Goal: Task Accomplishment & Management: Complete application form

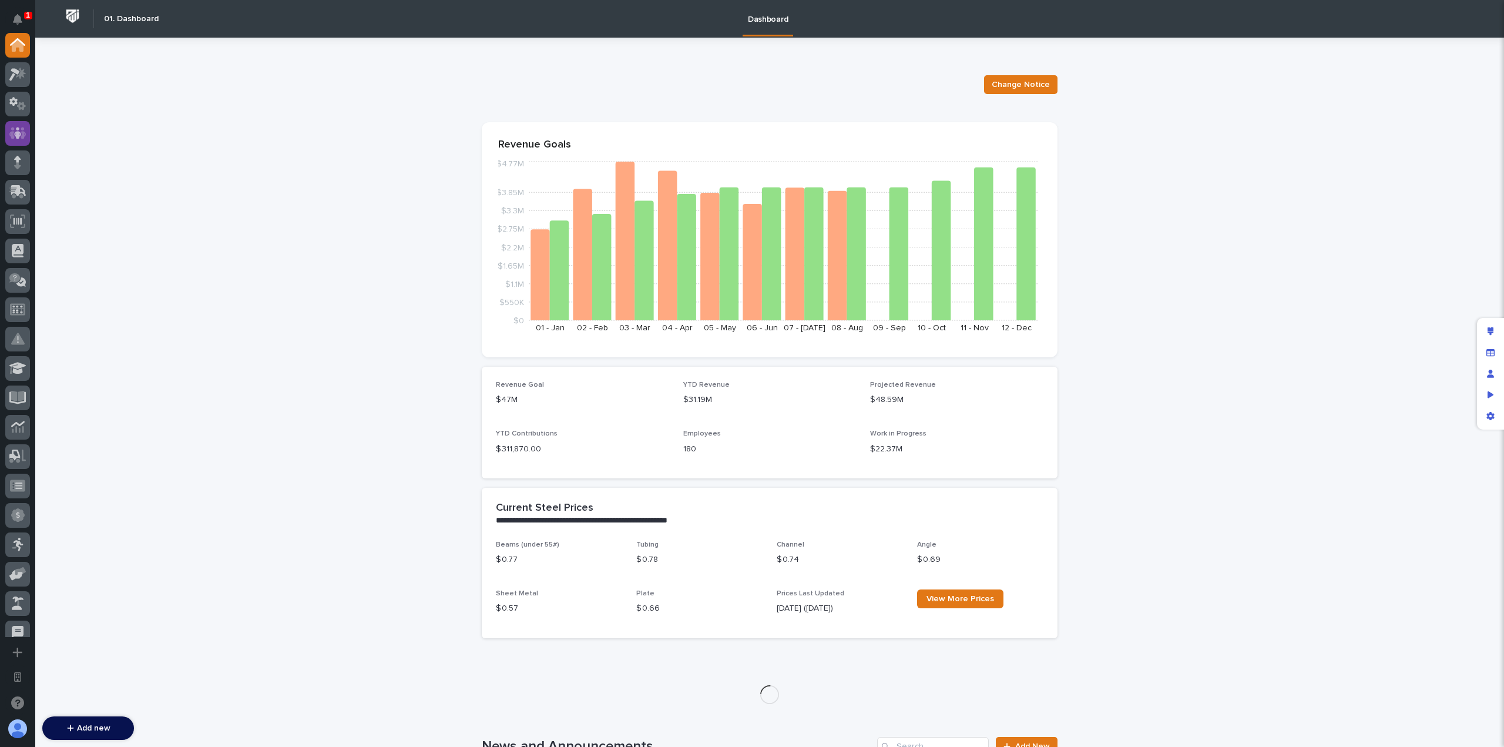
click at [16, 124] on div at bounding box center [17, 133] width 25 height 25
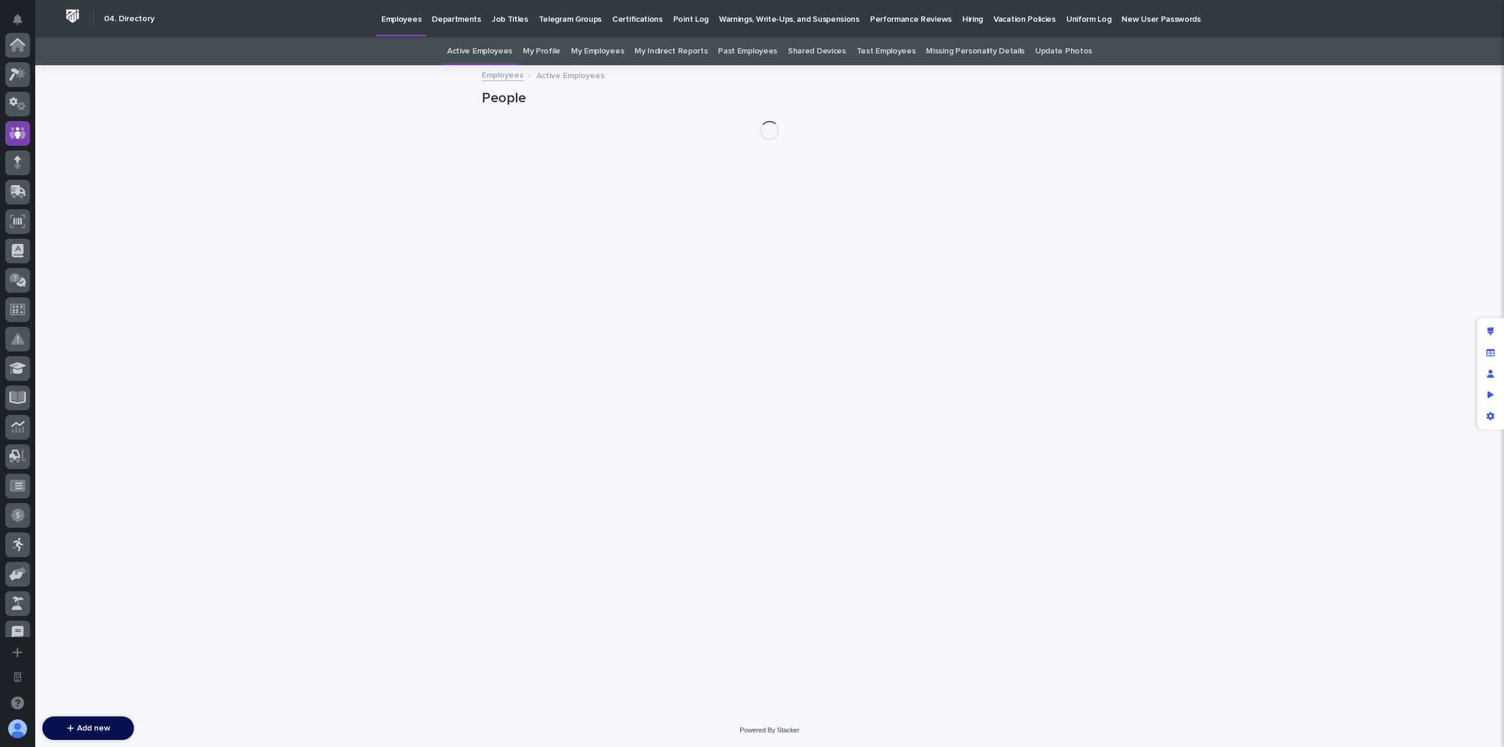
scroll to position [88, 0]
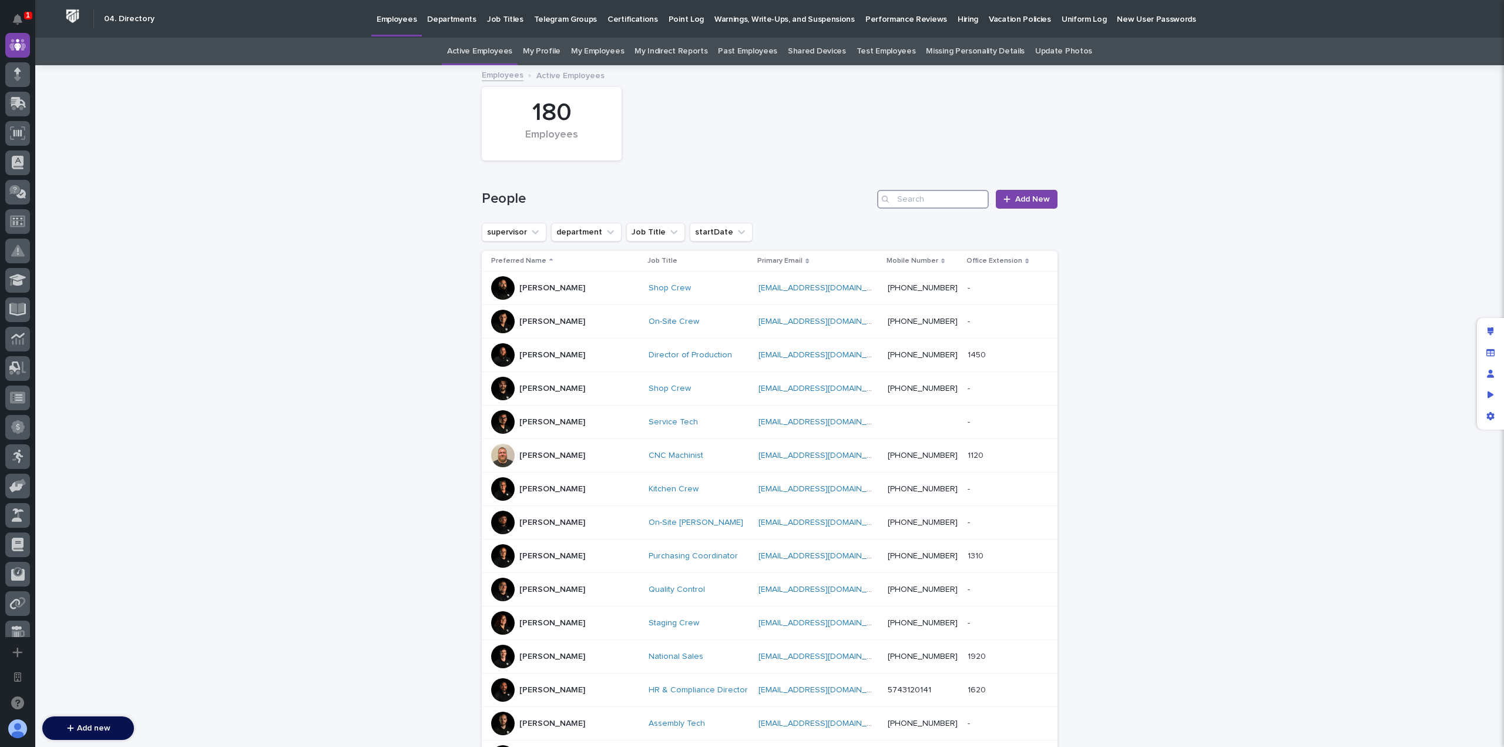
click at [942, 202] on input "Search" at bounding box center [933, 199] width 112 height 19
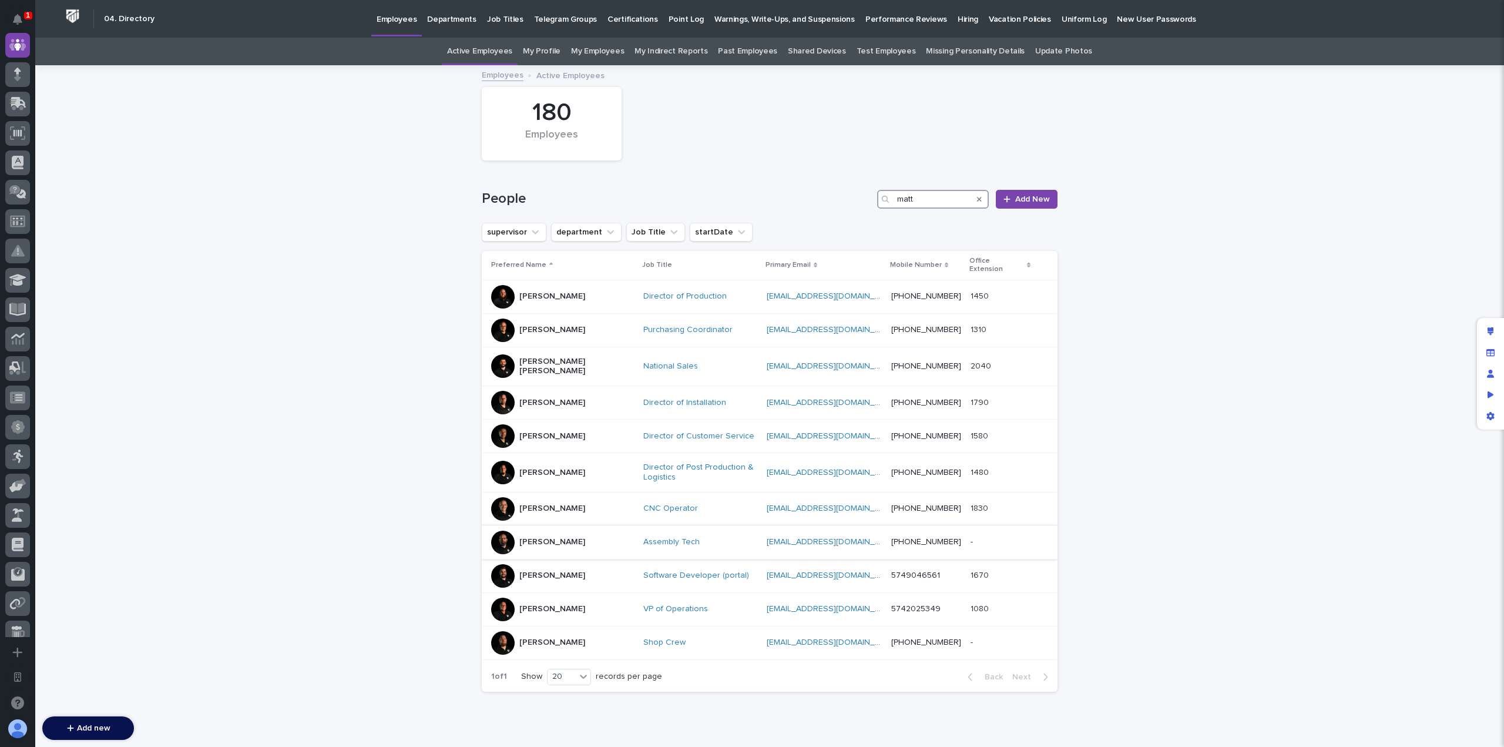
type input "matt"
click at [569, 537] on p "Matt Glassman" at bounding box center [552, 542] width 66 height 10
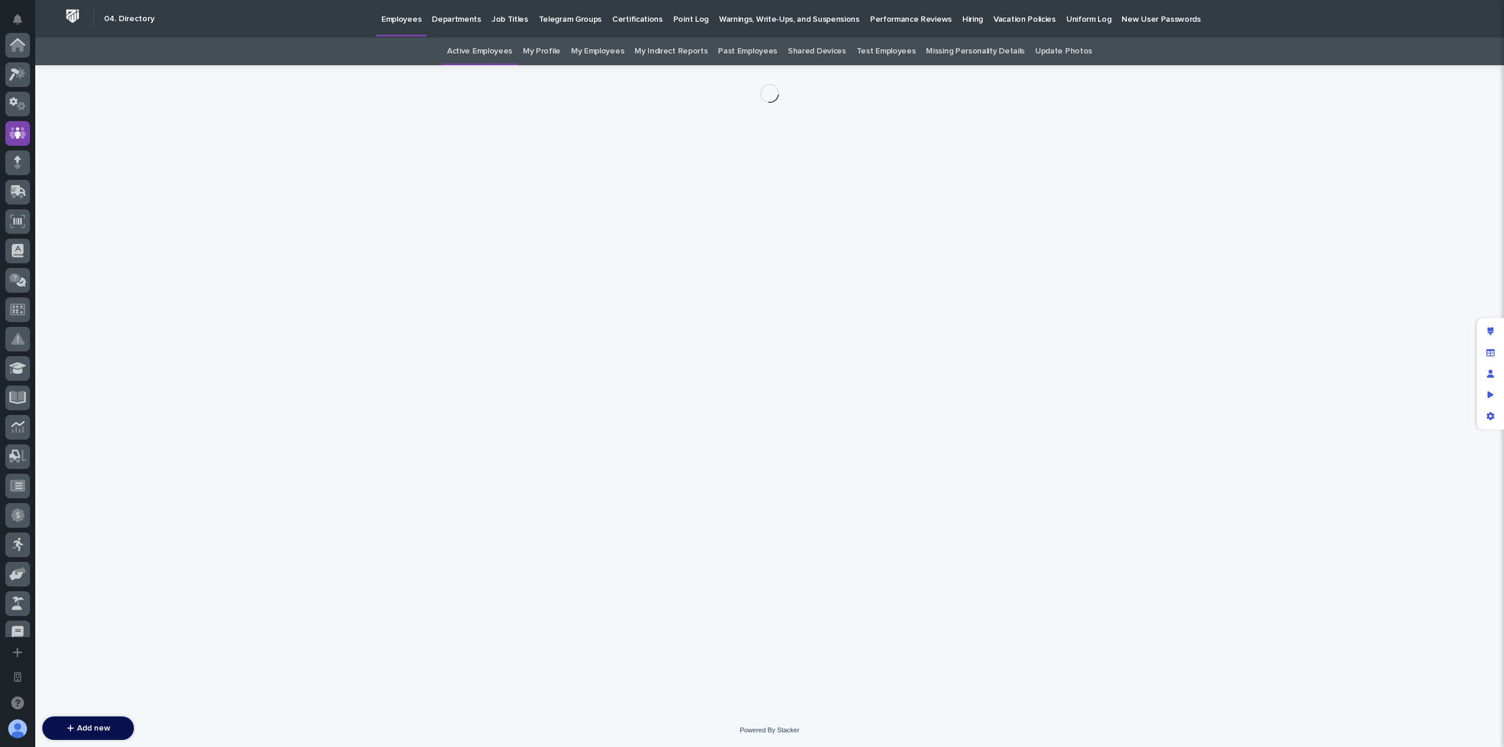
scroll to position [88, 0]
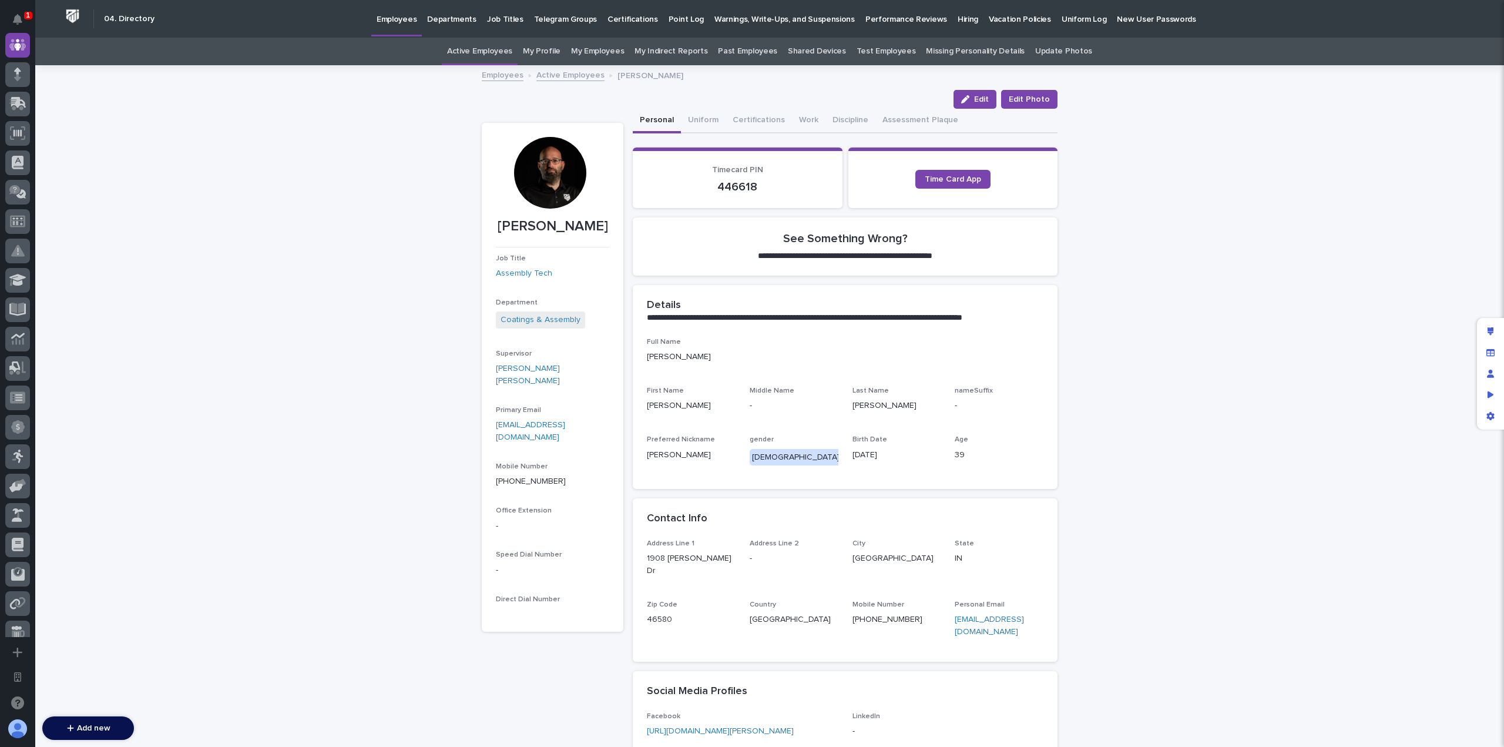
click at [303, 193] on div "**********" at bounding box center [769, 471] width 1469 height 811
click at [24, 40] on icon at bounding box center [17, 45] width 15 height 14
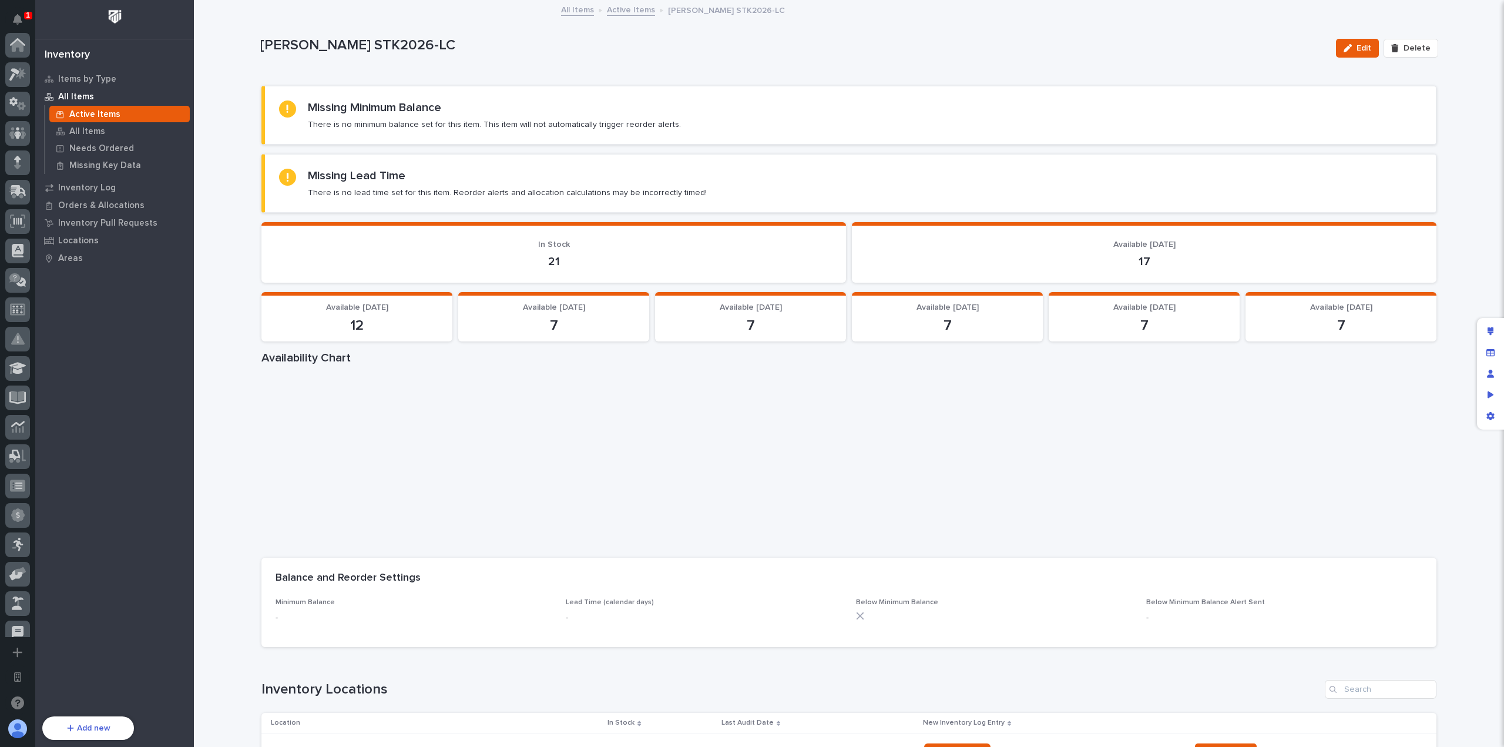
scroll to position [424, 0]
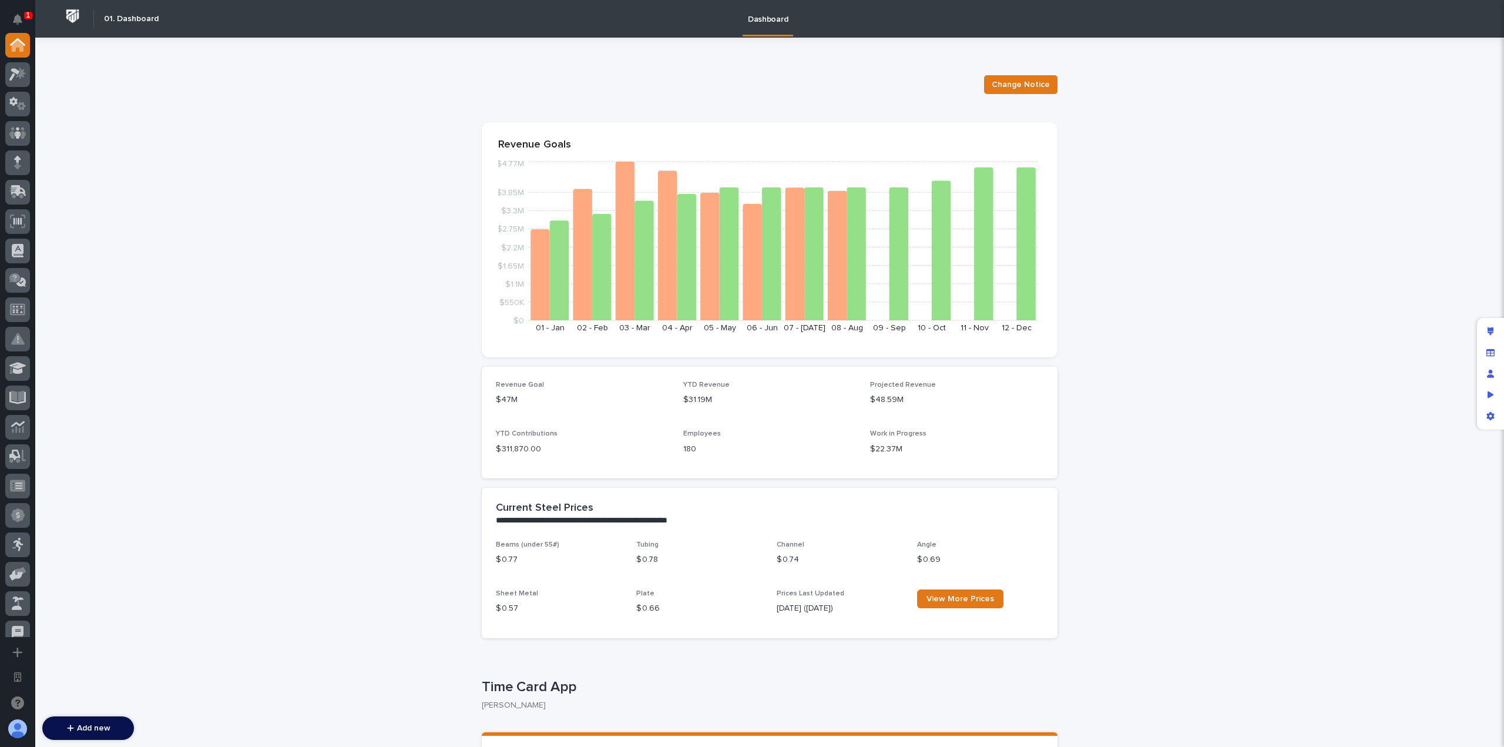
click at [25, 386] on div at bounding box center [17, 384] width 25 height 25
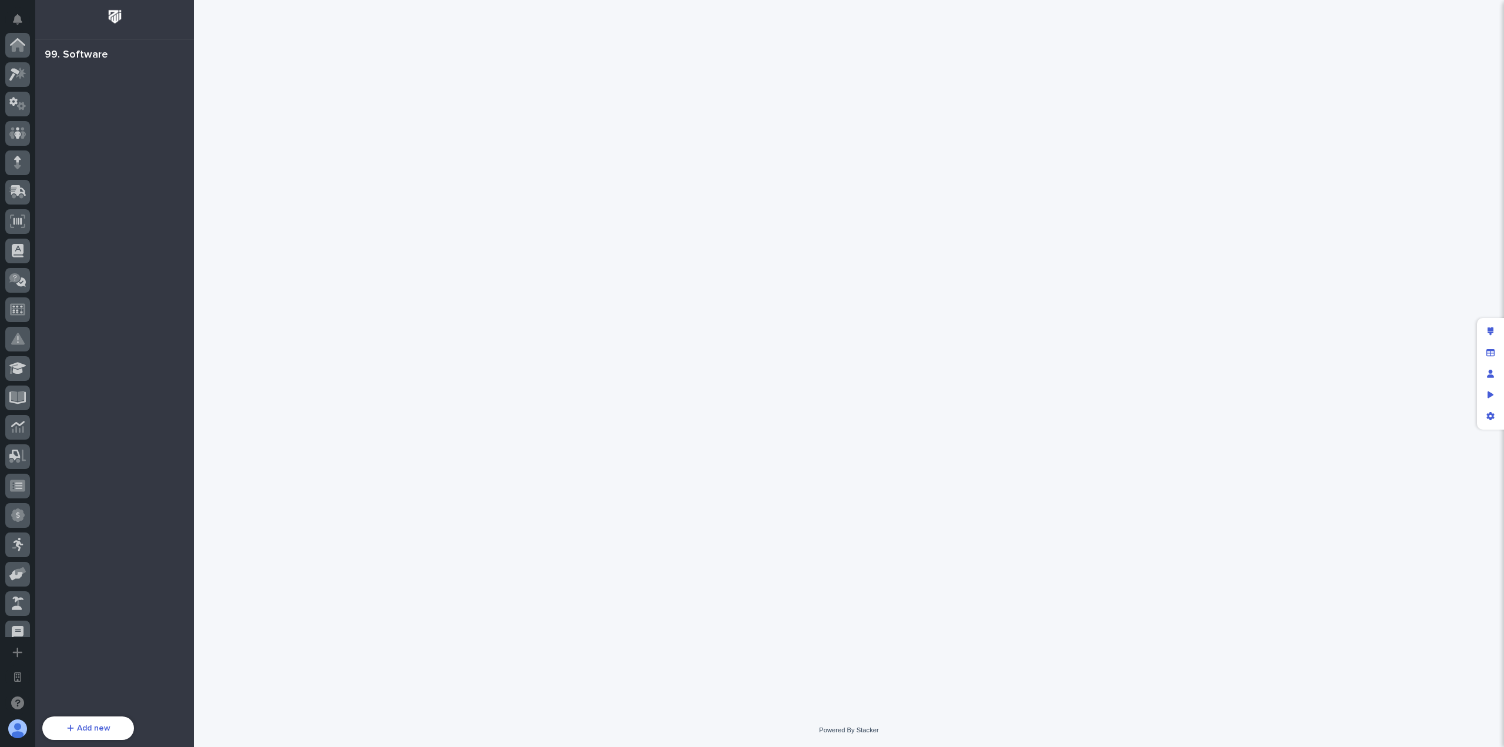
scroll to position [424, 0]
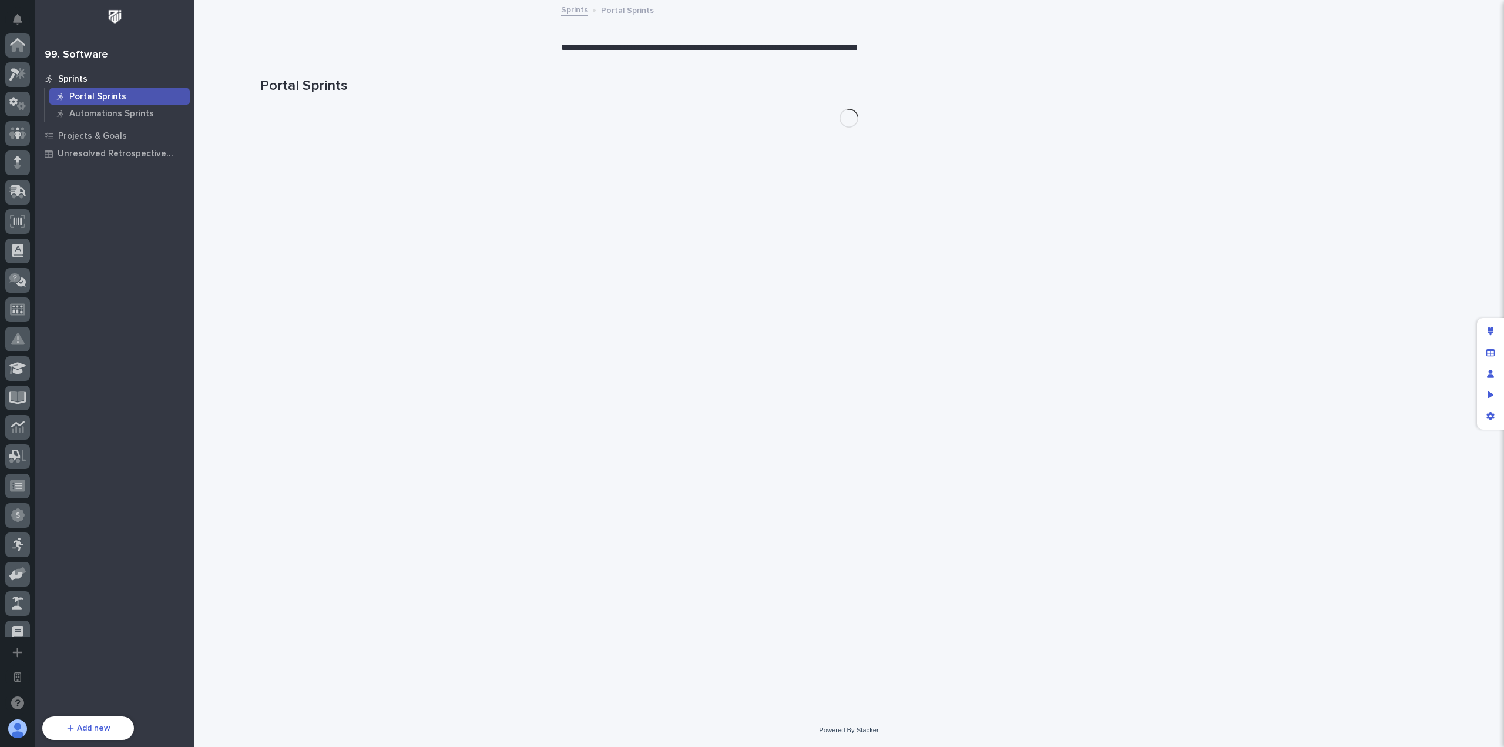
scroll to position [424, 0]
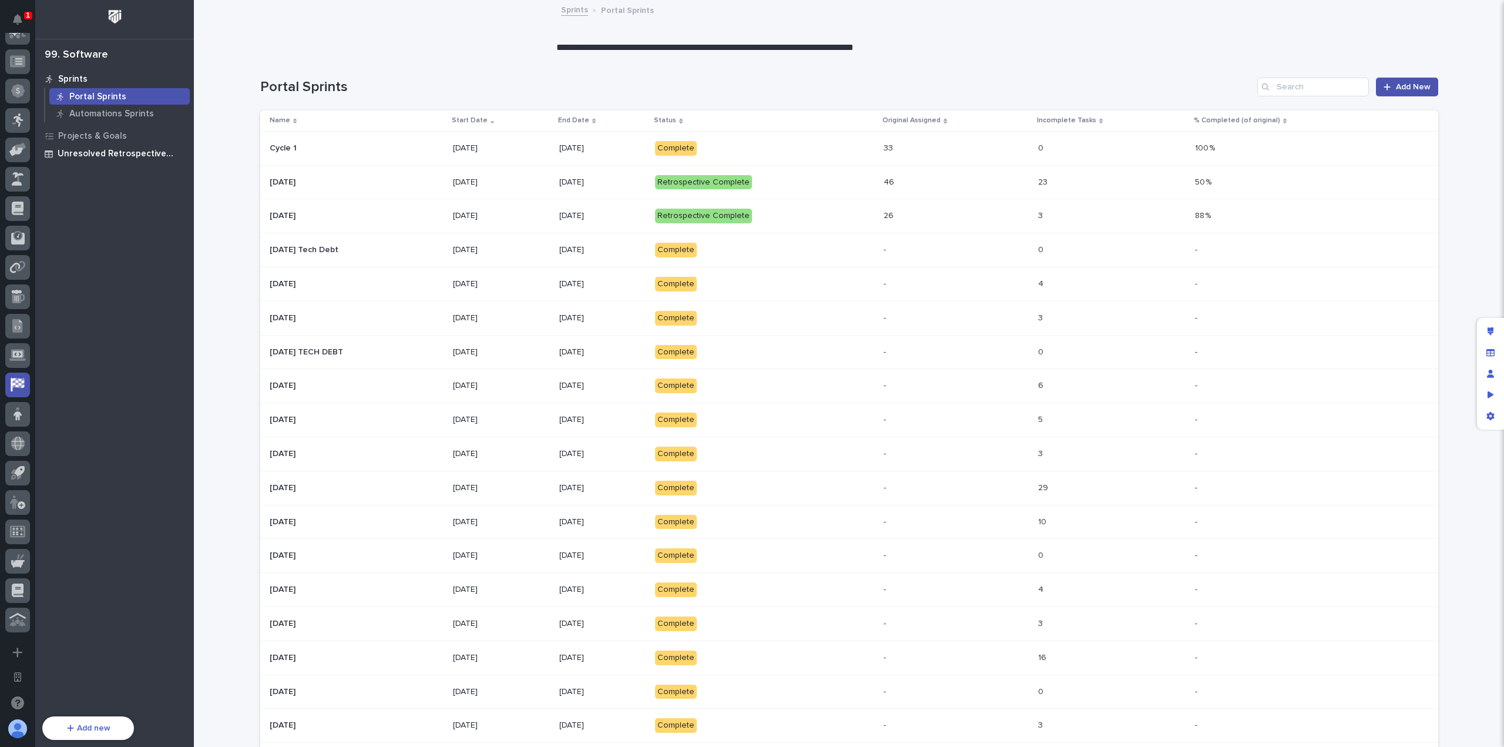
click at [159, 154] on p "Unresolved Retrospective Tasks" at bounding box center [122, 154] width 129 height 11
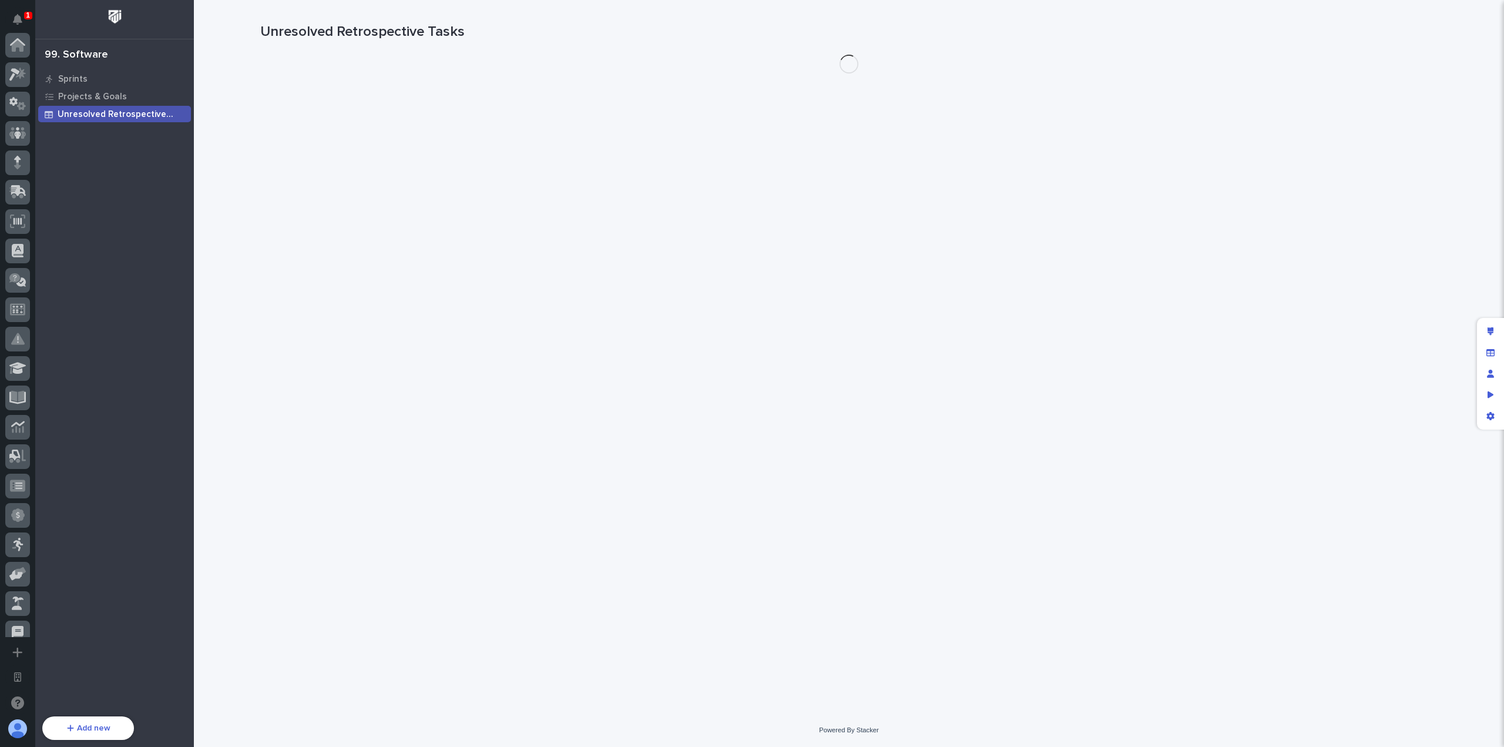
scroll to position [424, 0]
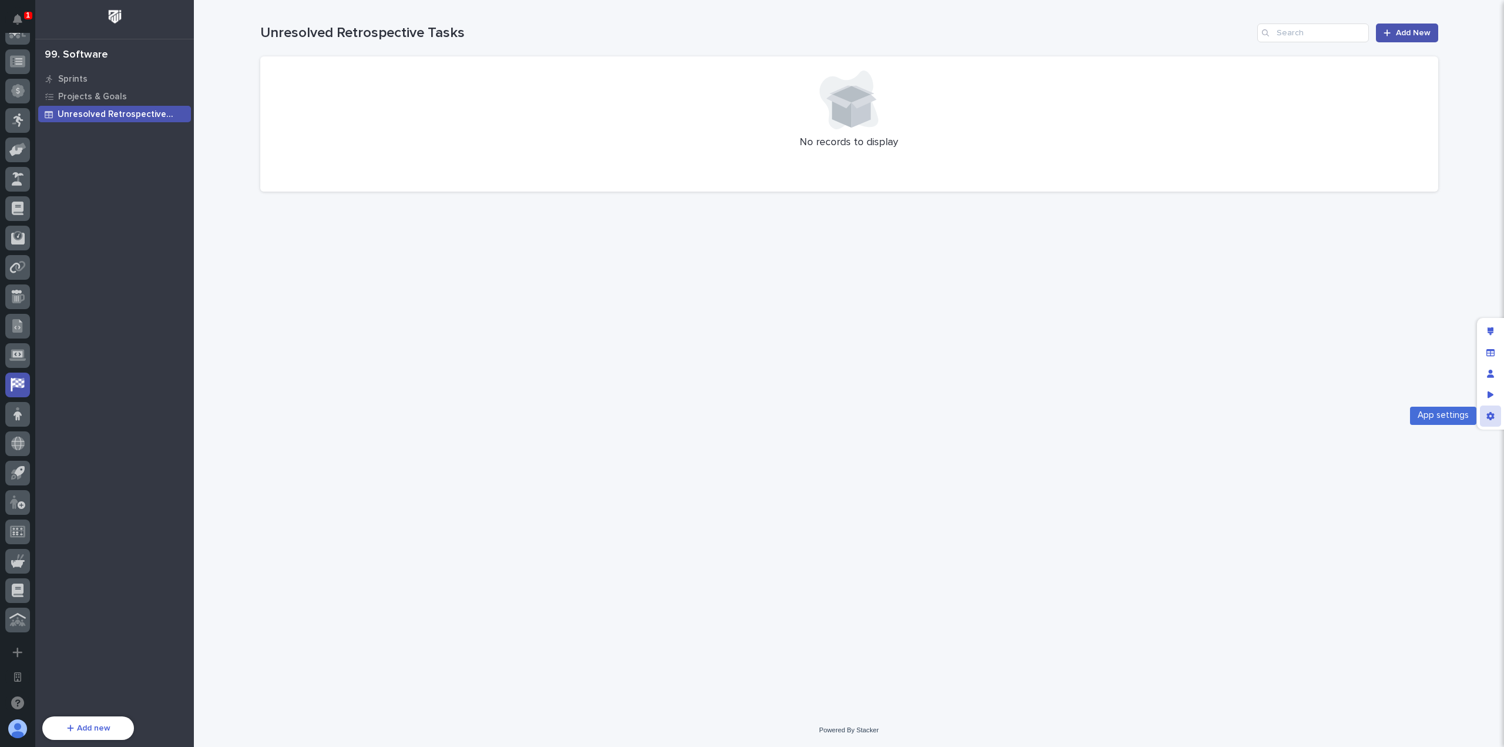
click at [1485, 421] on div "App settings" at bounding box center [1490, 415] width 21 height 21
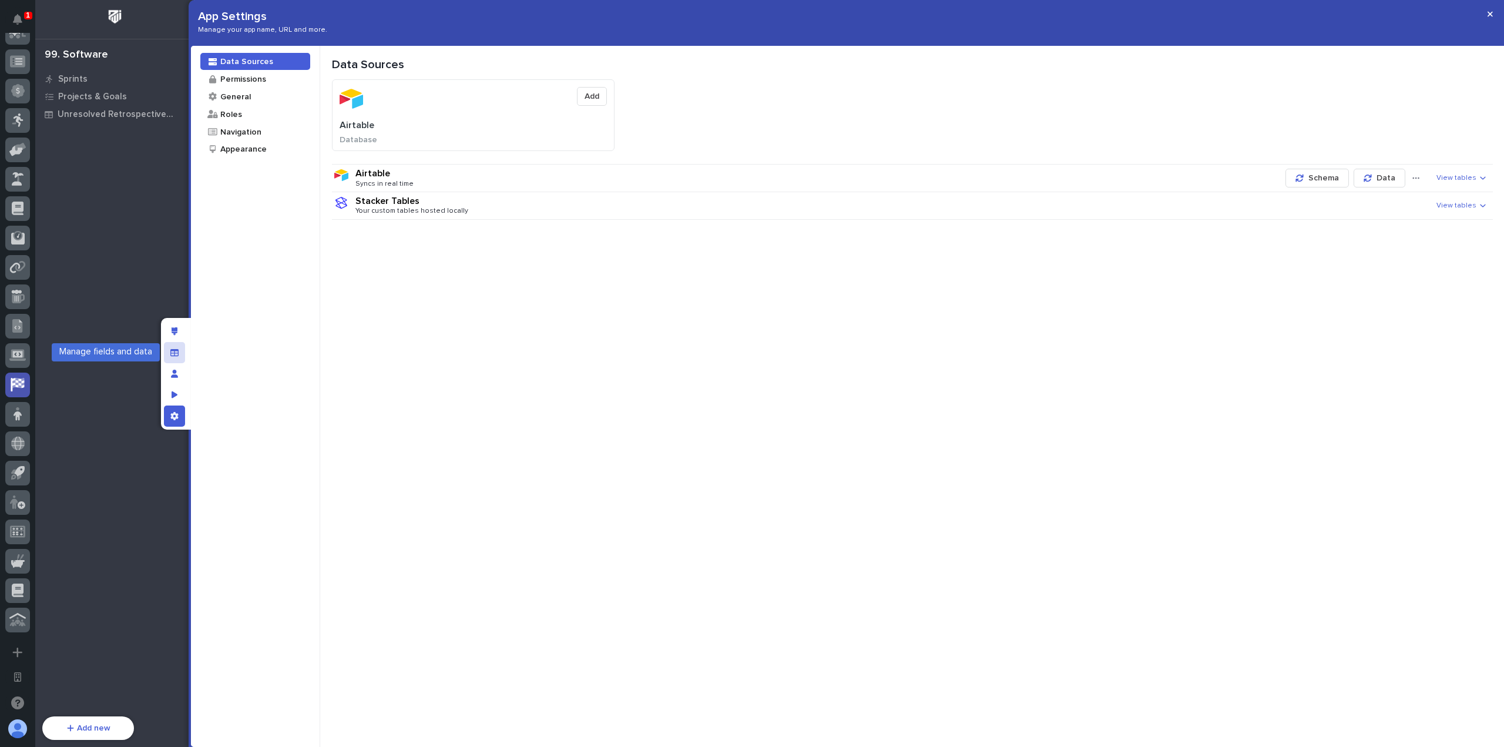
click at [184, 355] on div "Manage fields and data" at bounding box center [174, 352] width 21 height 21
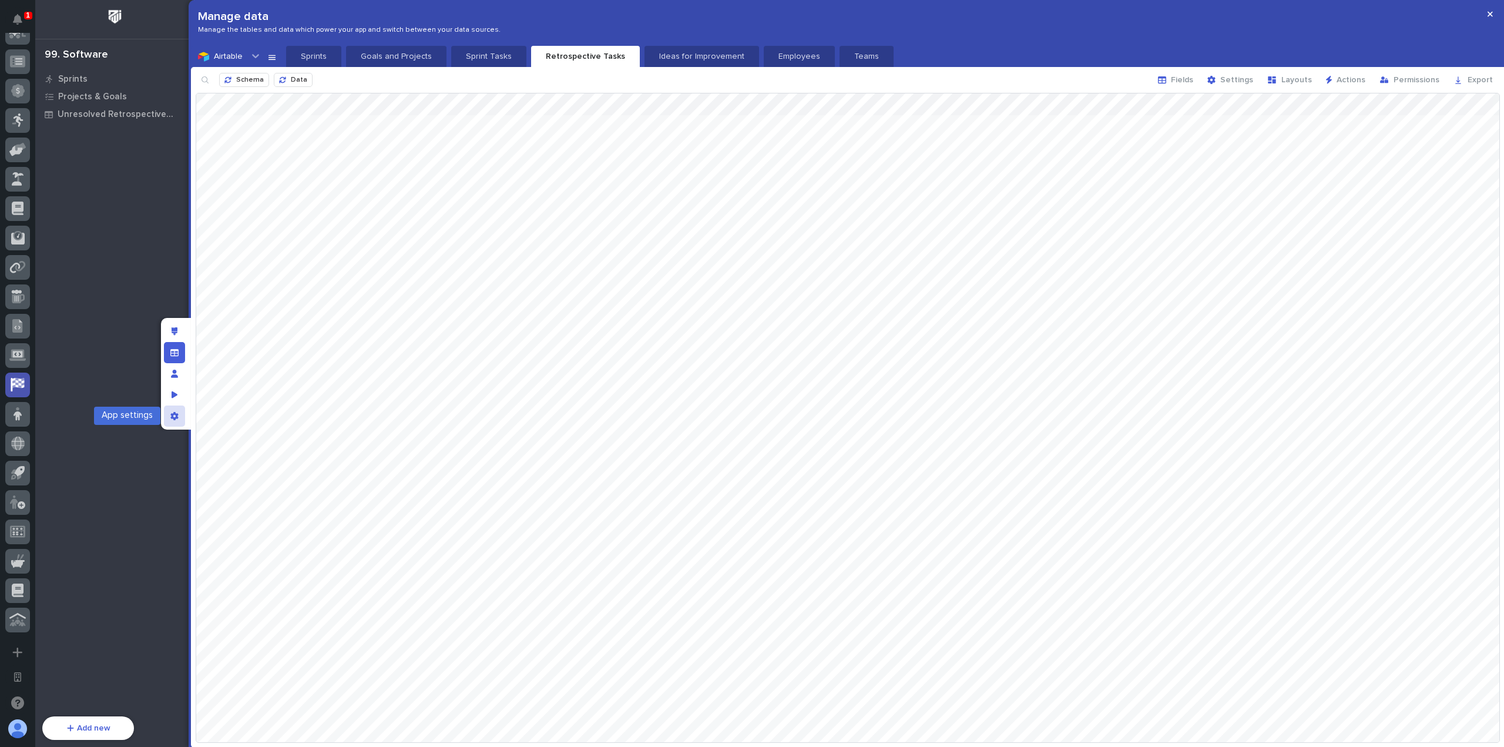
click at [176, 416] on icon "App settings" at bounding box center [174, 416] width 8 height 8
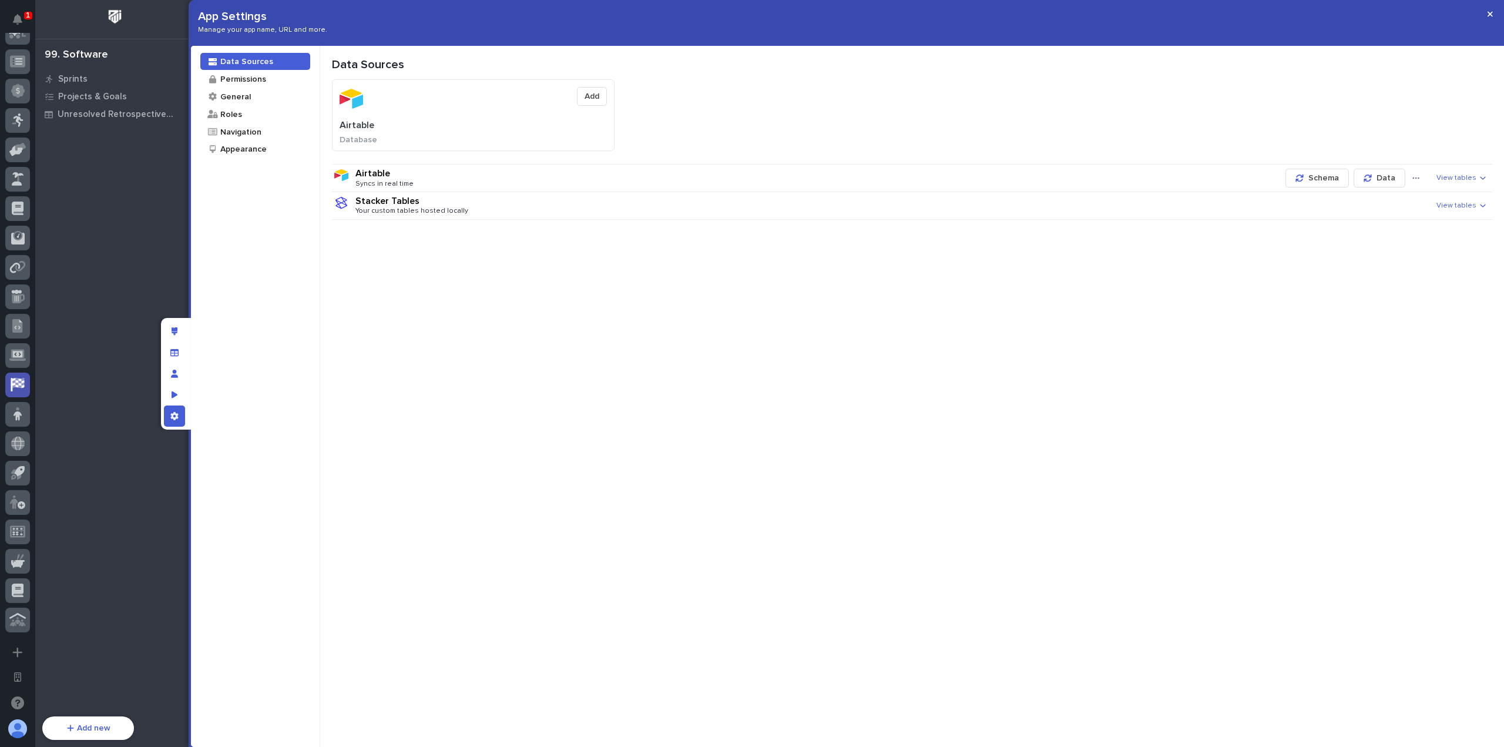
click at [1456, 180] on span "View tables" at bounding box center [1456, 178] width 40 height 8
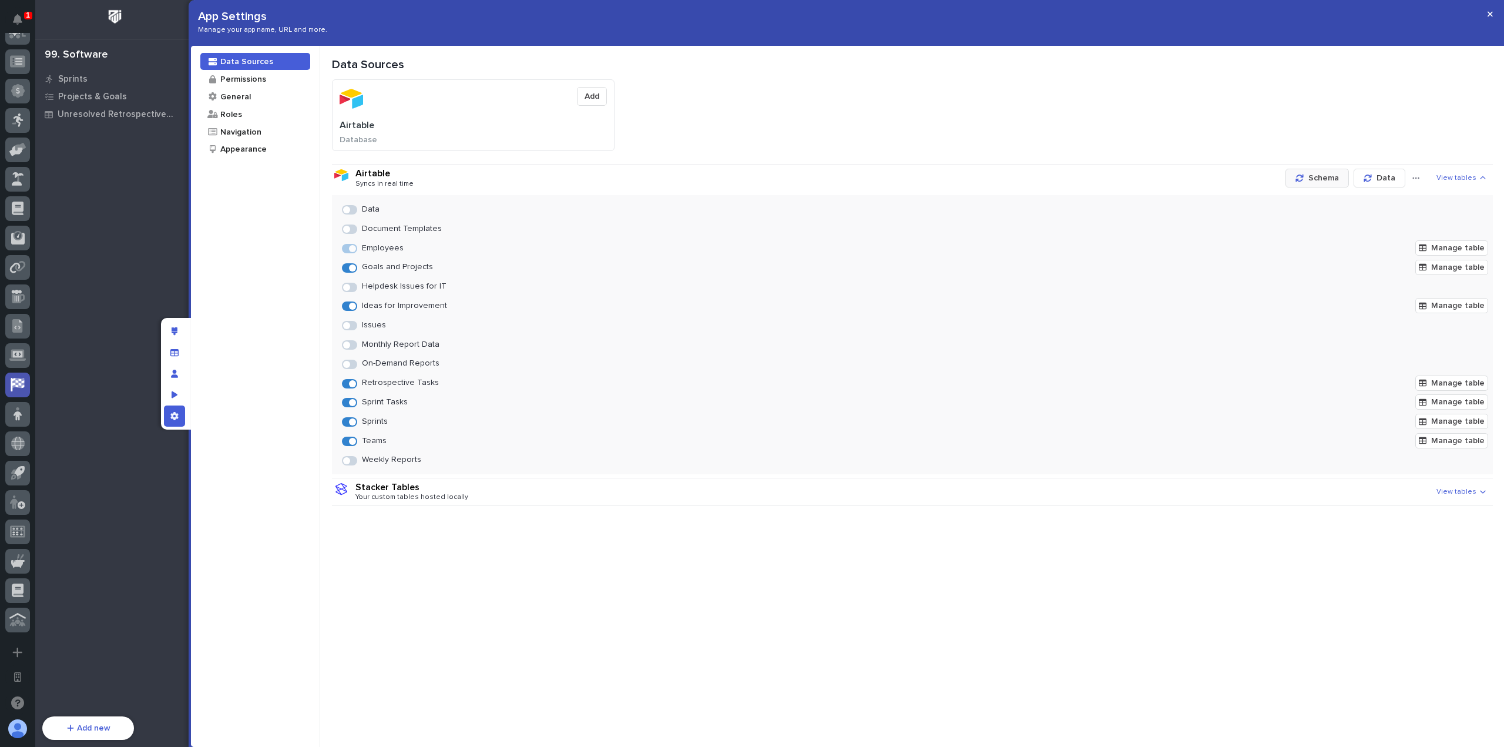
click at [1329, 182] on span "Schema" at bounding box center [1323, 178] width 31 height 8
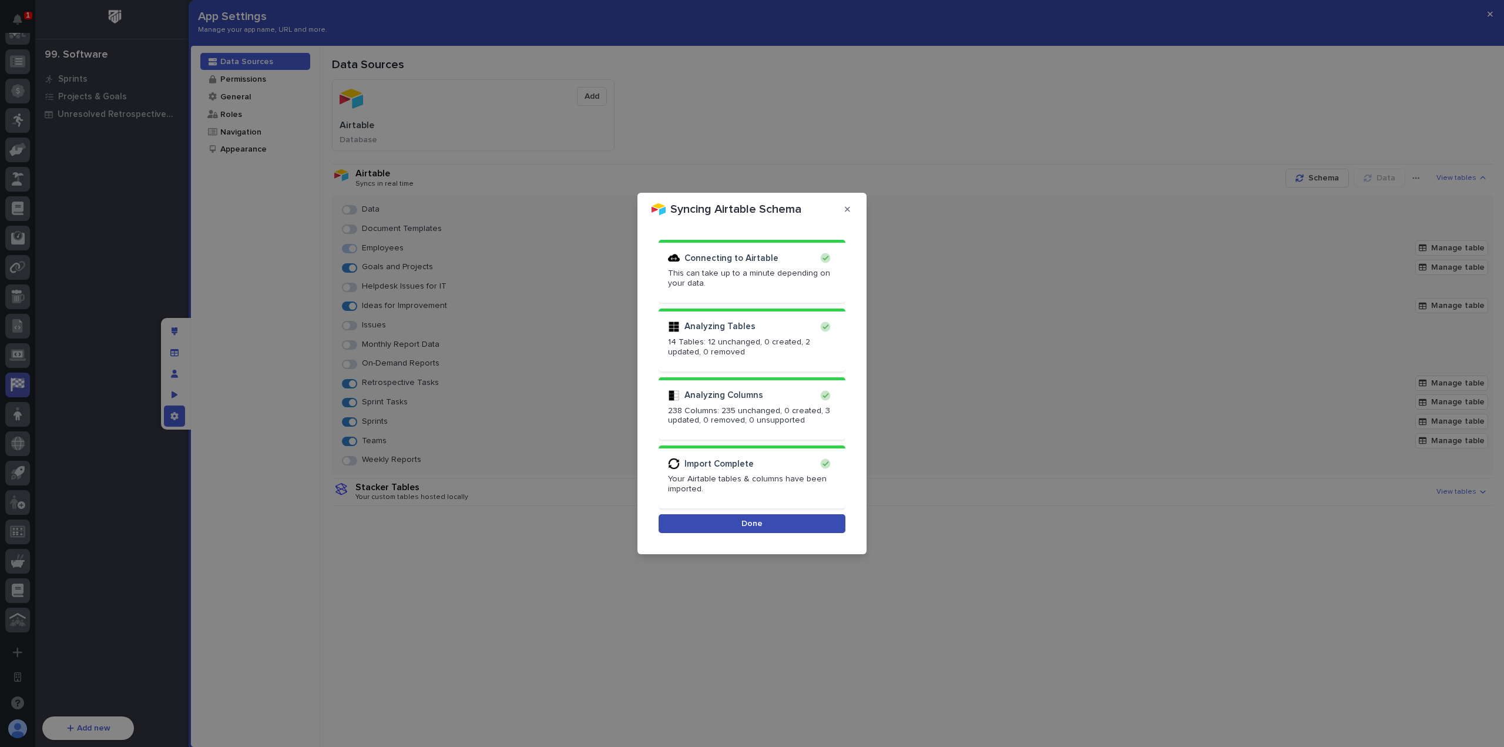
click at [784, 523] on button "Done" at bounding box center [752, 523] width 187 height 19
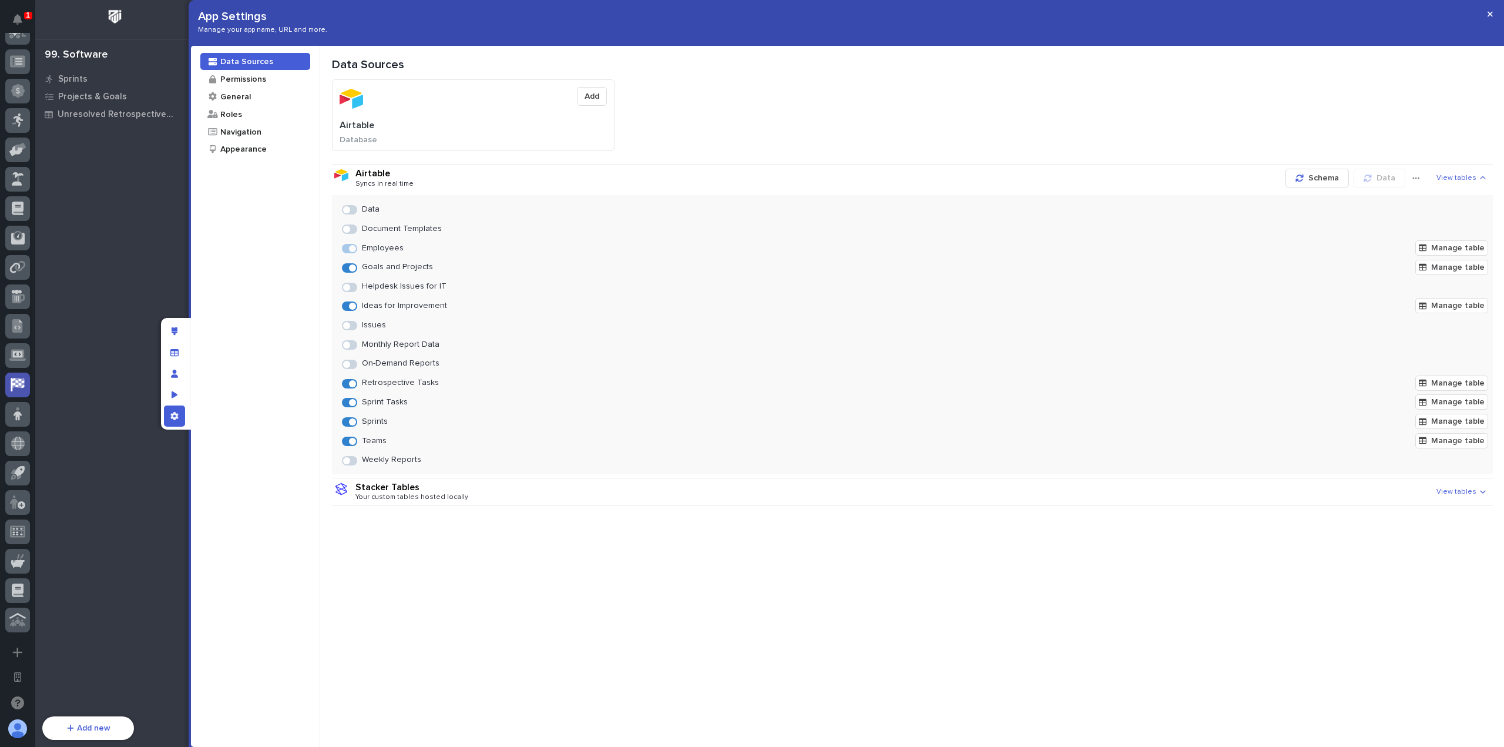
click at [351, 284] on span at bounding box center [349, 287] width 15 height 9
click at [173, 354] on icon "Manage fields and data" at bounding box center [174, 352] width 8 height 8
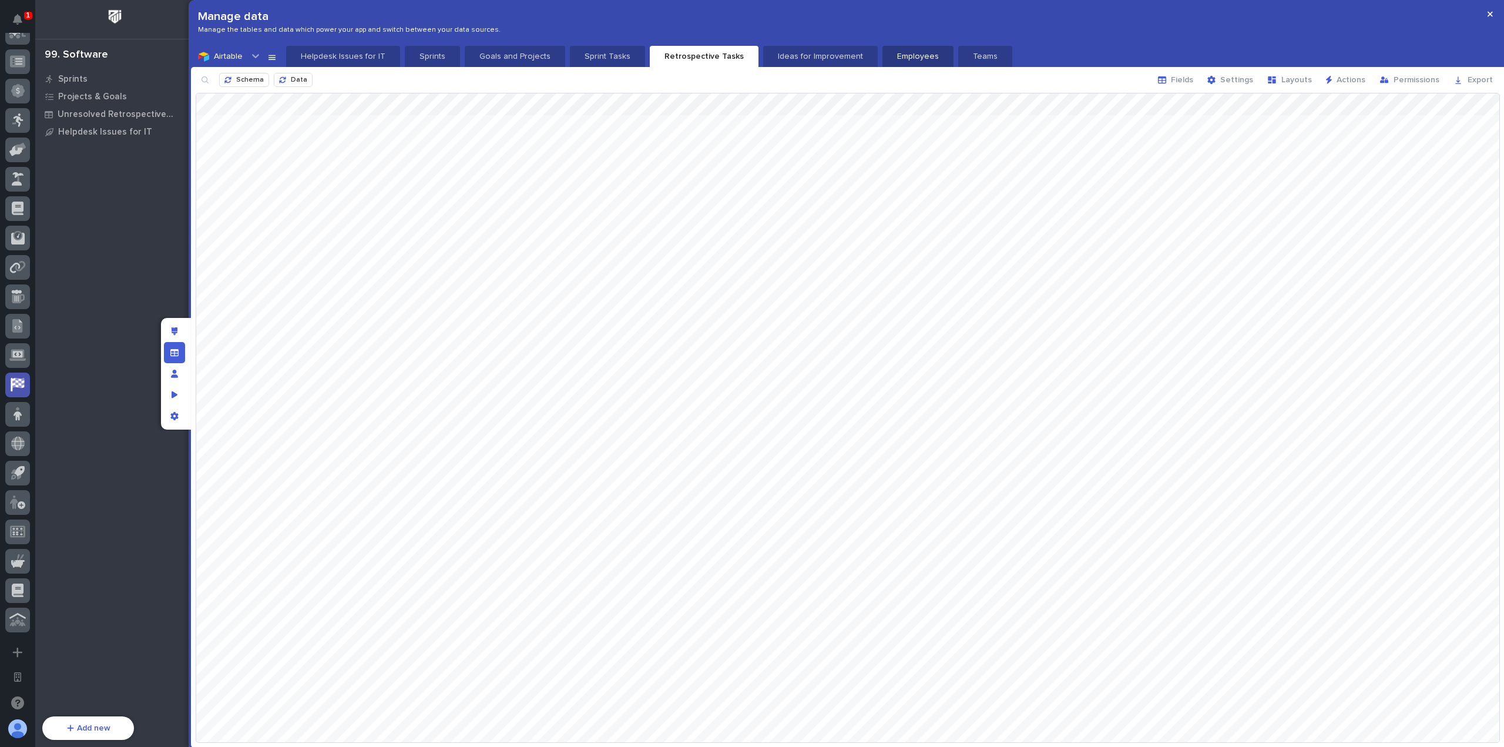
click at [914, 56] on p "Employees" at bounding box center [917, 57] width 57 height 12
click at [1166, 80] on icon "button" at bounding box center [1162, 80] width 8 height 8
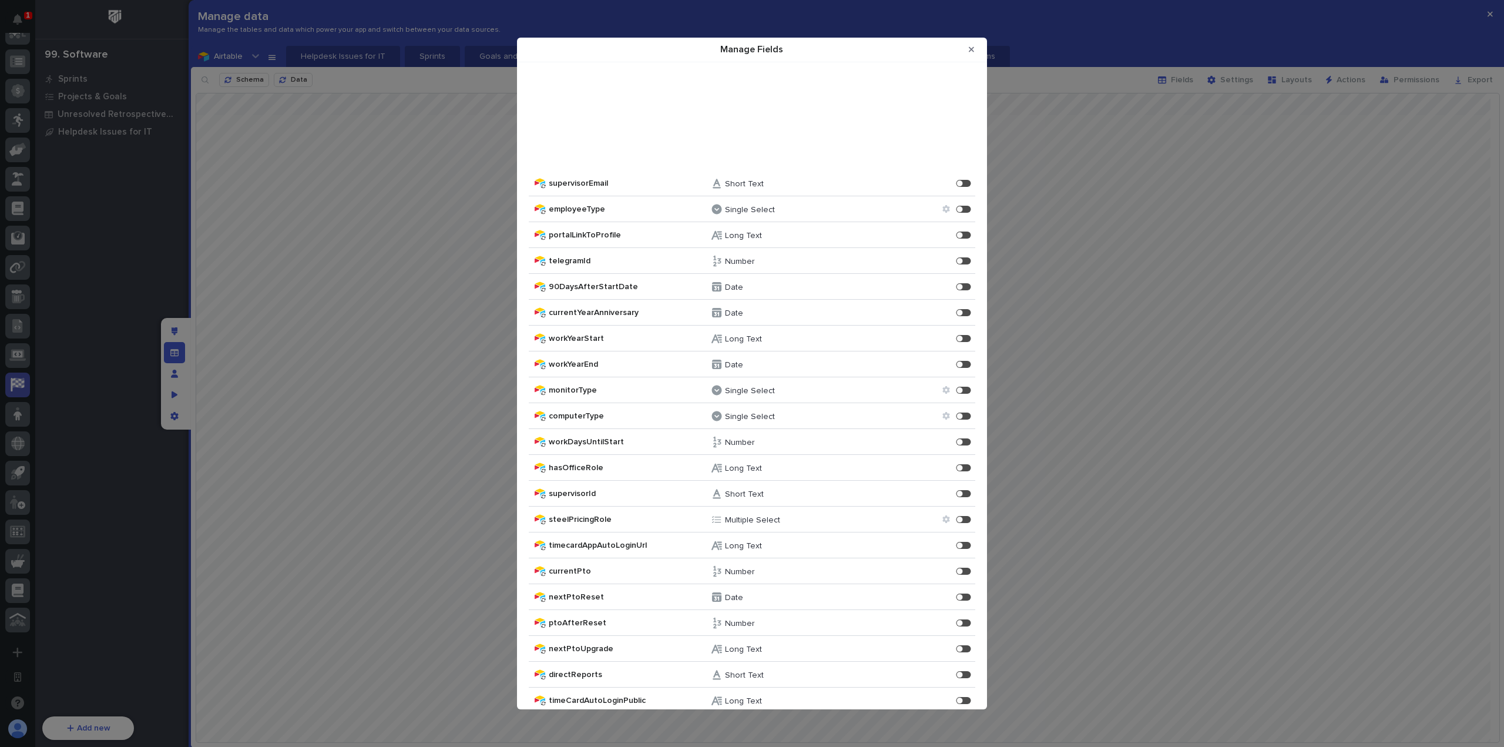
scroll to position [926, 0]
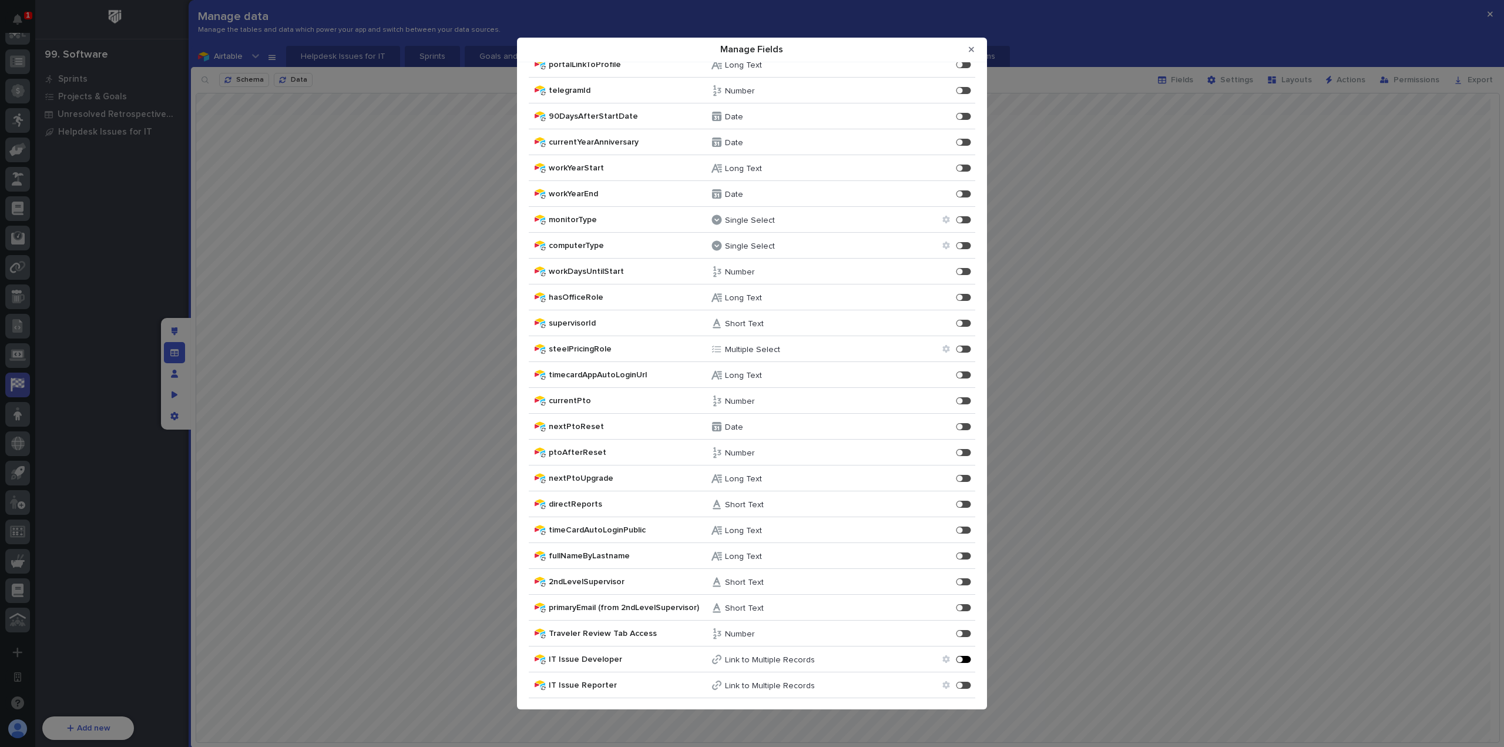
click at [956, 659] on div "Manage Fields" at bounding box center [959, 659] width 6 height 6
click at [956, 685] on div "Manage Fields" at bounding box center [963, 684] width 15 height 7
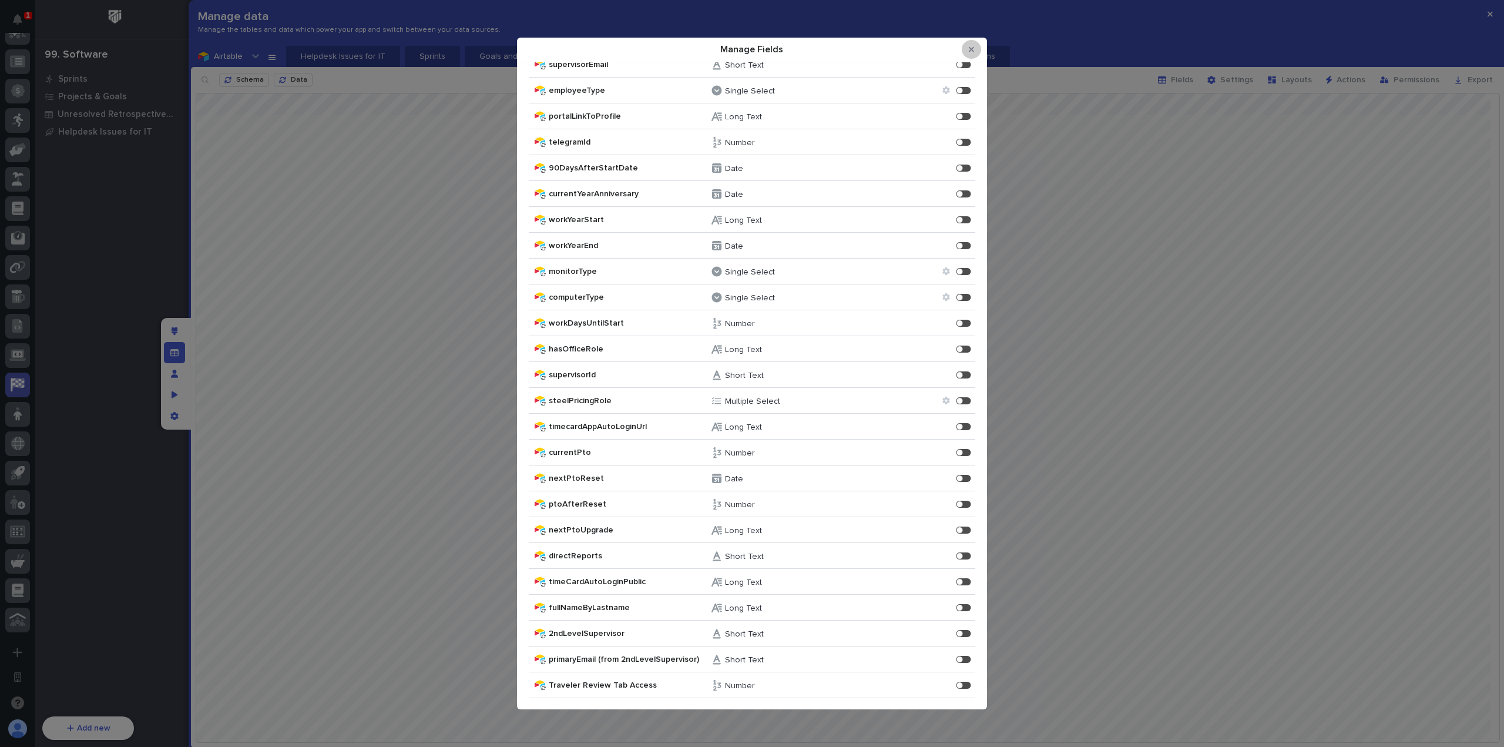
click at [971, 51] on icon "Close Modal" at bounding box center [971, 49] width 5 height 8
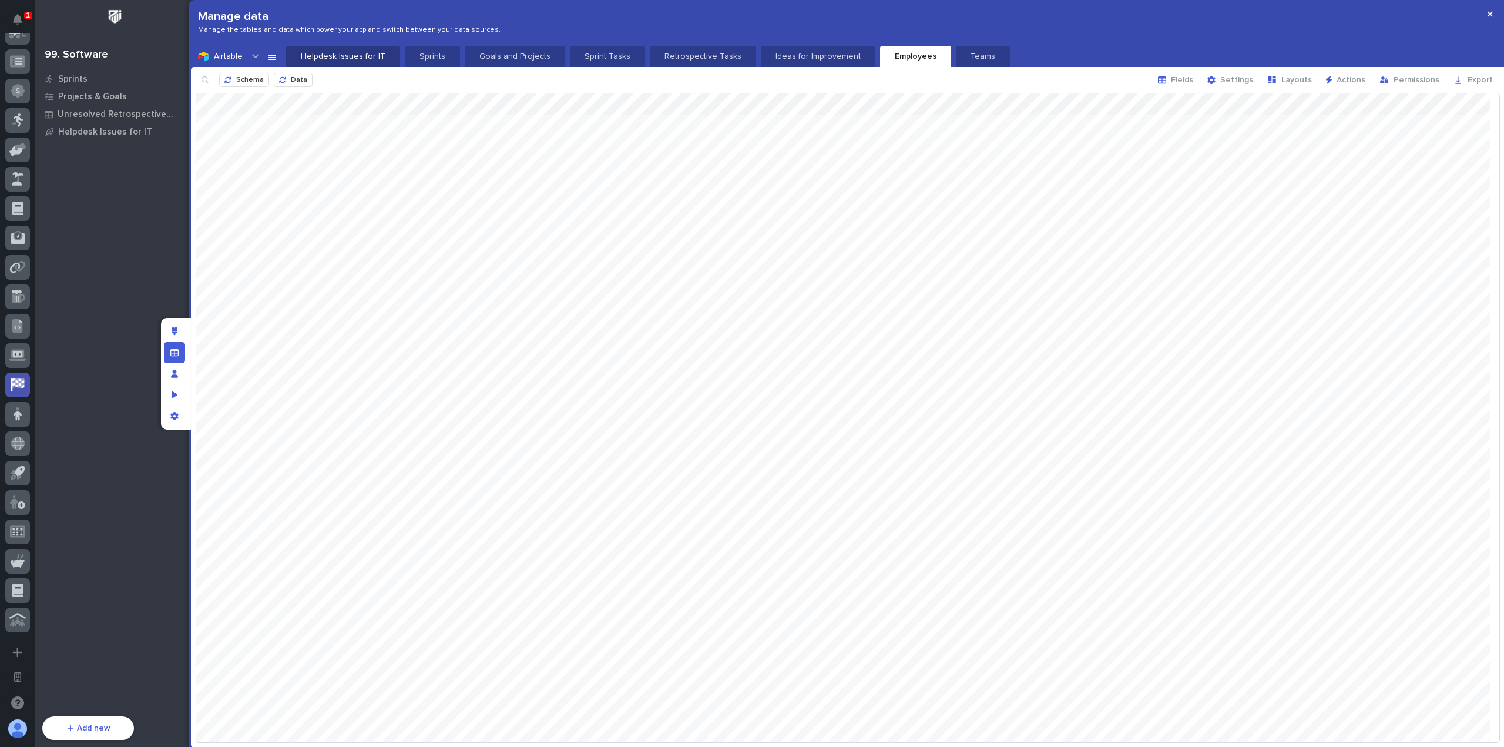
click at [343, 61] on p "Helpdesk Issues for IT" at bounding box center [343, 57] width 100 height 12
click at [1166, 83] on icon "button" at bounding box center [1162, 79] width 8 height 7
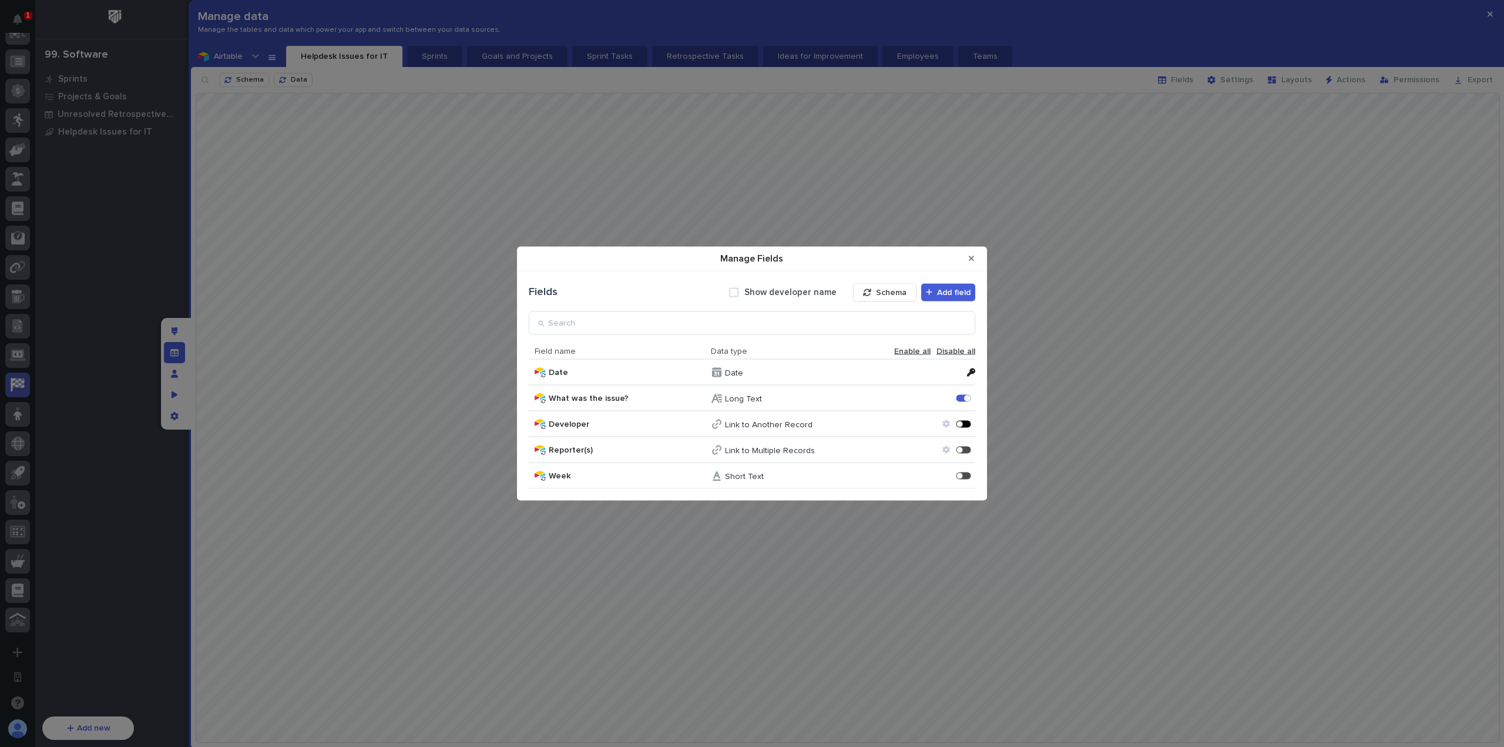
click at [966, 425] on div "Manage Fields" at bounding box center [966, 423] width 3 height 3
click at [964, 451] on div "Manage Fields" at bounding box center [963, 449] width 15 height 7
click at [966, 476] on div "Manage Fields" at bounding box center [966, 475] width 3 height 3
click at [971, 257] on icon "Close Modal" at bounding box center [971, 258] width 5 height 8
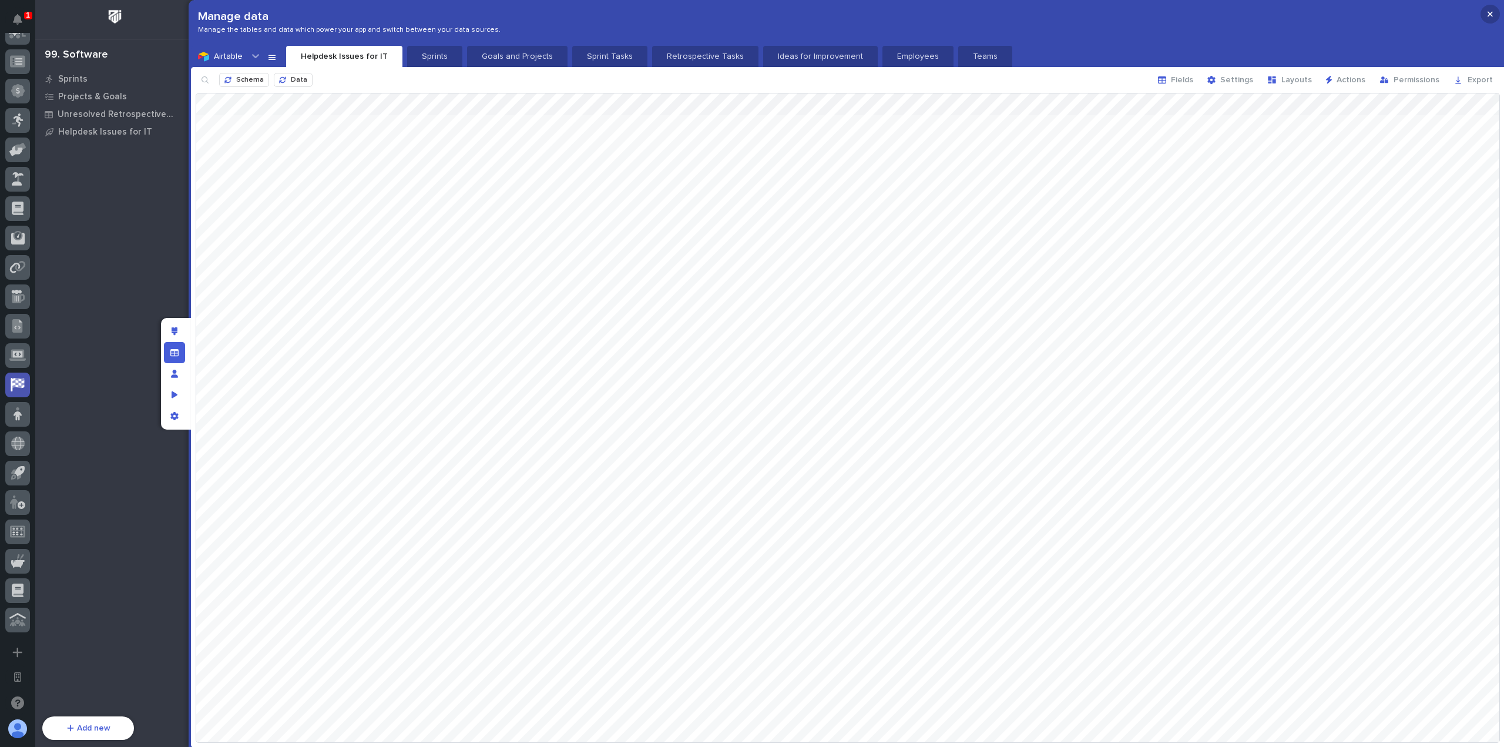
click at [1492, 14] on icon "button" at bounding box center [1490, 14] width 5 height 8
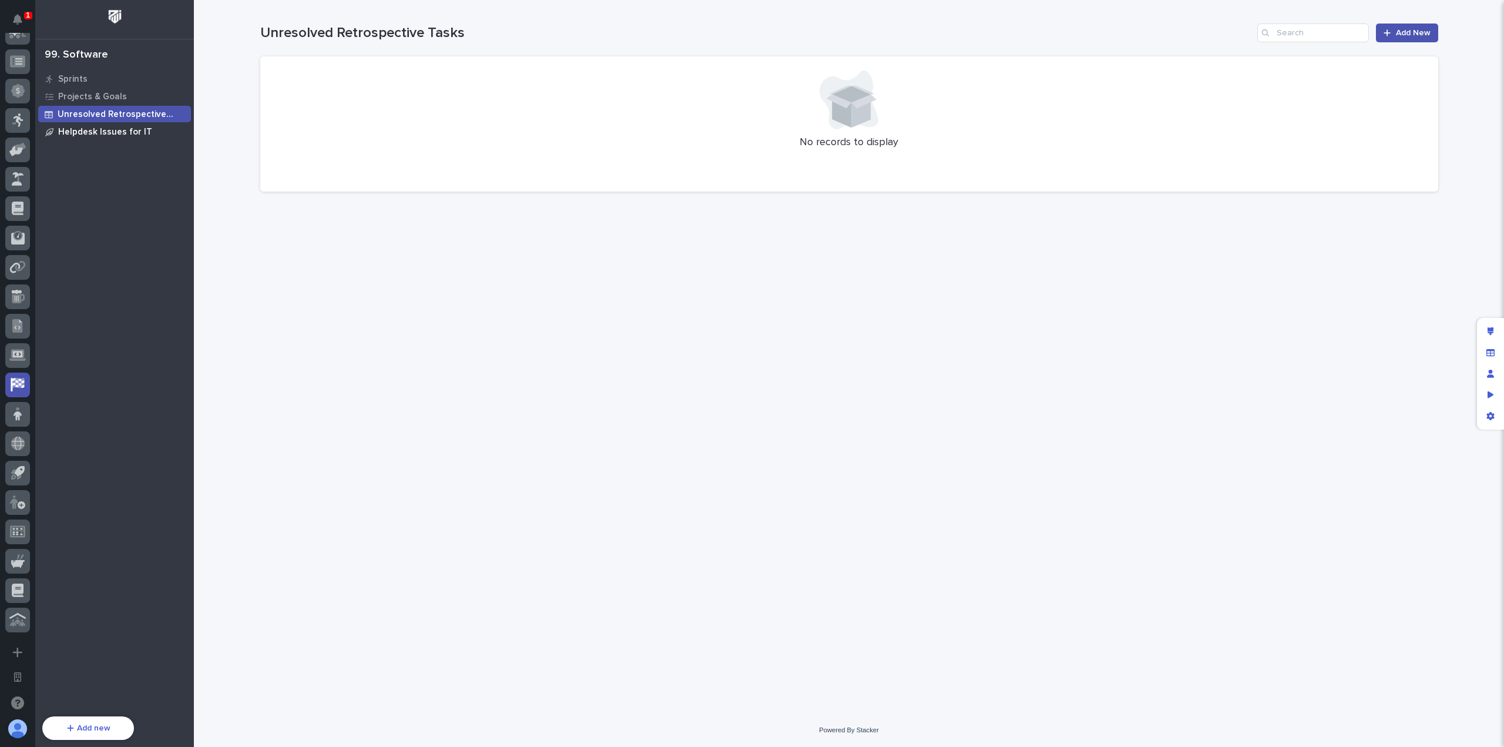
click at [143, 127] on p "Helpdesk Issues for IT" at bounding box center [105, 132] width 94 height 11
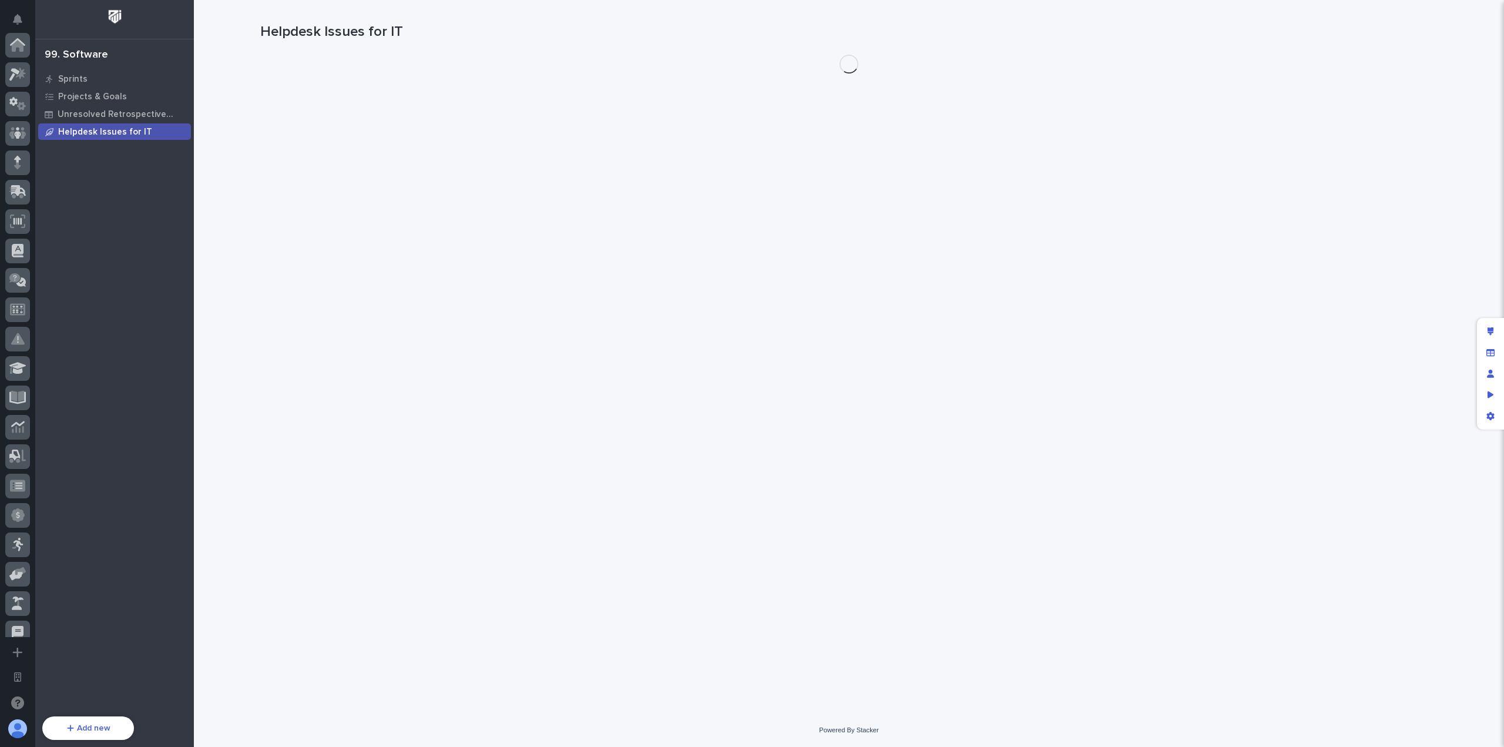
scroll to position [424, 0]
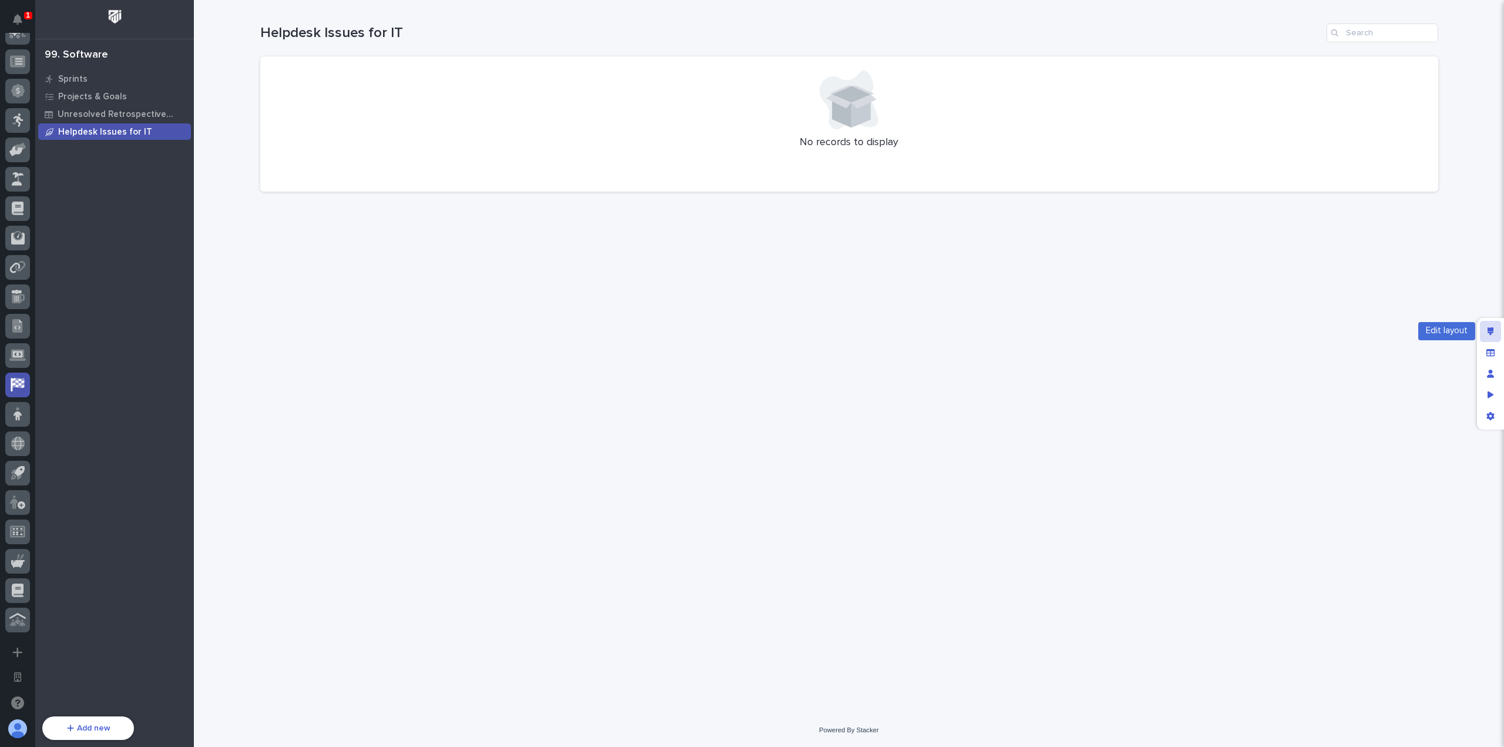
click at [1486, 328] on div "Edit layout" at bounding box center [1490, 331] width 21 height 21
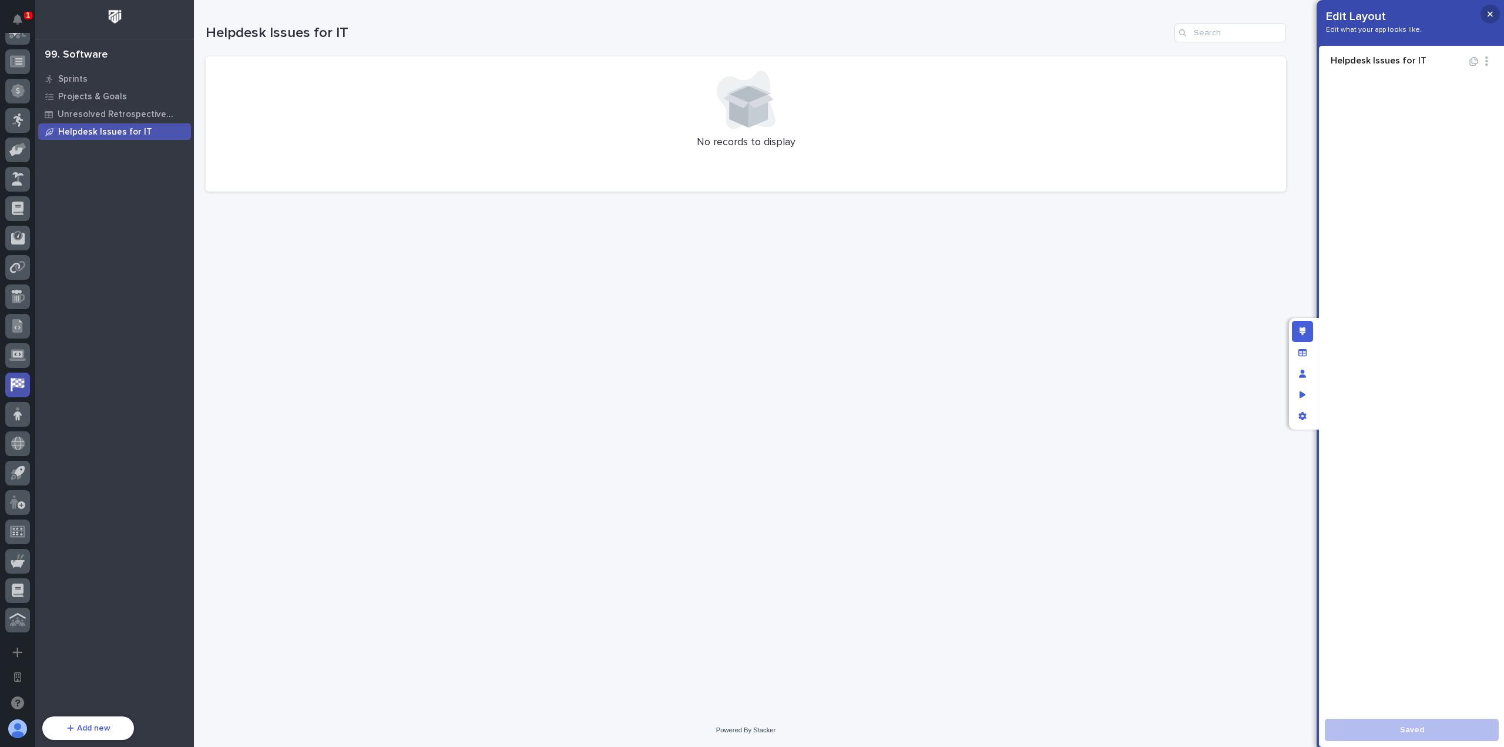
click at [1488, 12] on button "button" at bounding box center [1489, 14] width 19 height 19
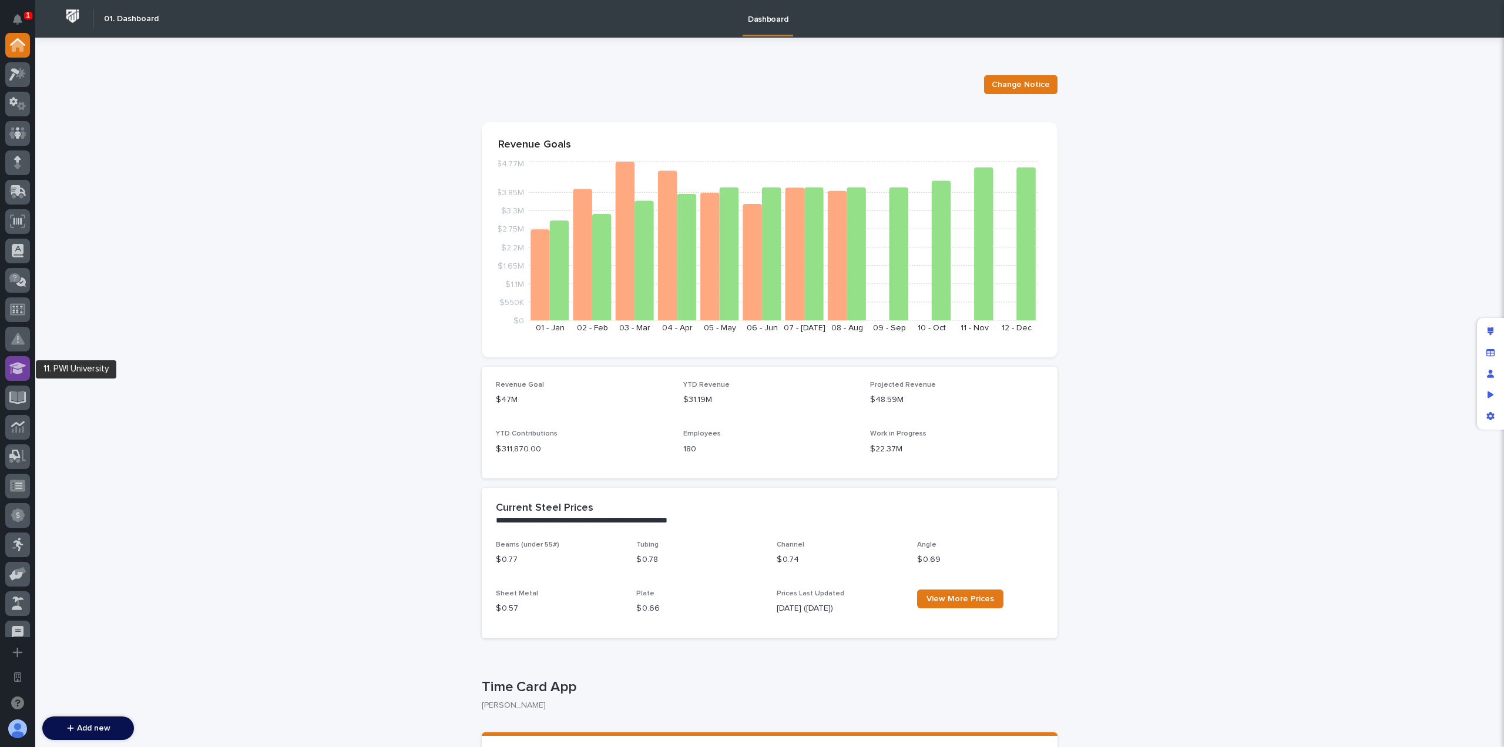
click at [21, 368] on icon at bounding box center [17, 368] width 17 height 14
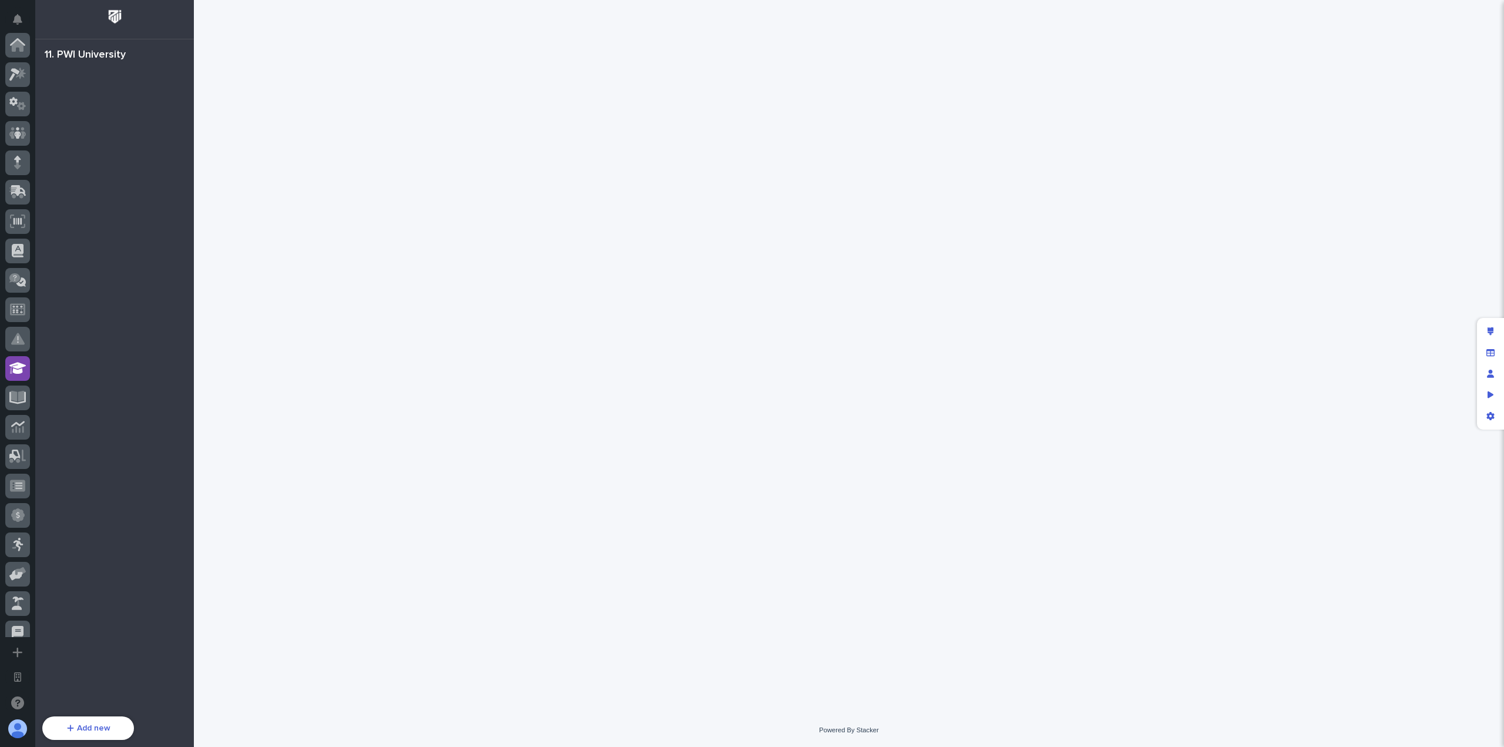
scroll to position [325, 0]
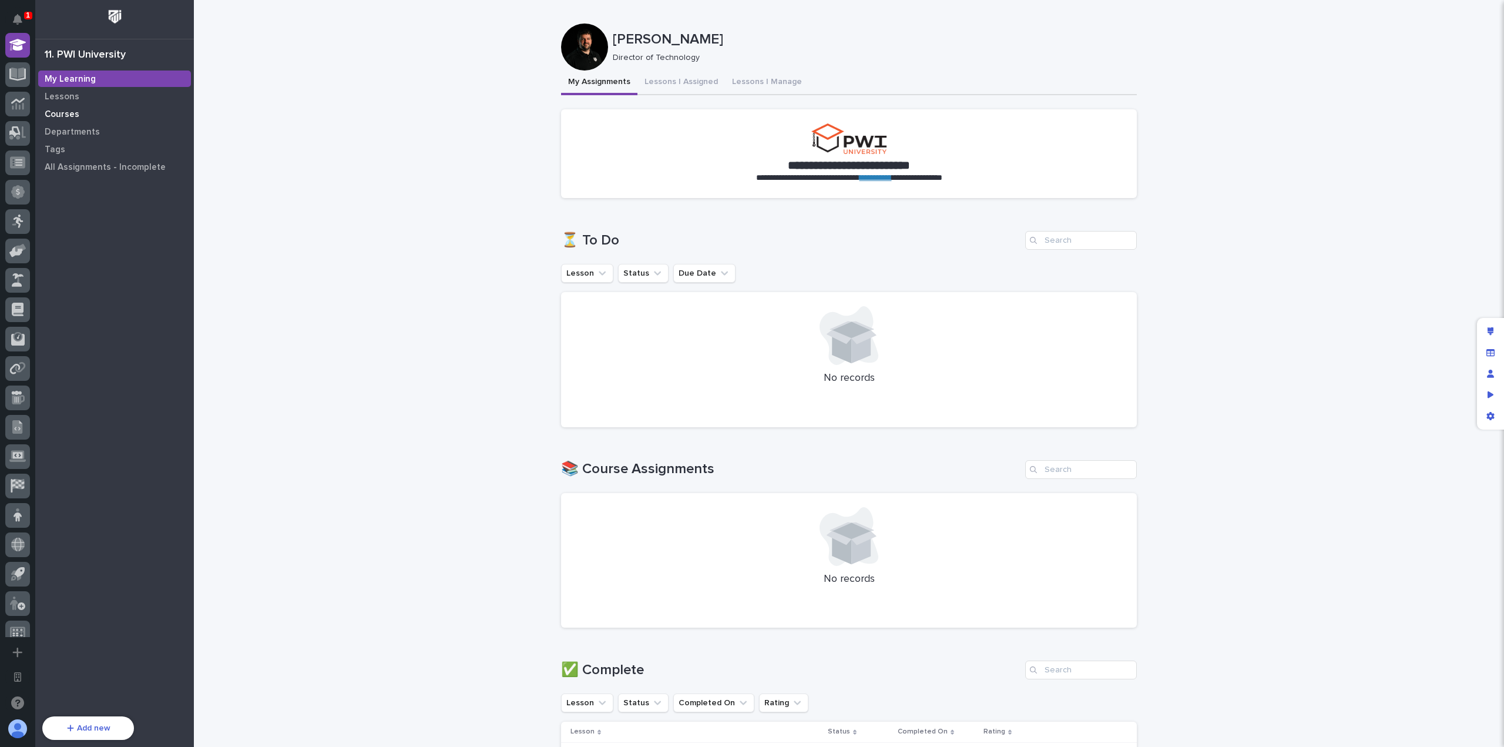
click at [84, 112] on div "Courses" at bounding box center [114, 114] width 153 height 16
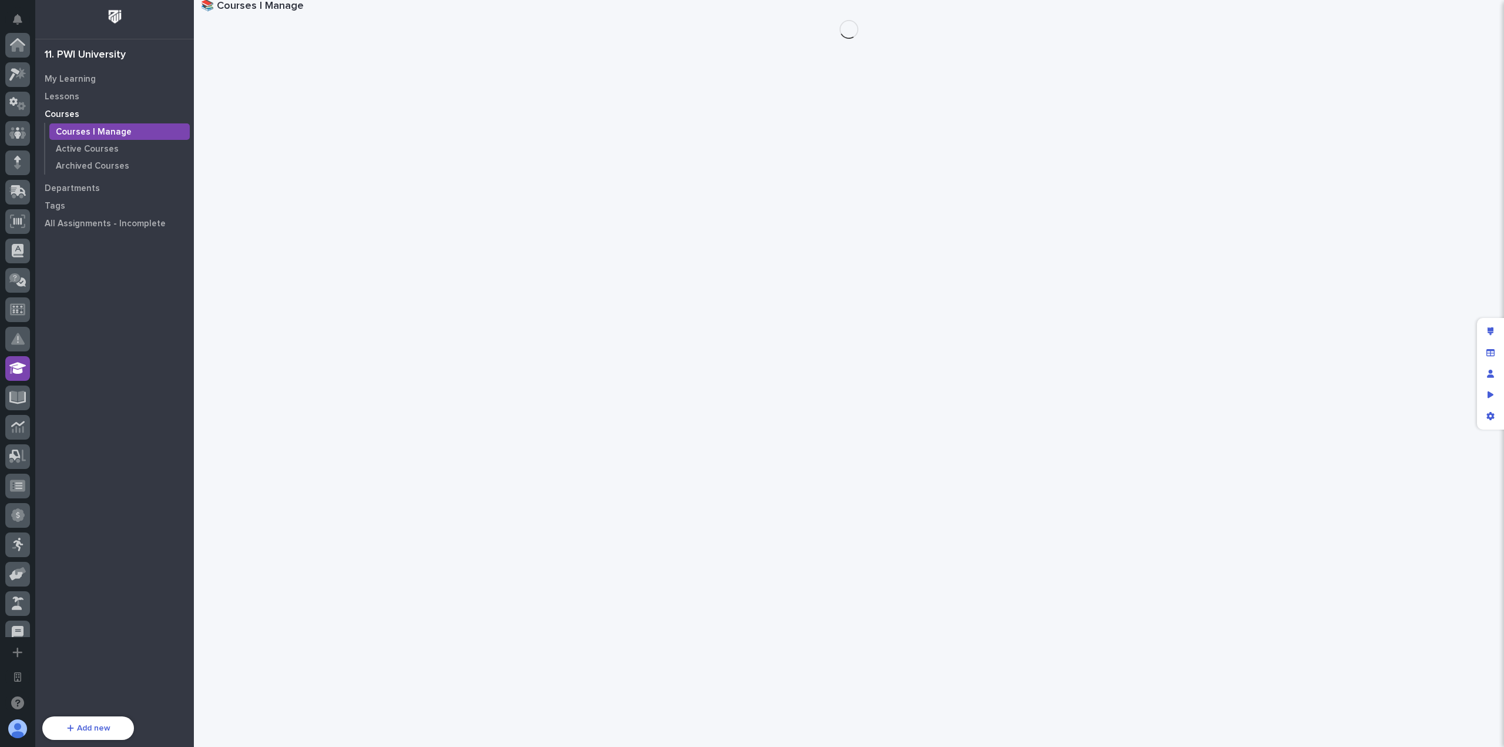
scroll to position [323, 0]
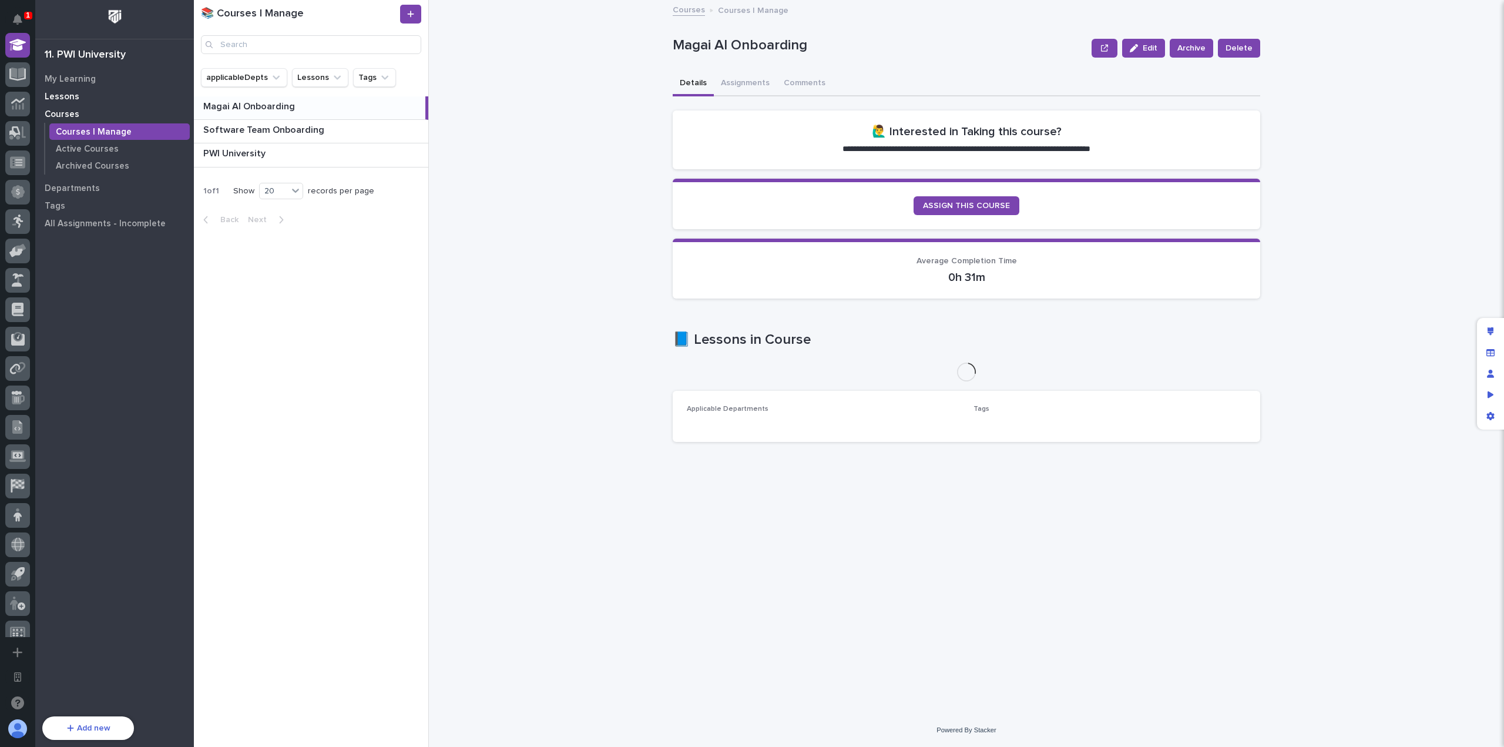
click at [95, 88] on div "Lessons" at bounding box center [114, 96] width 153 height 16
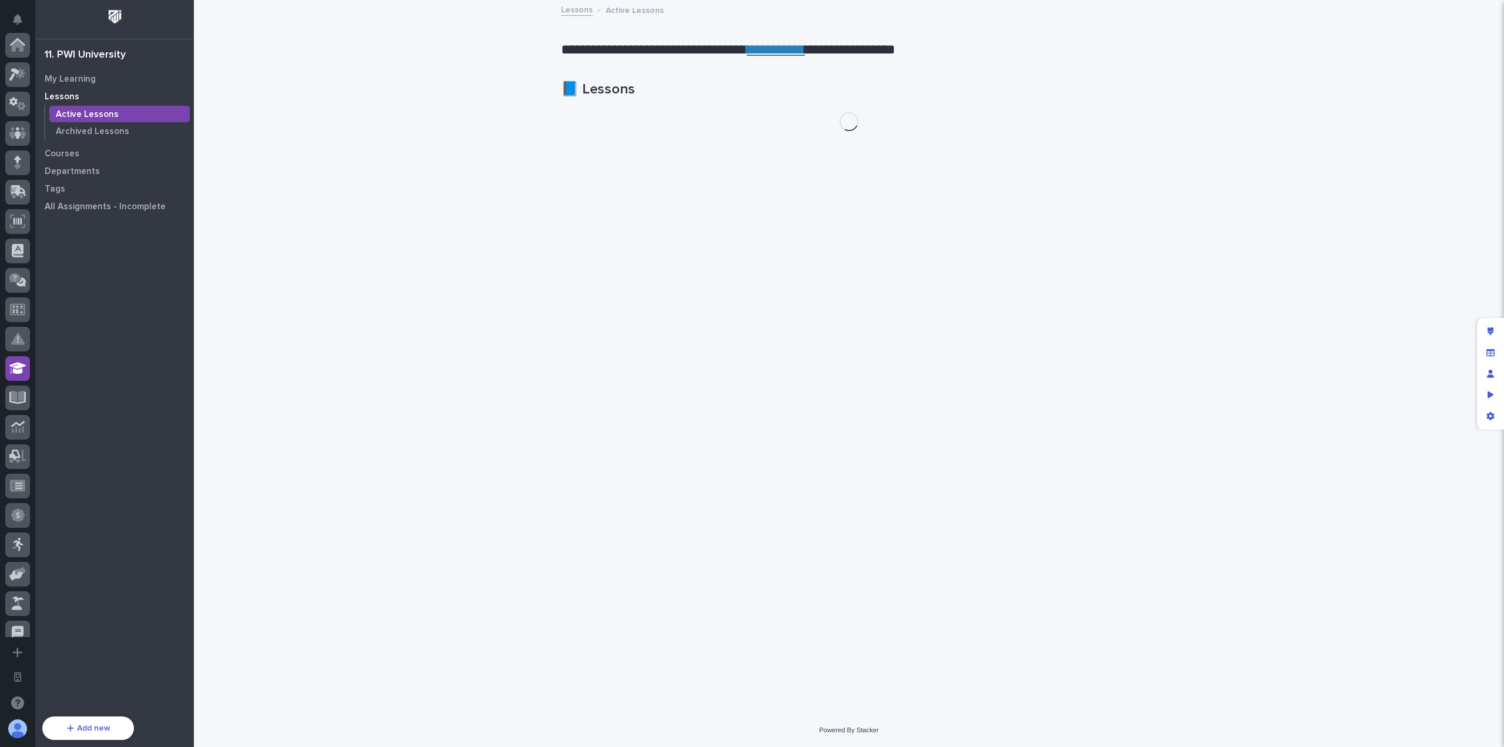
scroll to position [323, 0]
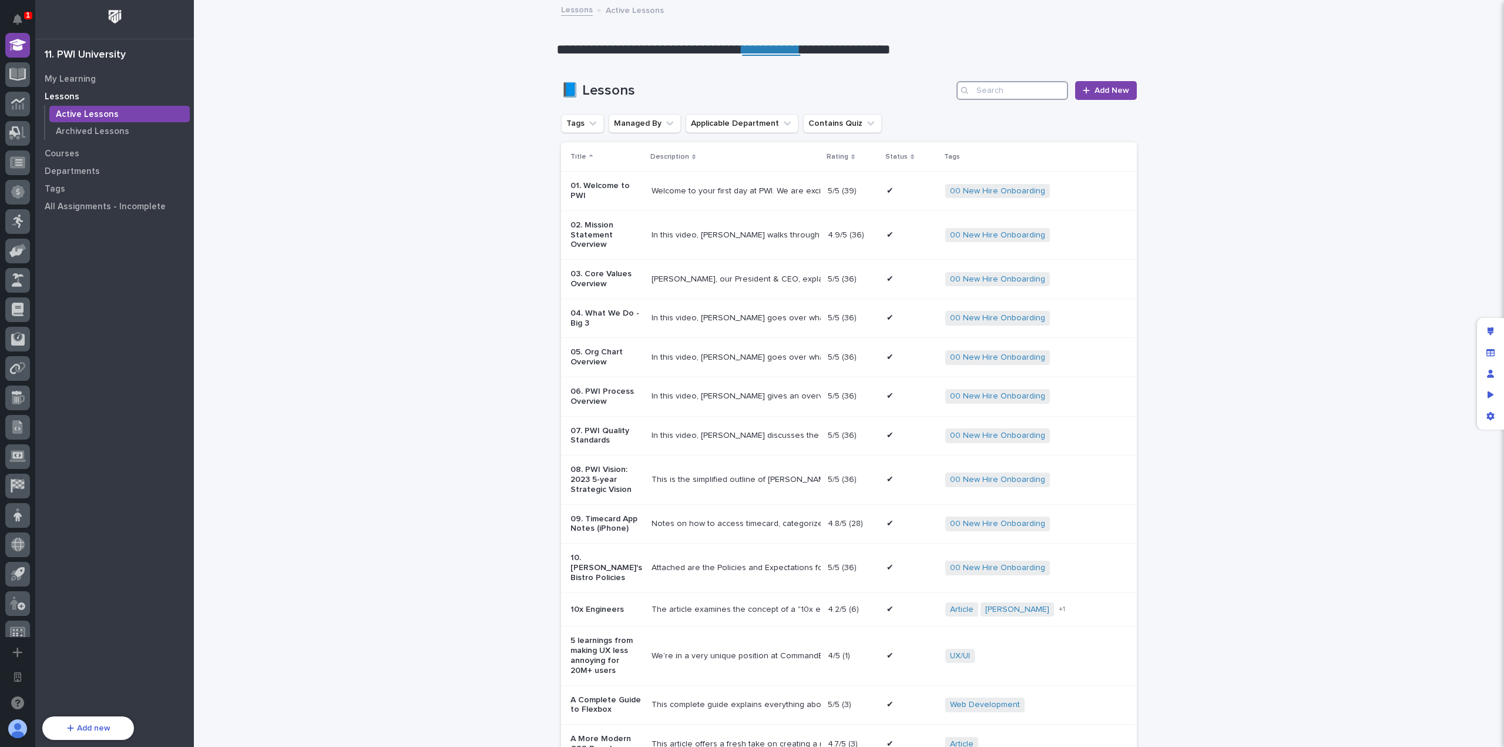
click at [1031, 98] on input "Search" at bounding box center [1012, 90] width 112 height 19
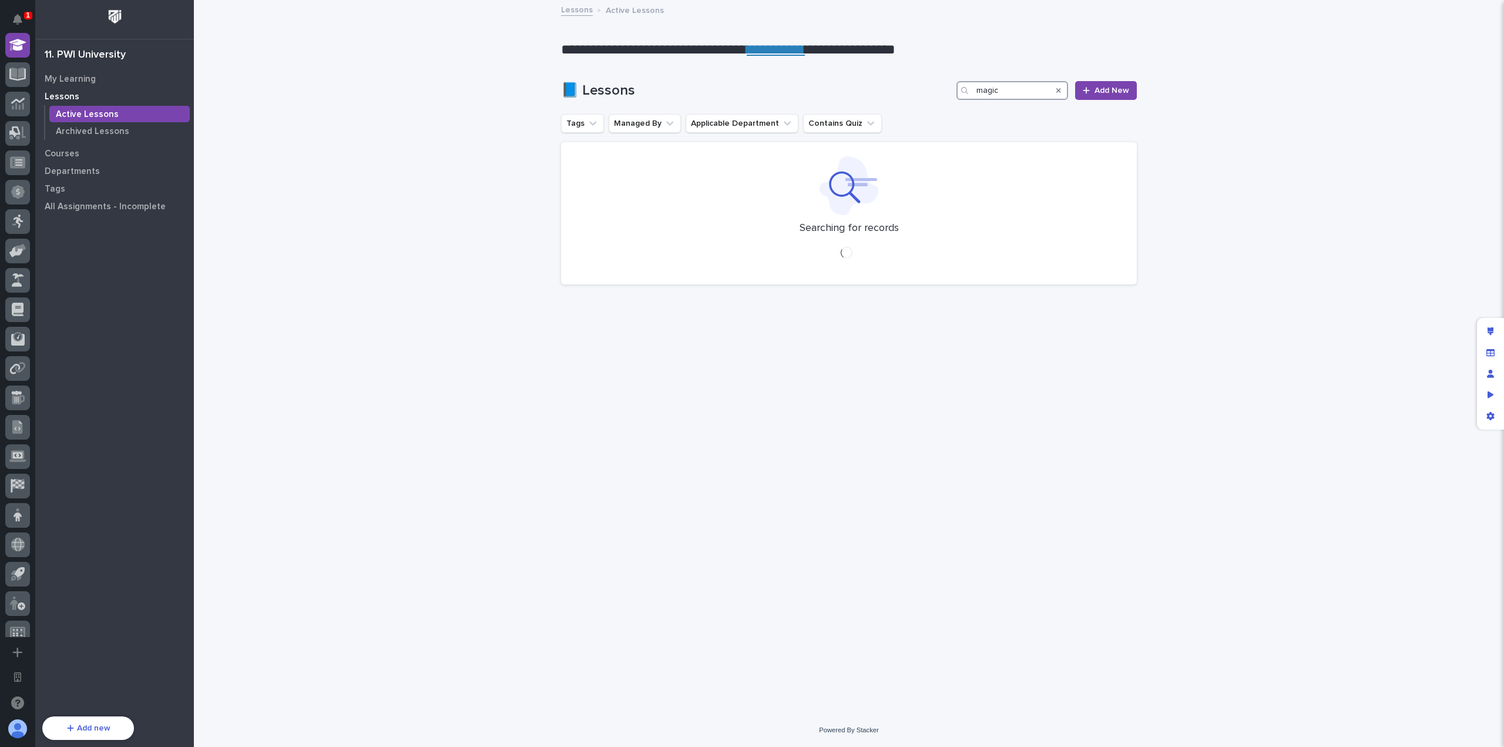
type input "magic"
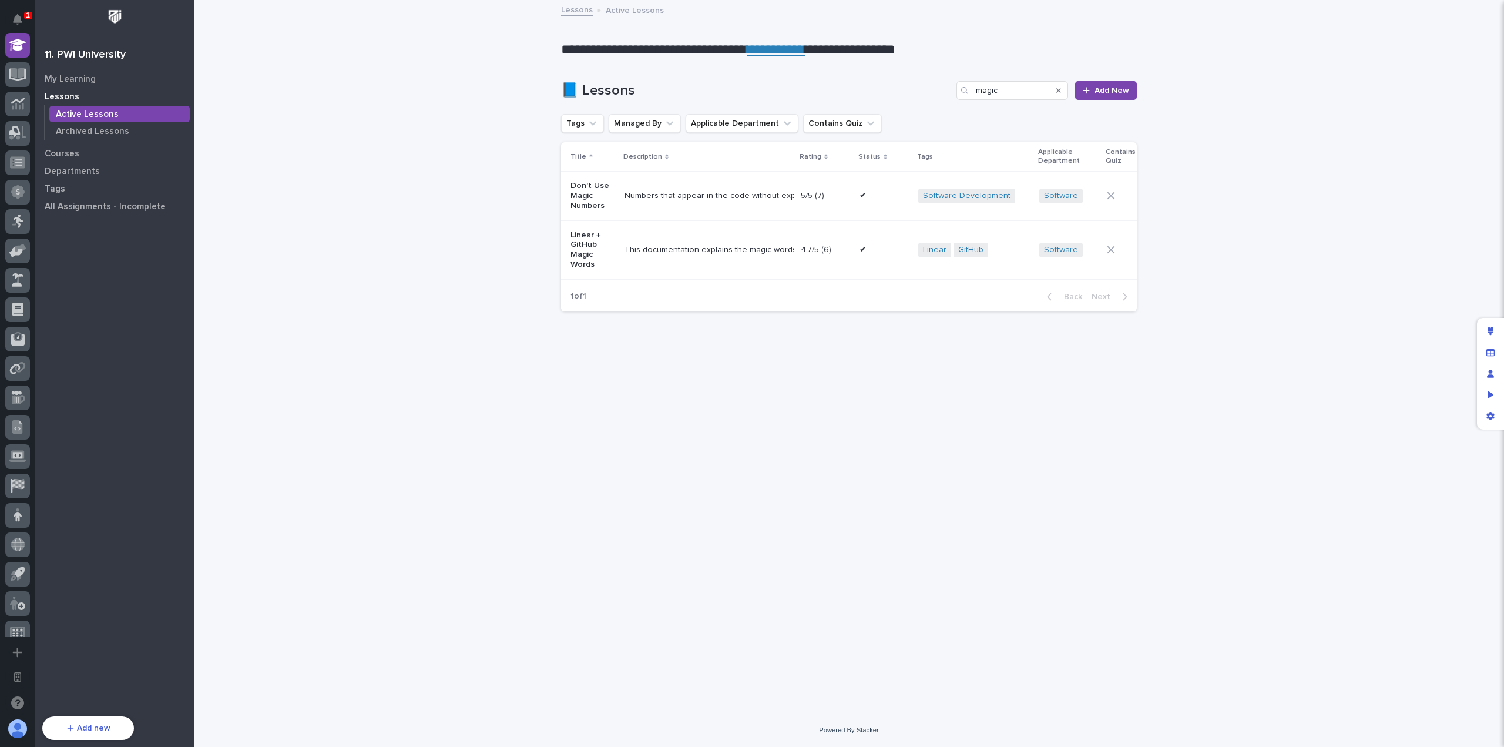
click at [717, 244] on p "This documentation explains the magic words that are available in GitHub that c…" at bounding box center [708, 249] width 169 height 12
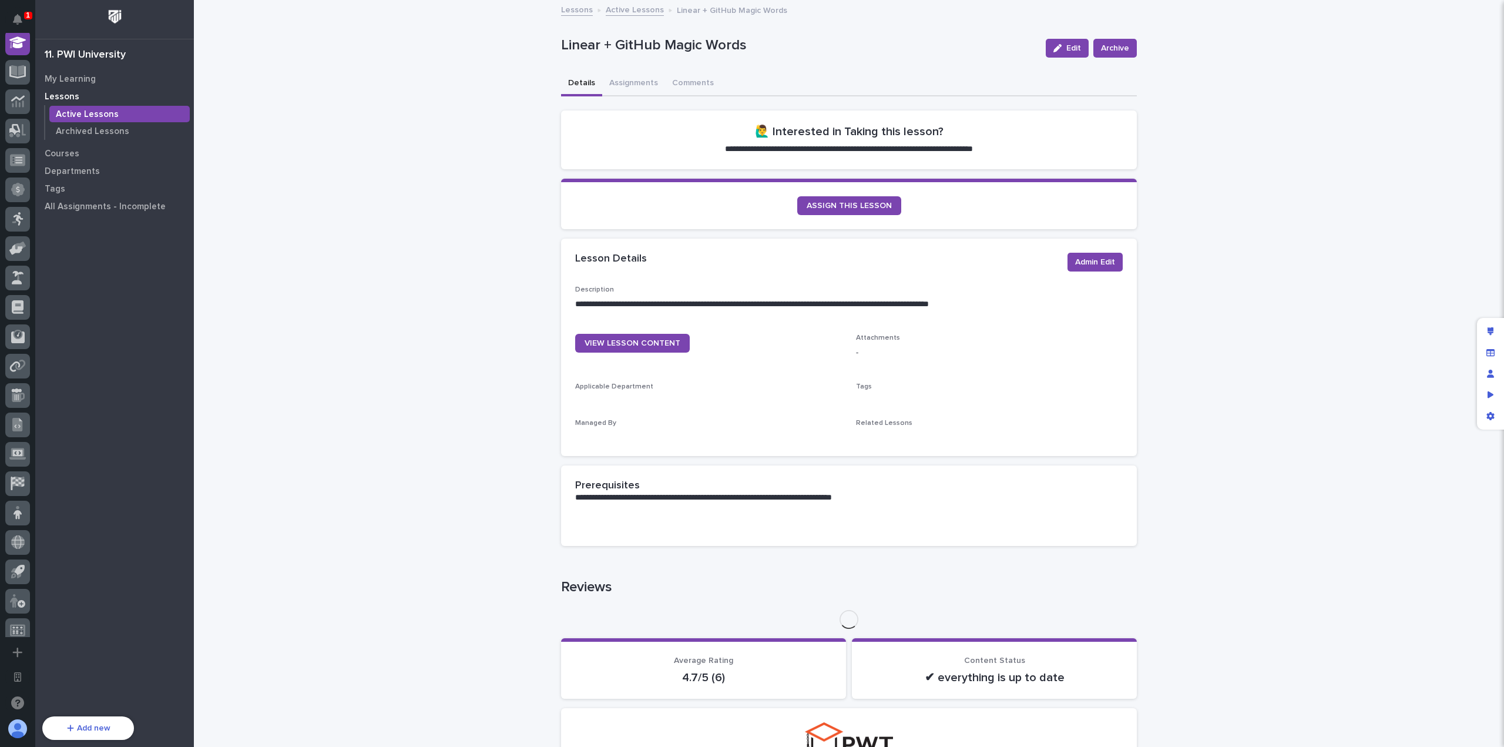
scroll to position [323, 0]
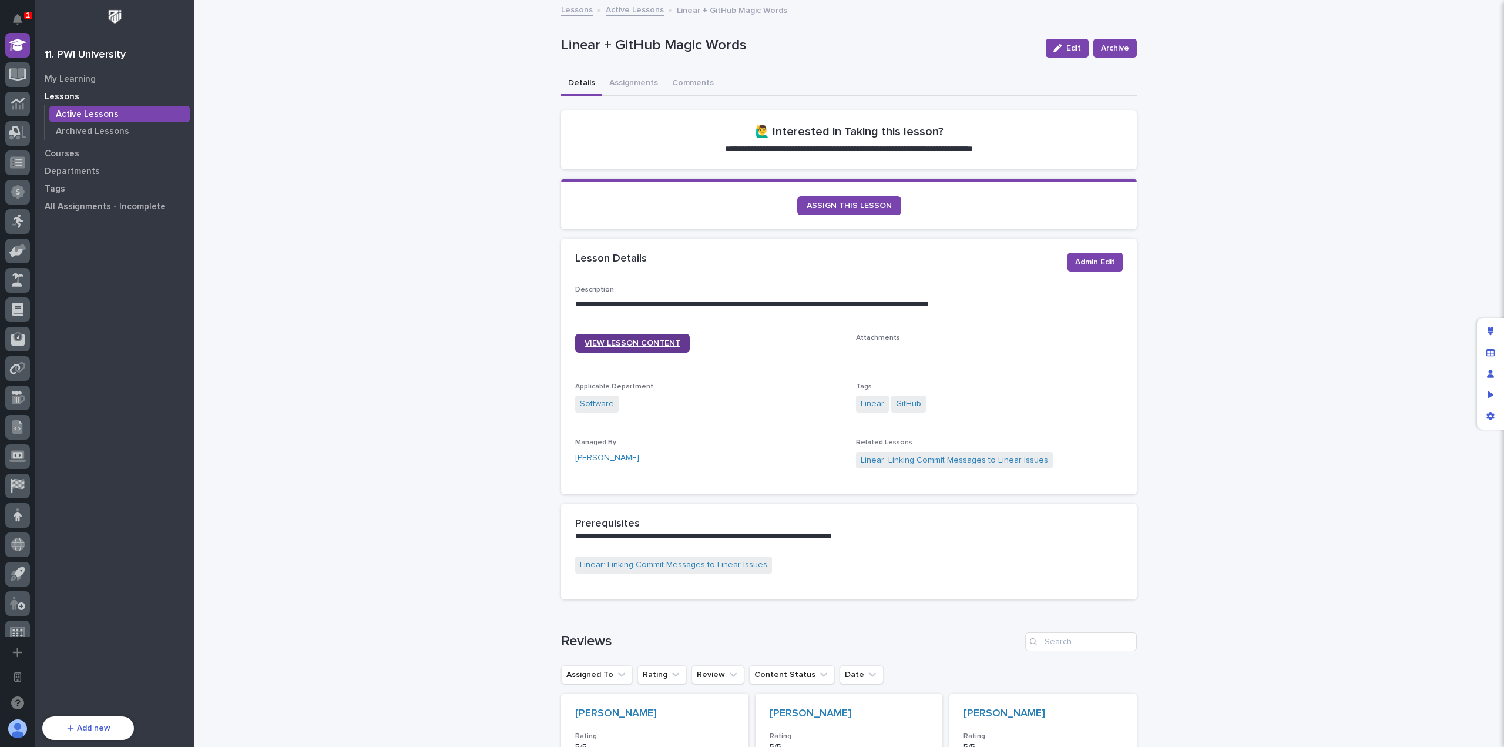
click at [670, 337] on link "VIEW LESSON CONTENT" at bounding box center [632, 343] width 115 height 19
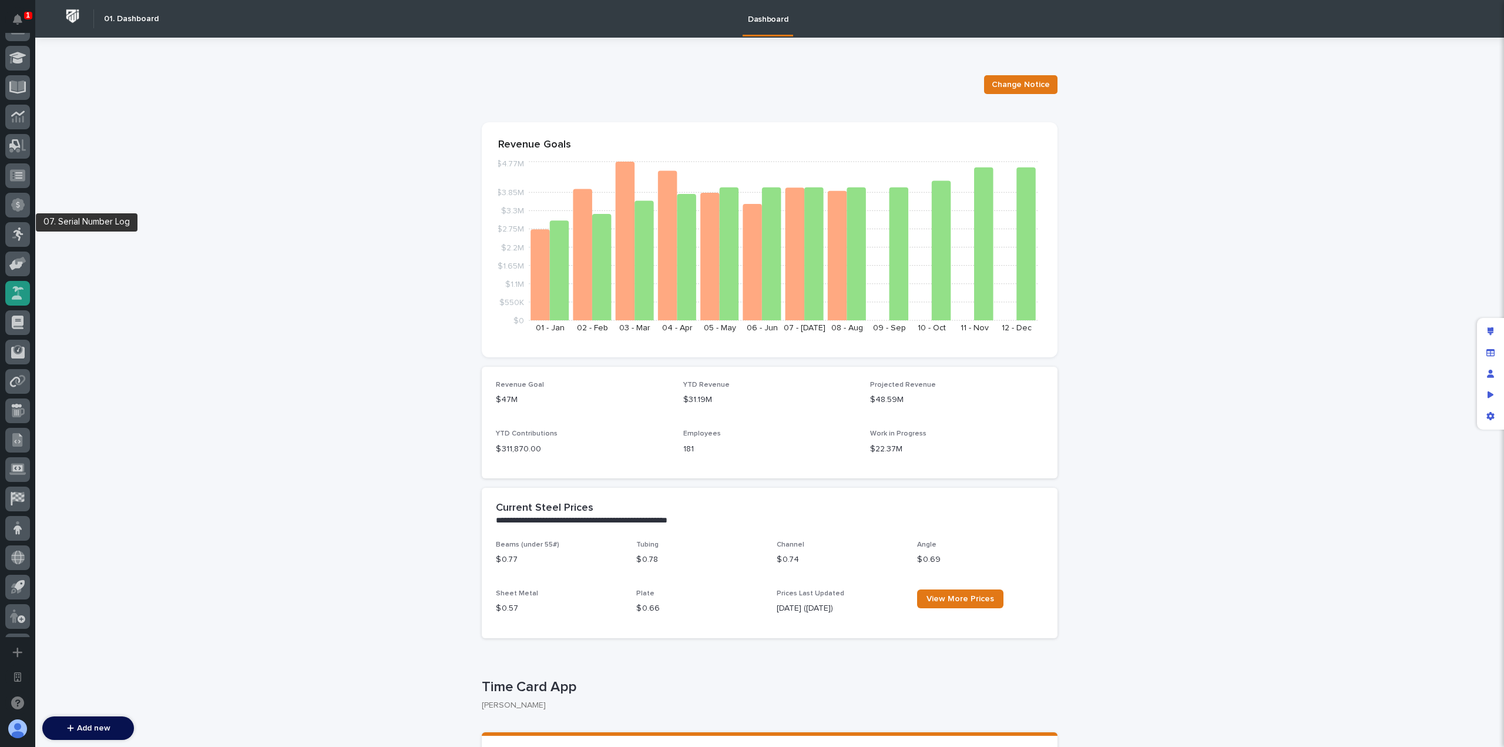
scroll to position [424, 0]
click at [27, 387] on div at bounding box center [17, 384] width 25 height 25
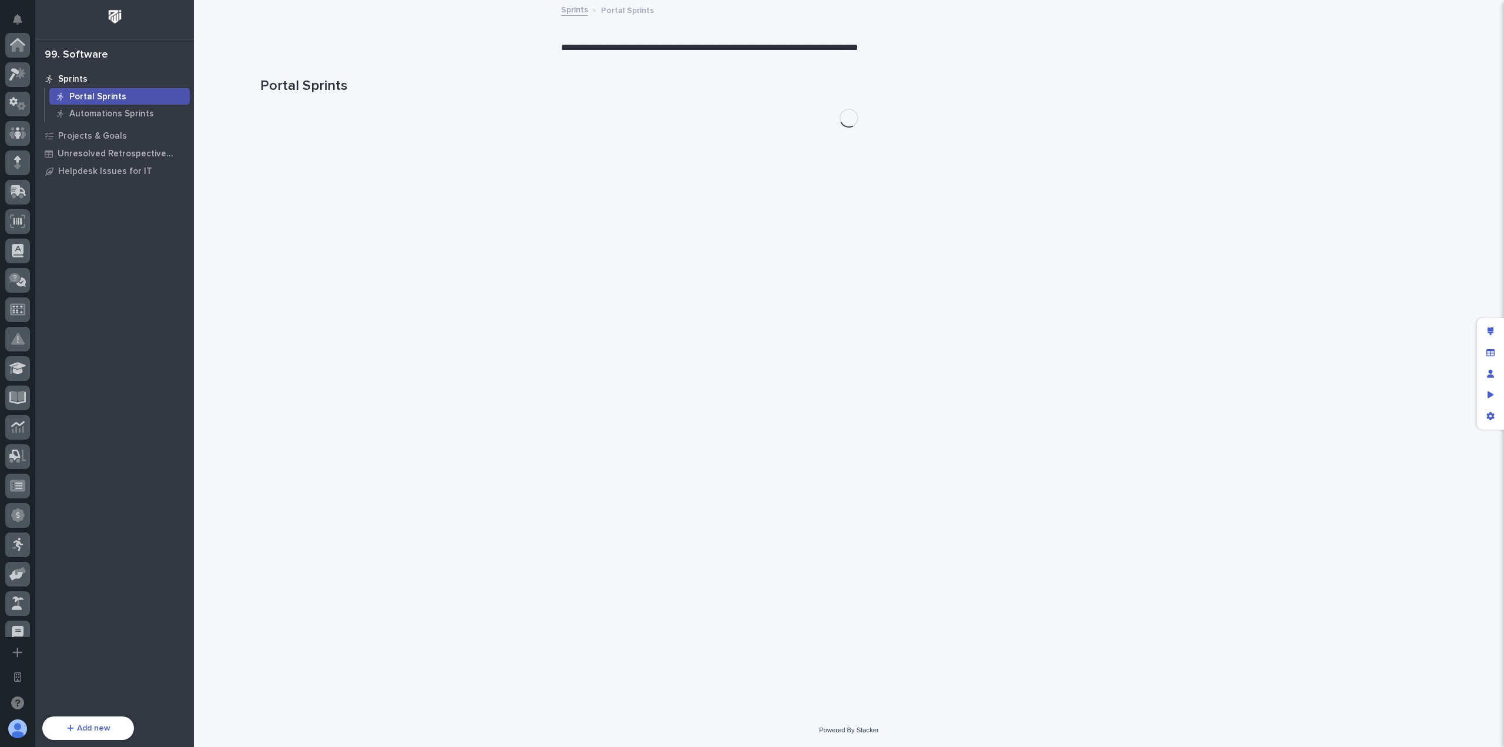
scroll to position [424, 0]
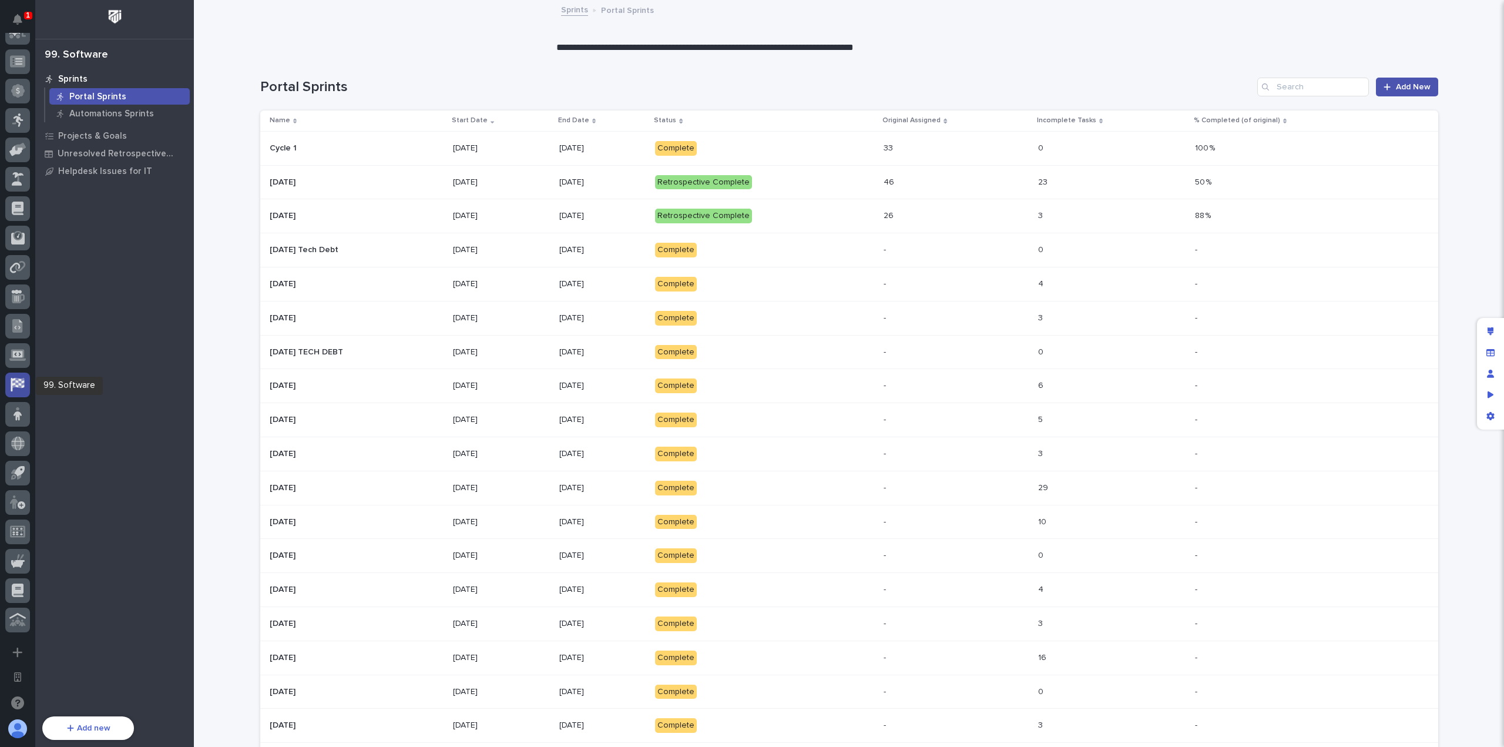
click at [14, 384] on icon at bounding box center [18, 385] width 14 height 14
click at [93, 171] on p "Helpdesk Issues for IT" at bounding box center [105, 171] width 94 height 11
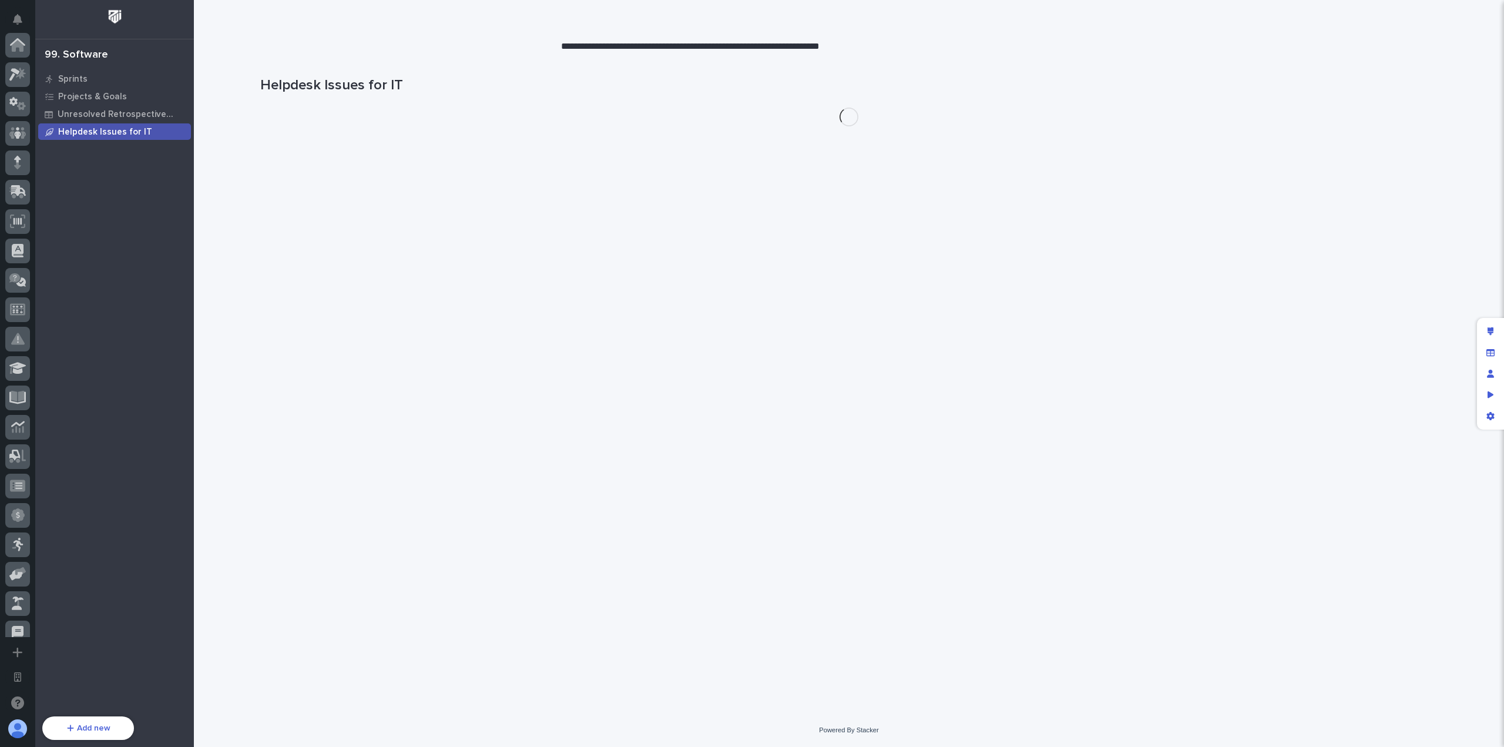
scroll to position [424, 0]
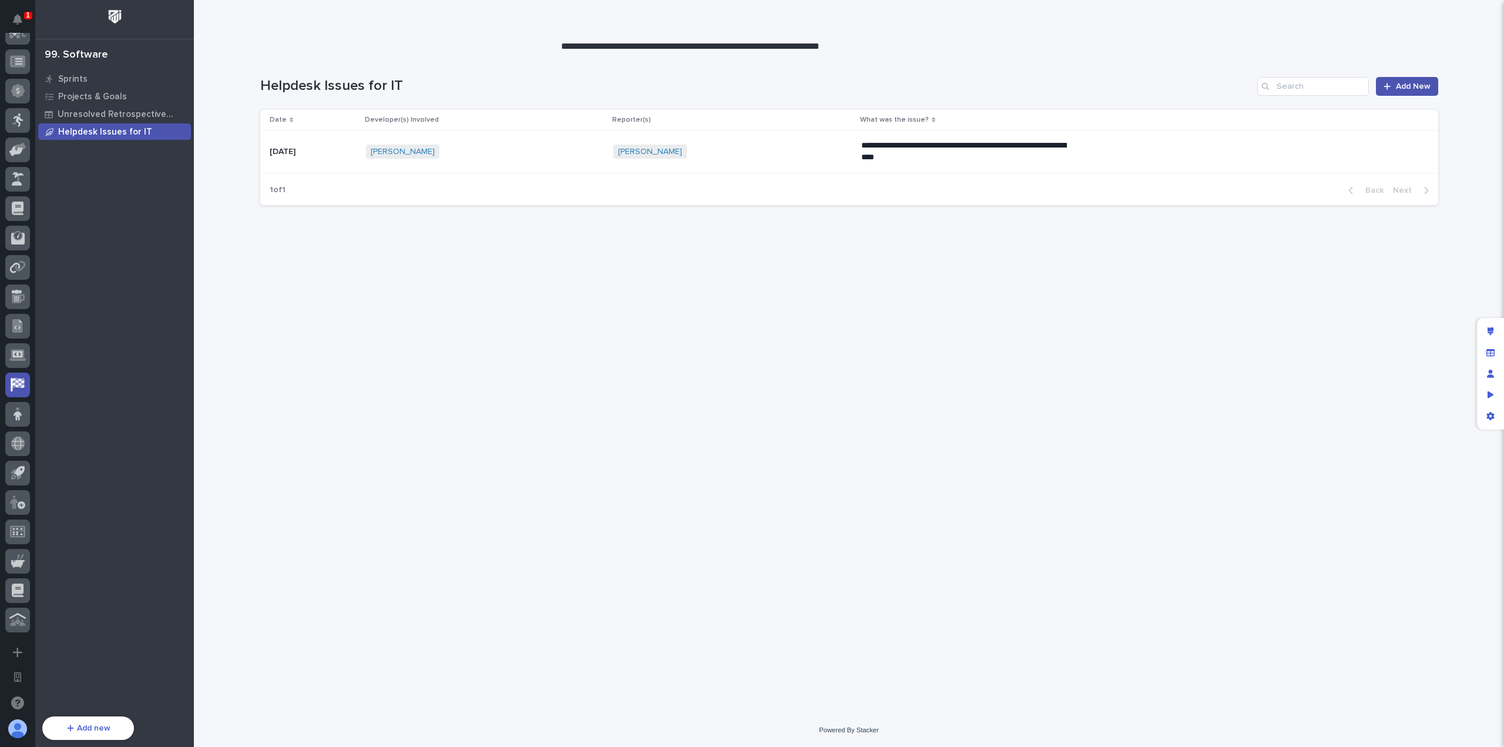
click at [525, 482] on div "**********" at bounding box center [849, 368] width 1190 height 631
drag, startPoint x: 612, startPoint y: 43, endPoint x: 768, endPoint y: 53, distance: 157.2
click at [768, 53] on div "**********" at bounding box center [849, 373] width 1310 height 747
click at [783, 46] on p "**********" at bounding box center [849, 47] width 576 height 14
drag, startPoint x: 721, startPoint y: 41, endPoint x: 835, endPoint y: 42, distance: 114.6
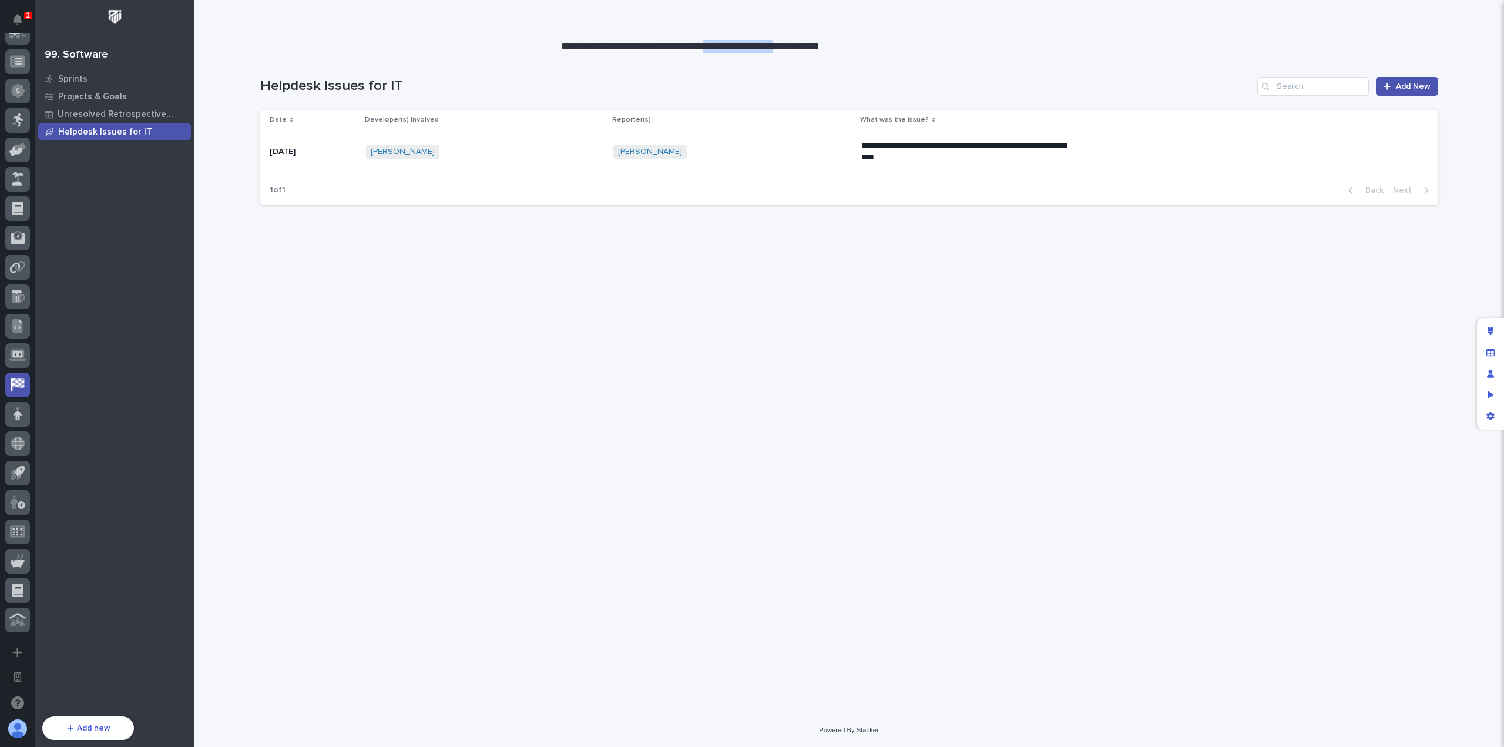
click at [835, 42] on p "**********" at bounding box center [849, 47] width 576 height 14
click at [841, 42] on p "**********" at bounding box center [849, 47] width 576 height 14
click at [574, 503] on div "**********" at bounding box center [849, 368] width 1190 height 631
click at [1422, 89] on span "Add New" at bounding box center [1413, 86] width 35 height 8
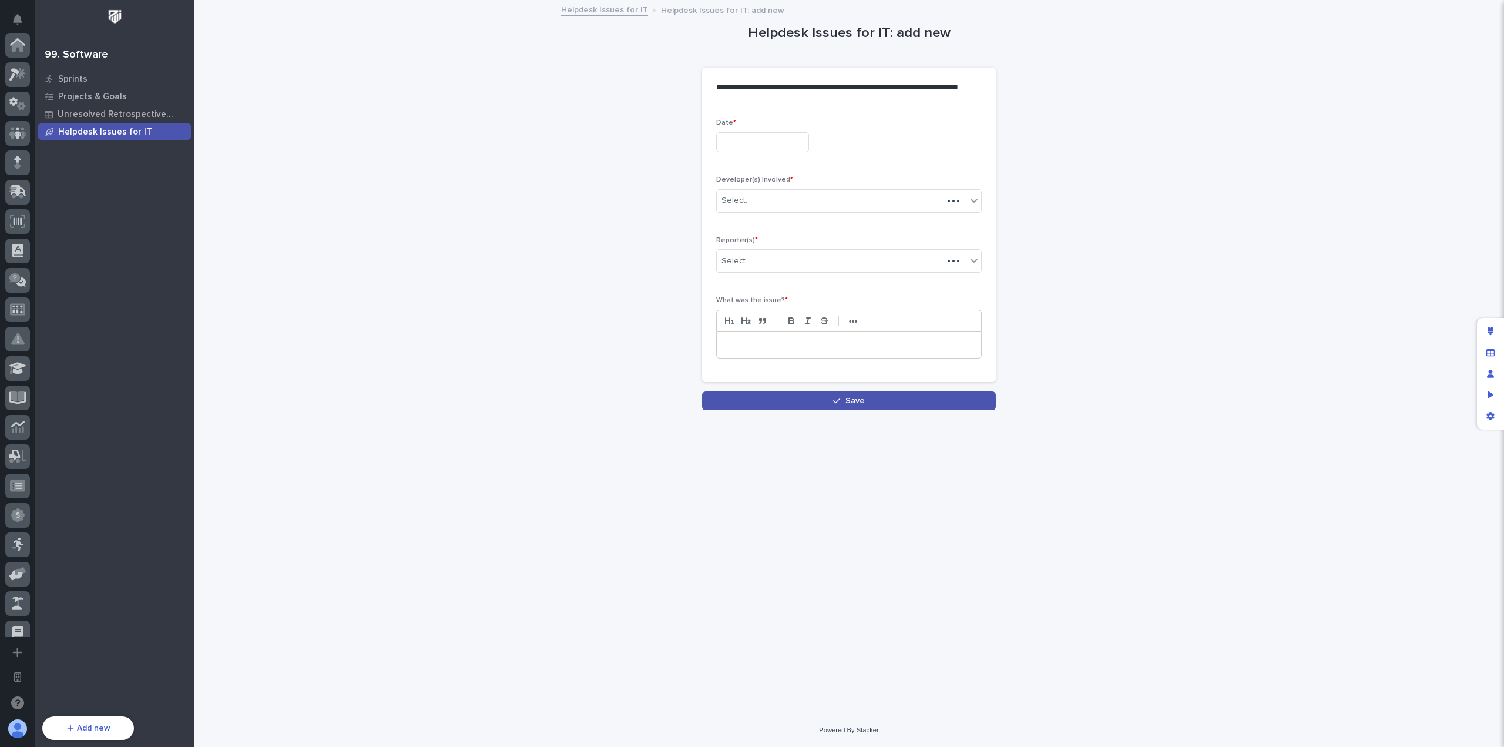
scroll to position [424, 0]
click at [794, 137] on input "text" at bounding box center [762, 142] width 93 height 21
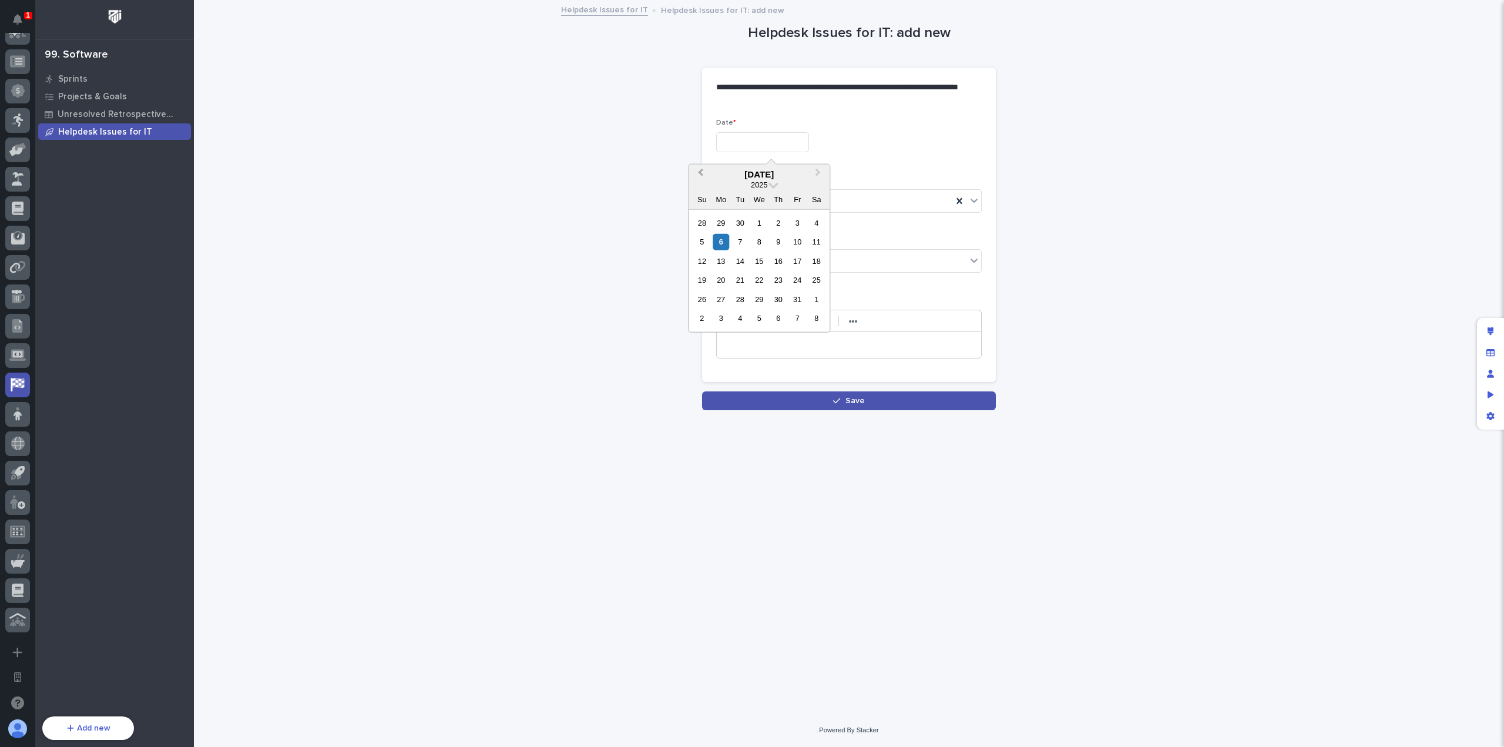
click at [700, 171] on span "Previous Month" at bounding box center [700, 174] width 0 height 16
click at [738, 297] on div "30" at bounding box center [740, 299] width 16 height 16
type input "**********"
drag, startPoint x: 959, startPoint y: 200, endPoint x: 885, endPoint y: 199, distance: 73.5
click at [958, 200] on icon at bounding box center [959, 201] width 12 height 12
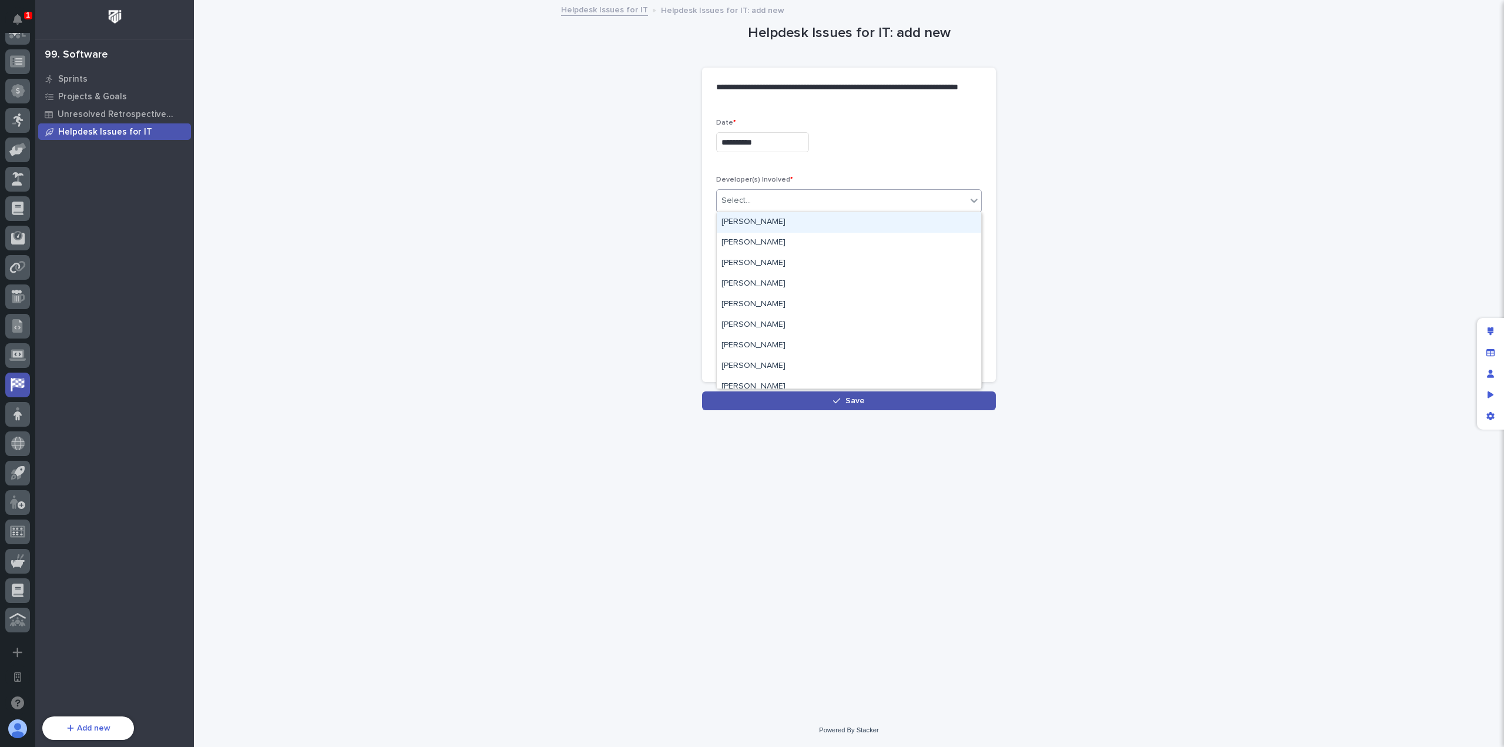
click at [868, 200] on div "Select..." at bounding box center [842, 200] width 250 height 19
type input "*****"
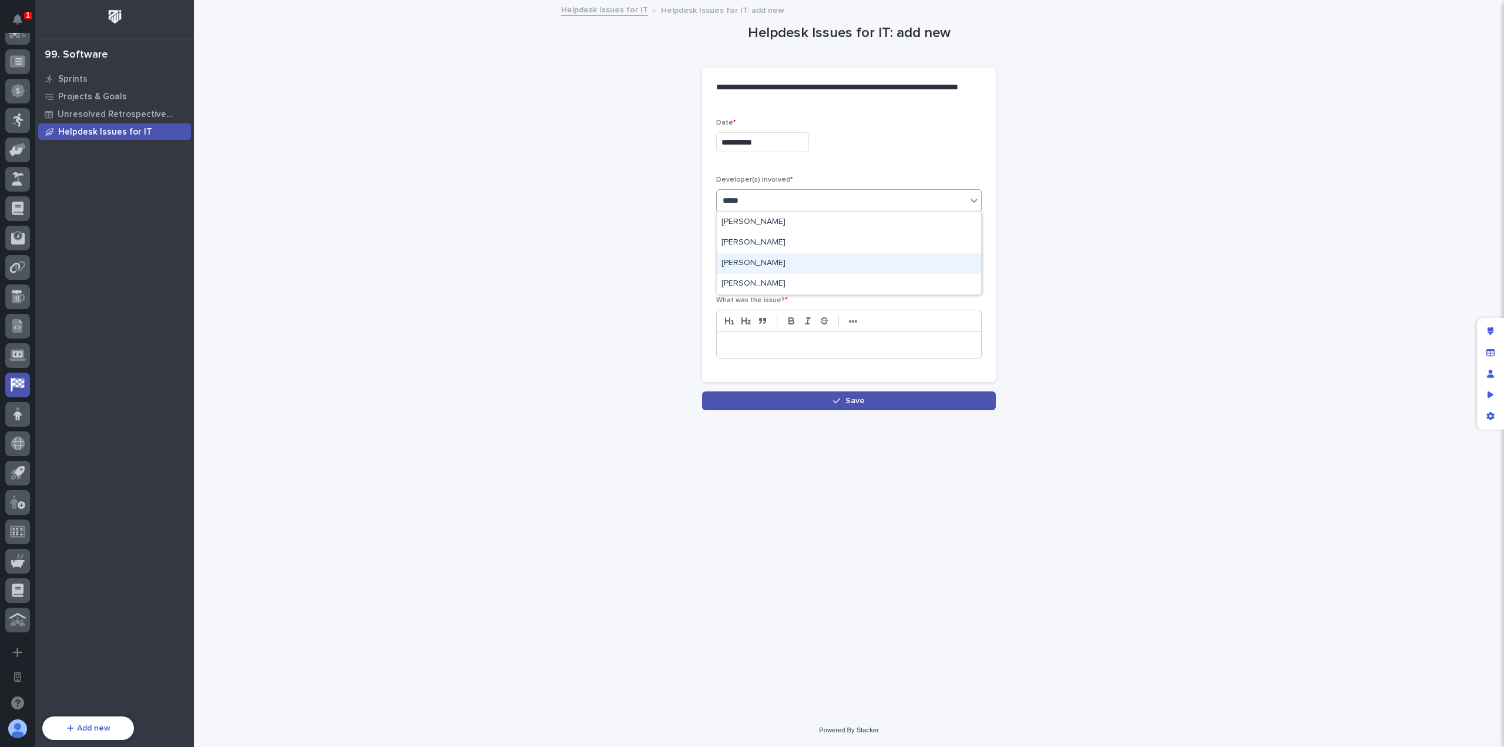
click at [860, 268] on div "[PERSON_NAME]" at bounding box center [849, 263] width 264 height 21
click at [807, 144] on input "**********" at bounding box center [762, 142] width 93 height 21
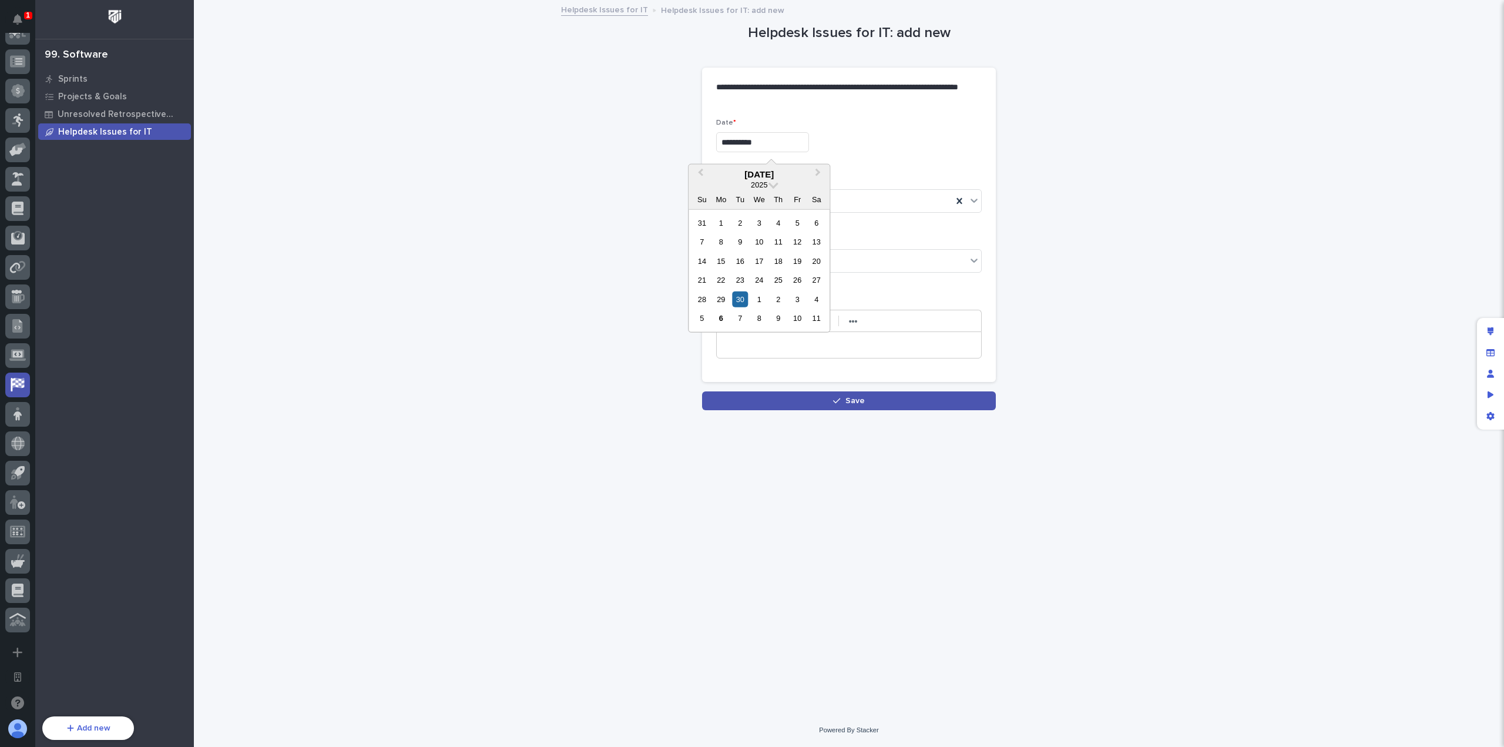
click at [899, 153] on div "**********" at bounding box center [849, 140] width 266 height 43
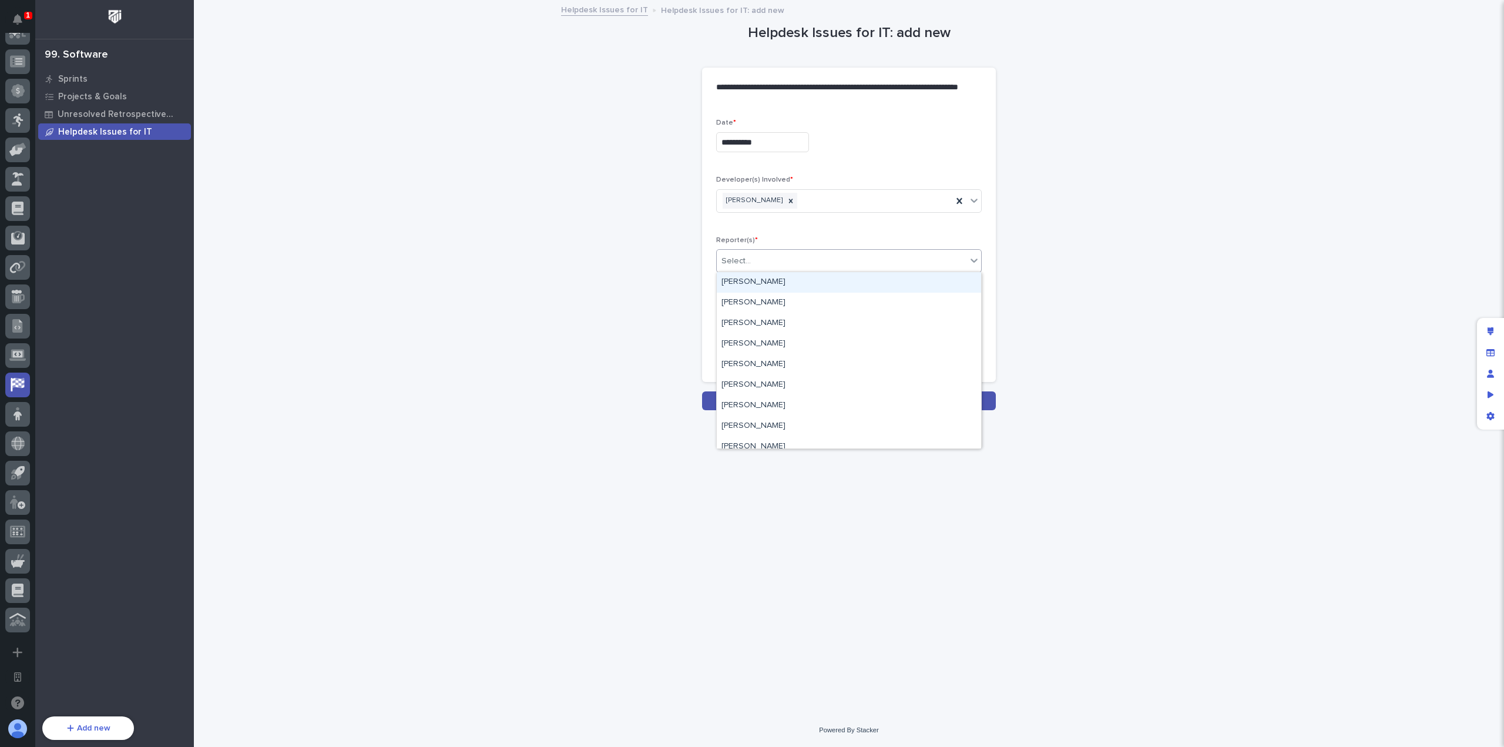
click at [801, 264] on div "Select..." at bounding box center [842, 260] width 250 height 19
click at [811, 200] on div "[PERSON_NAME]" at bounding box center [835, 200] width 236 height 21
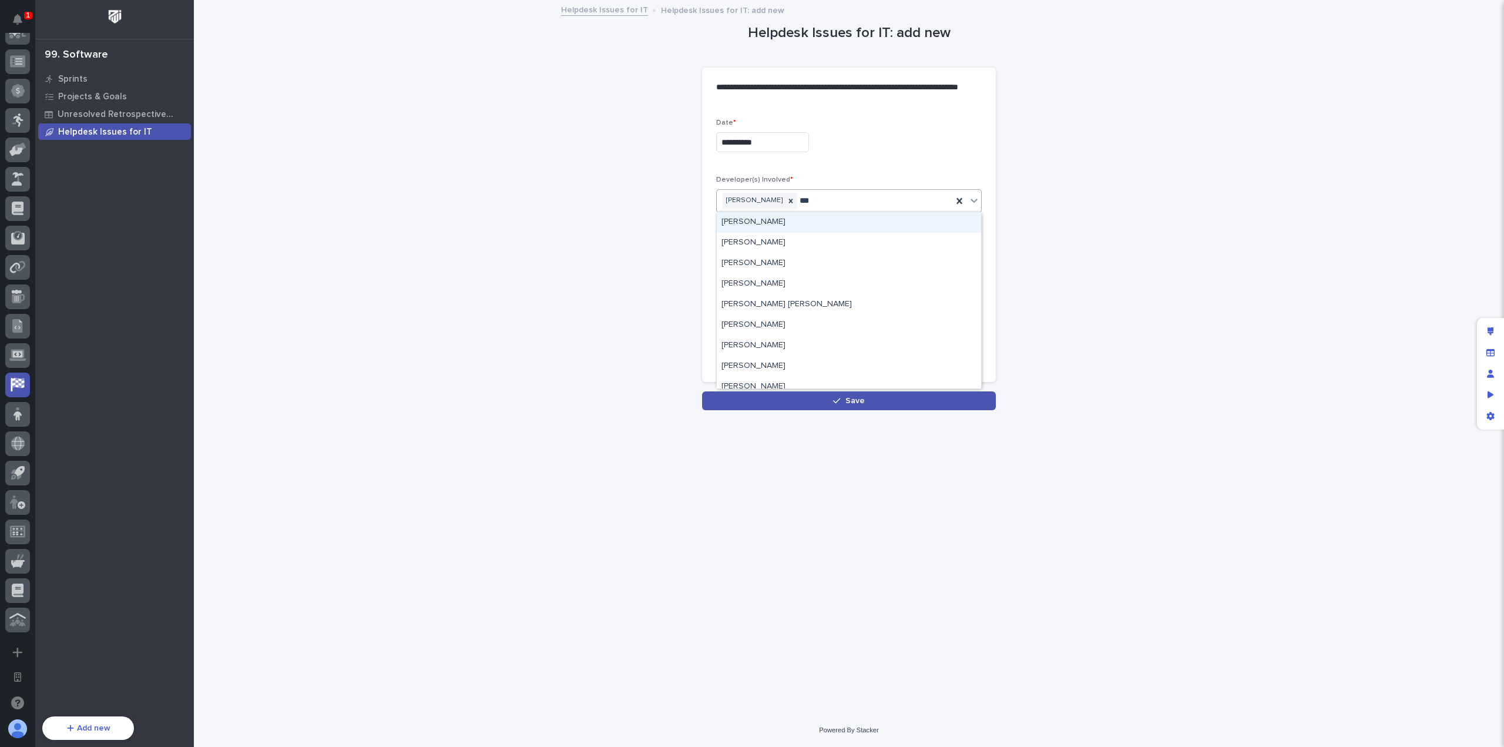
type input "****"
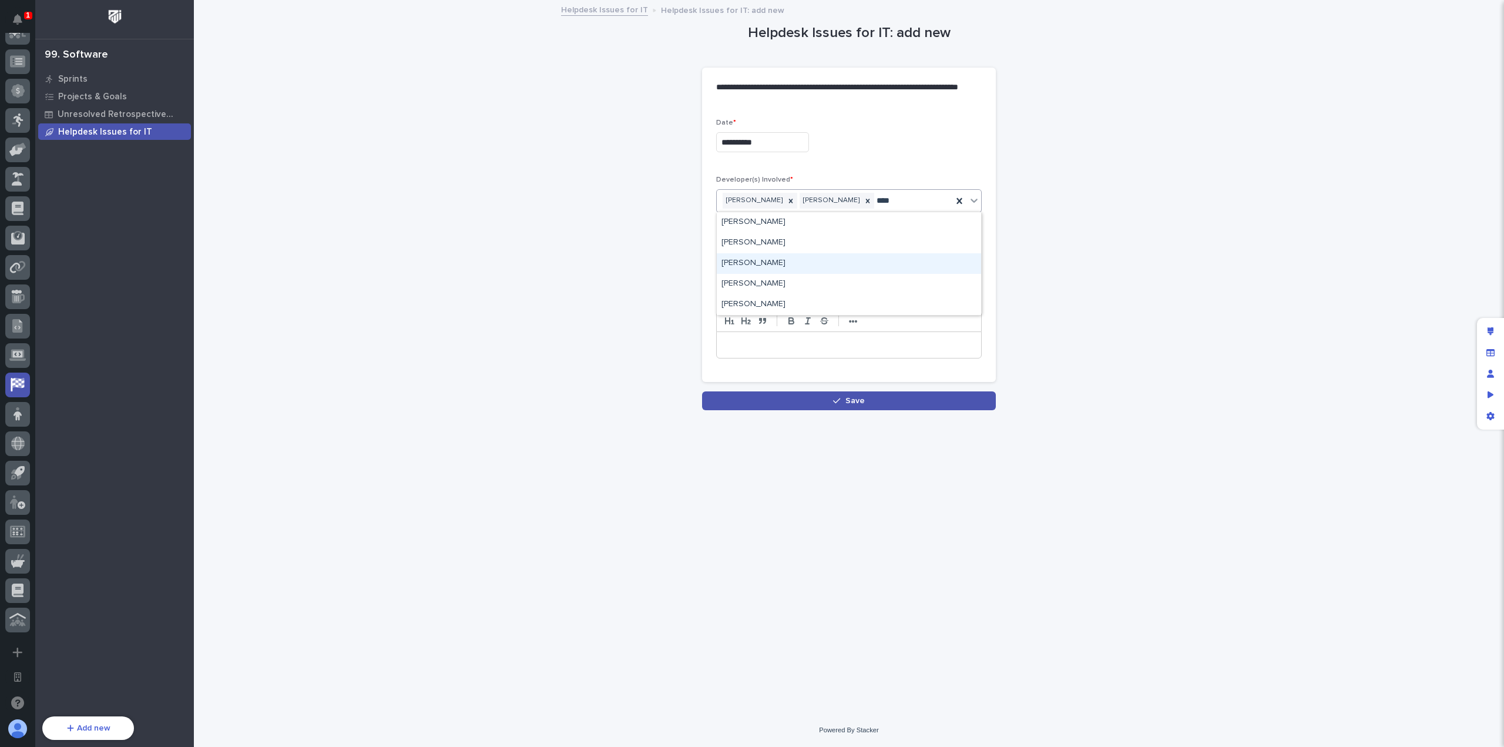
click at [801, 263] on div "[PERSON_NAME]" at bounding box center [849, 263] width 264 height 21
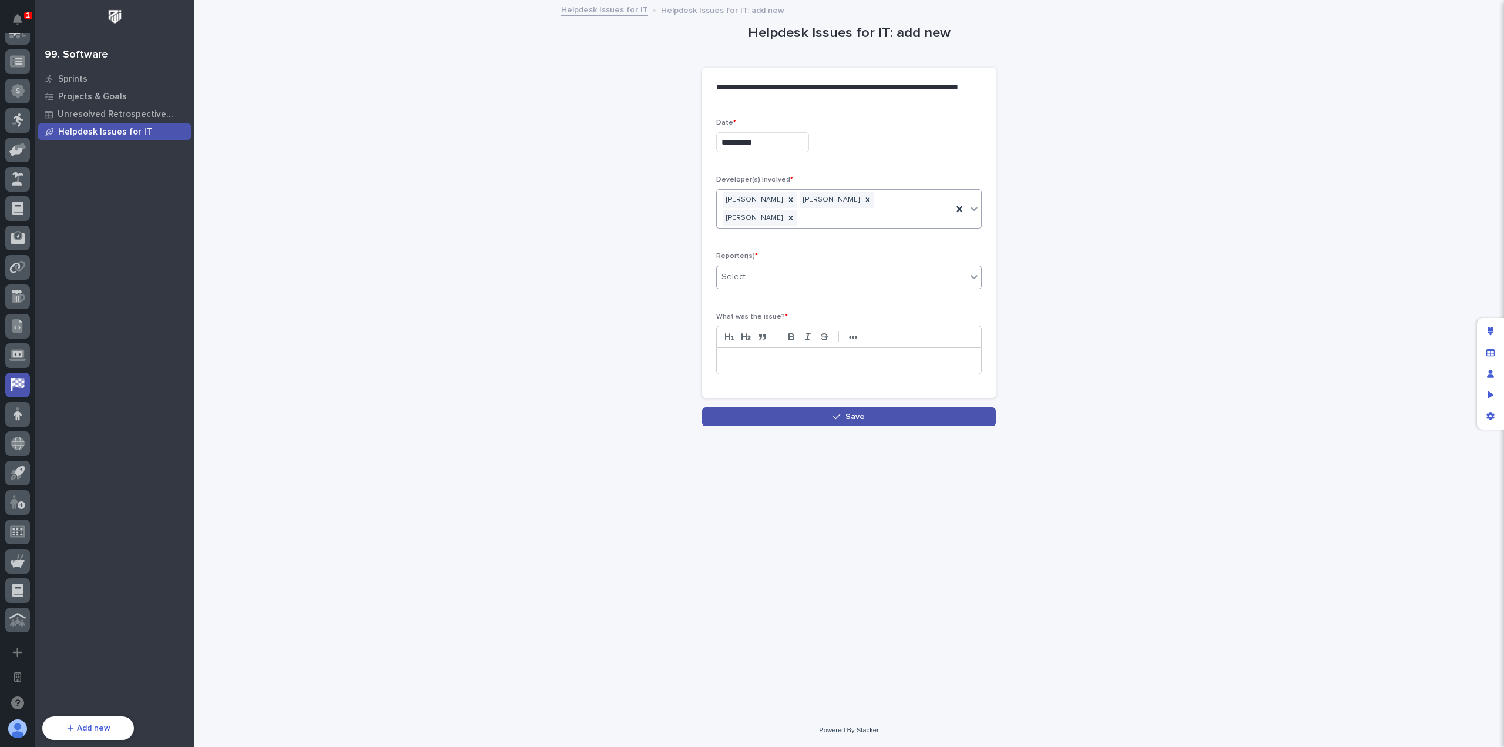
click at [801, 267] on div "Select..." at bounding box center [842, 276] width 250 height 19
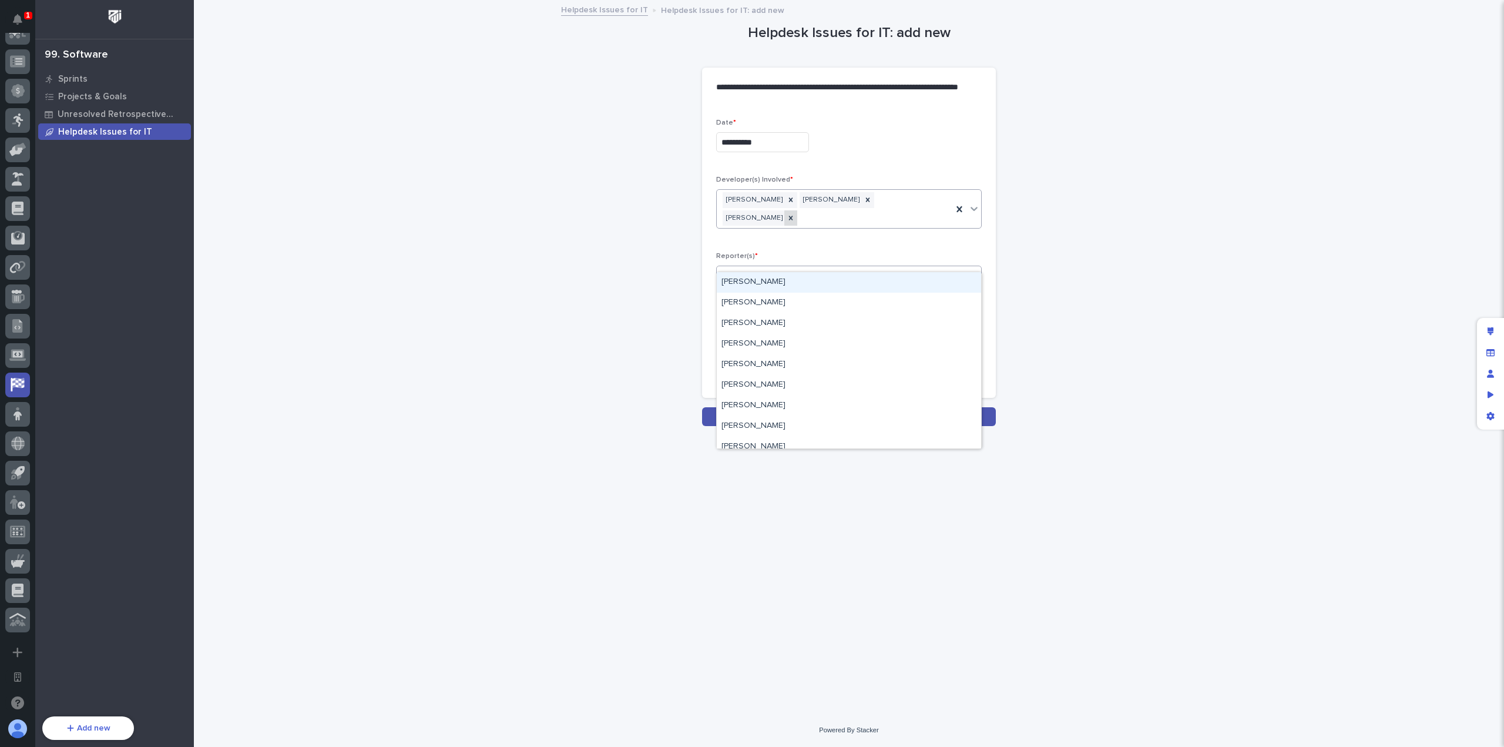
click at [797, 210] on div at bounding box center [790, 218] width 13 height 16
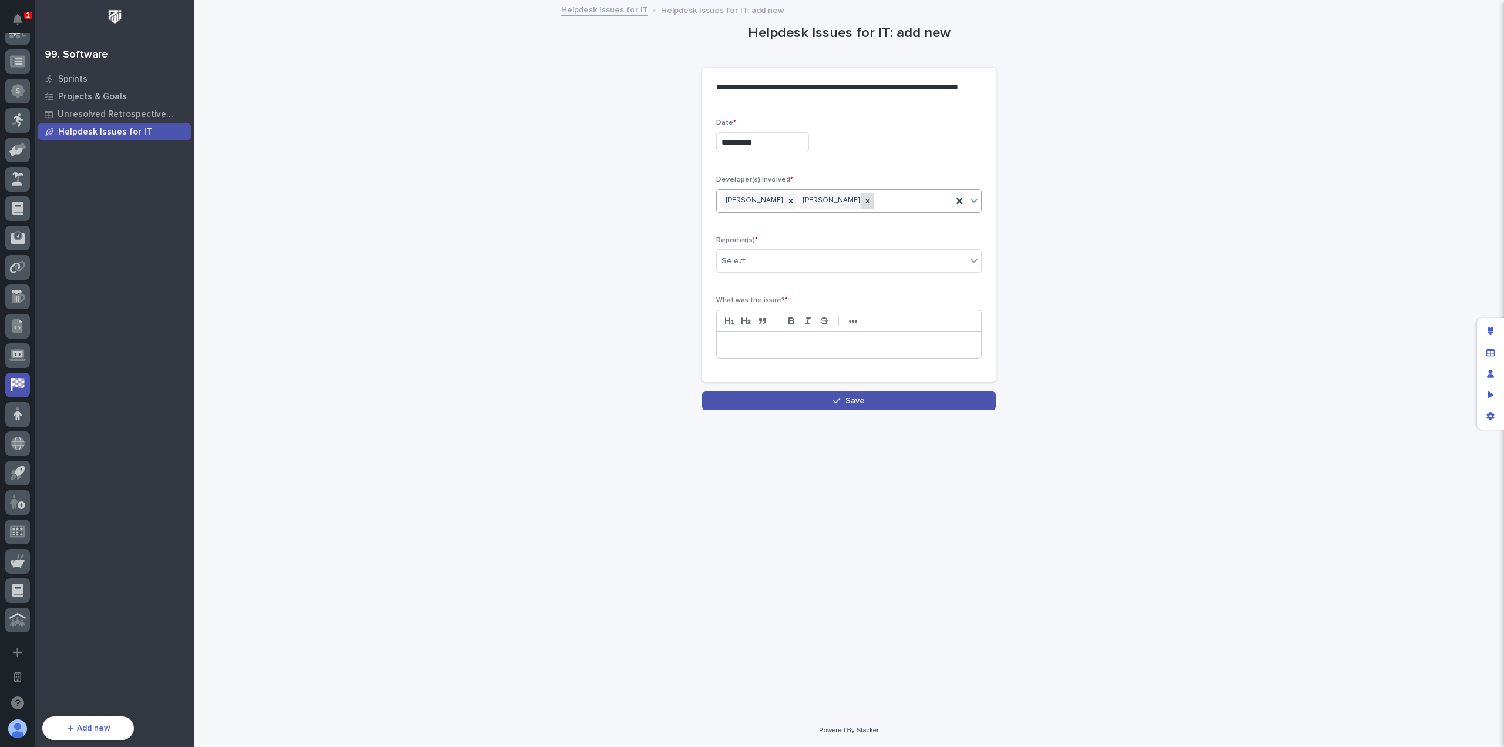
click at [861, 203] on div at bounding box center [867, 201] width 13 height 16
click at [789, 202] on icon at bounding box center [791, 201] width 4 height 4
click at [766, 203] on div "Select..." at bounding box center [842, 200] width 250 height 19
type input "****"
click at [790, 220] on div "[PERSON_NAME]" at bounding box center [849, 222] width 264 height 21
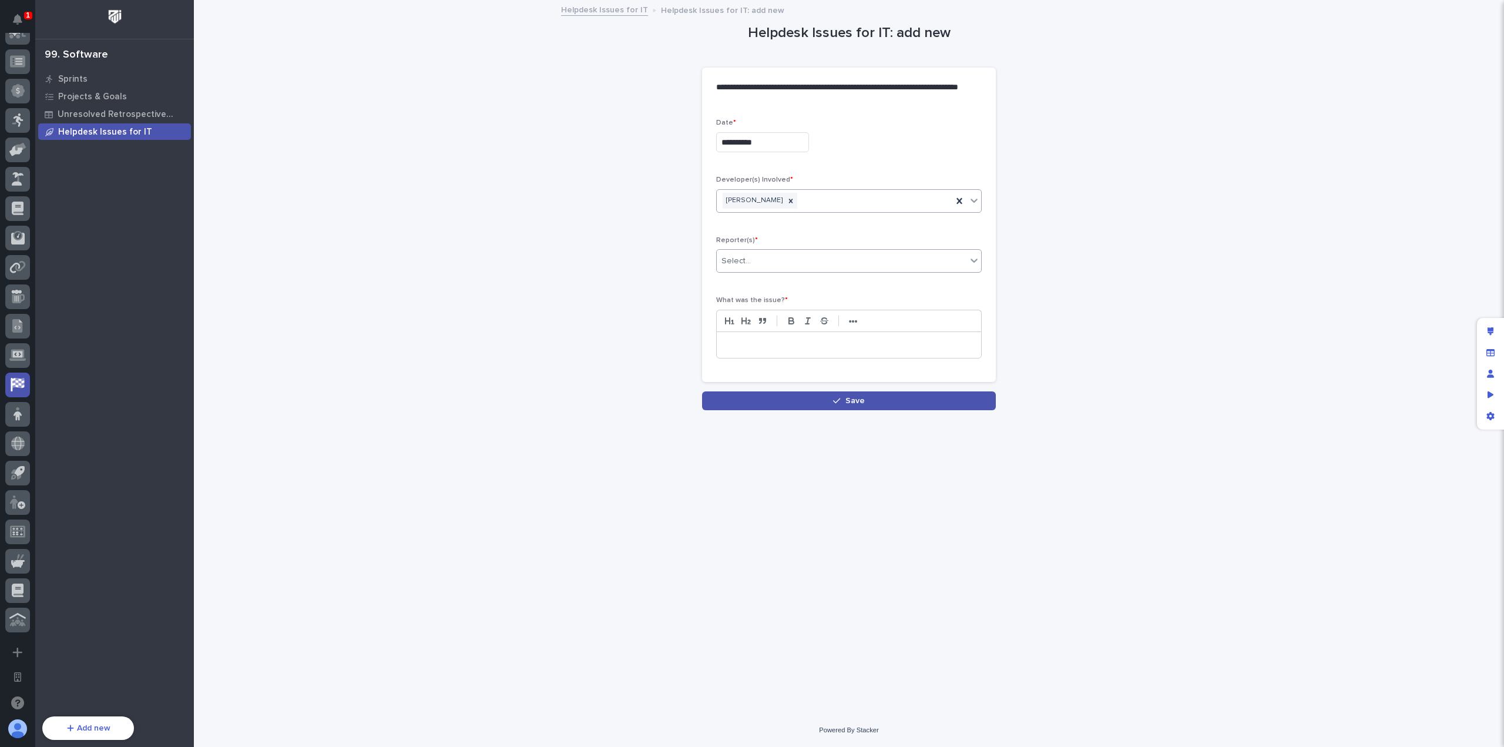
click at [818, 260] on div "Select..." at bounding box center [842, 260] width 250 height 19
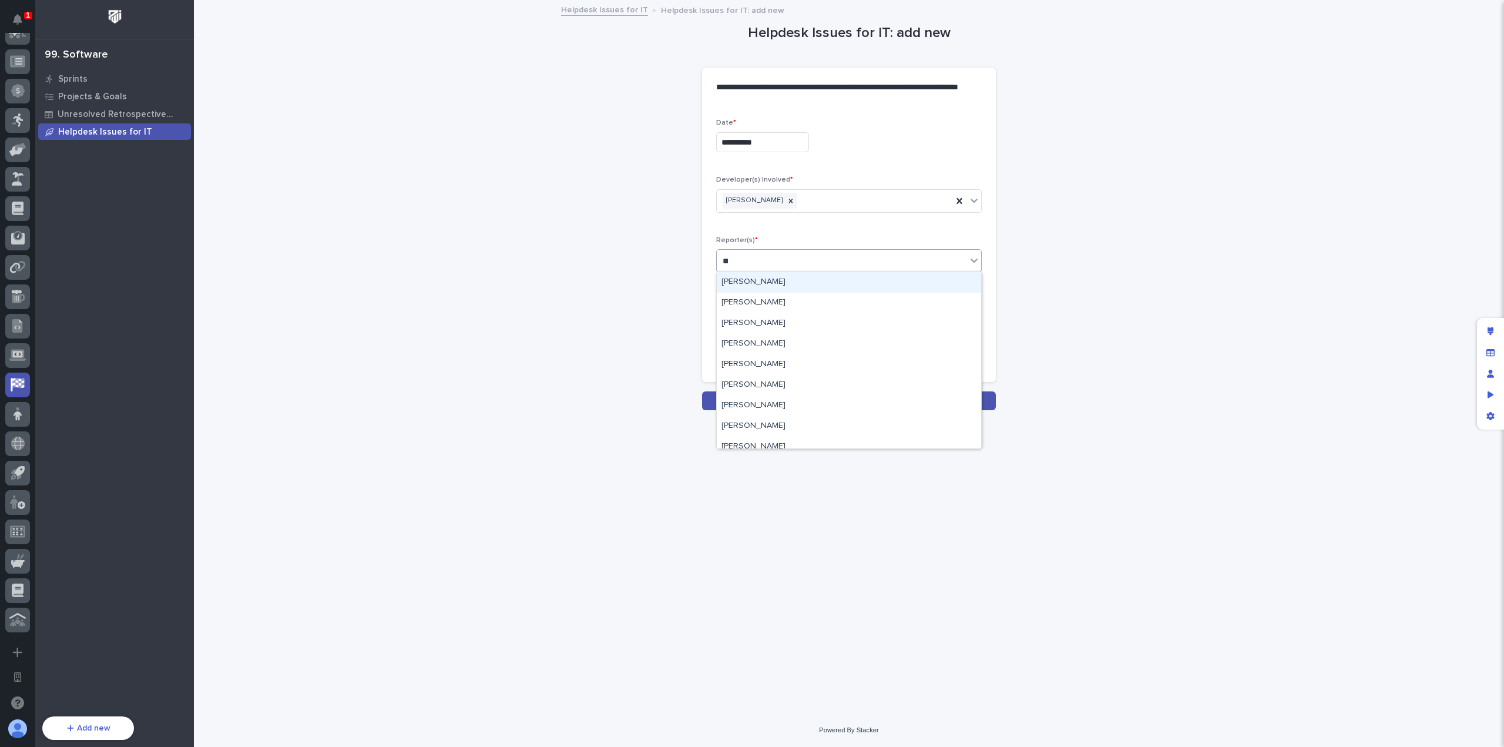
type input "***"
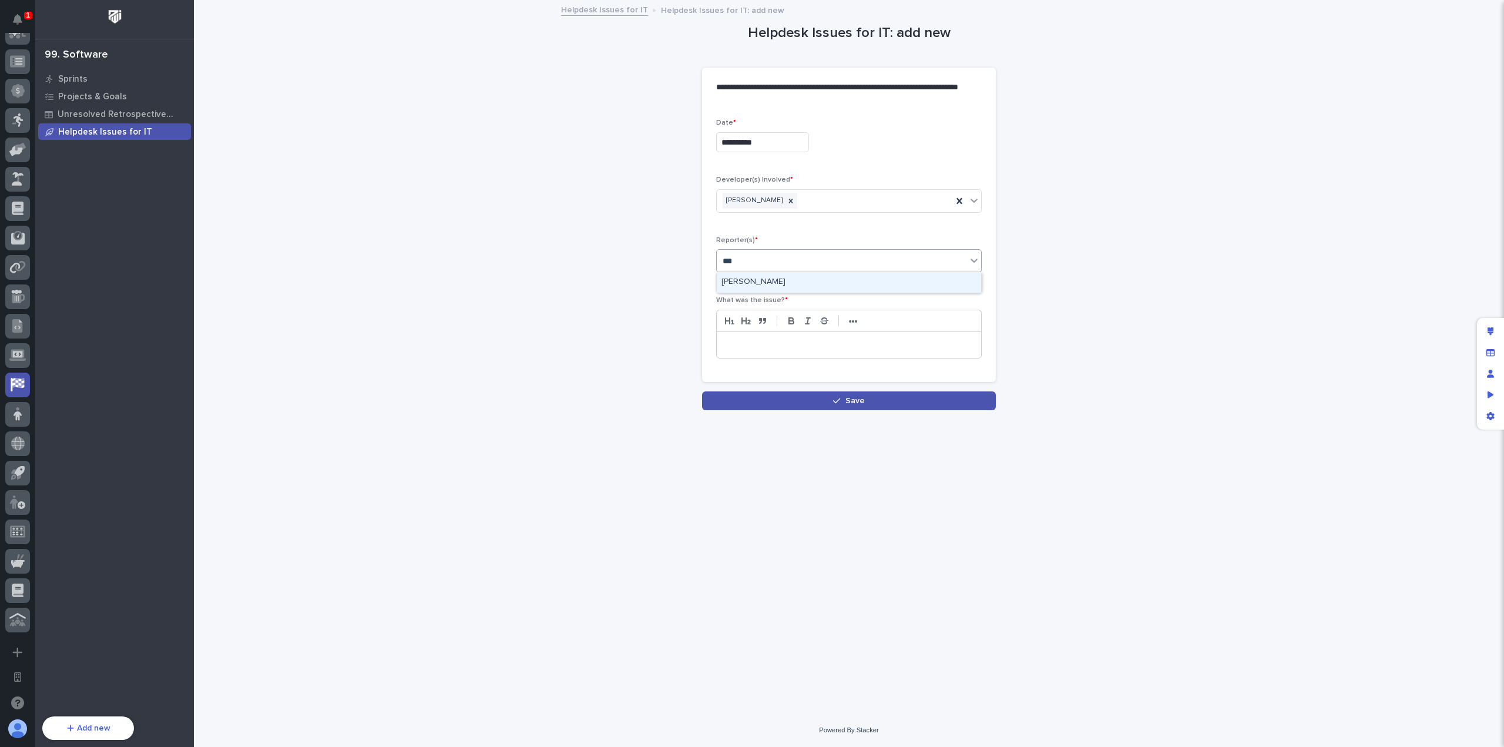
click at [827, 281] on div "[PERSON_NAME]" at bounding box center [849, 282] width 264 height 21
click at [834, 346] on p at bounding box center [849, 345] width 247 height 12
click at [834, 345] on p "**********" at bounding box center [849, 345] width 247 height 12
click at [952, 339] on p "**********" at bounding box center [849, 345] width 247 height 12
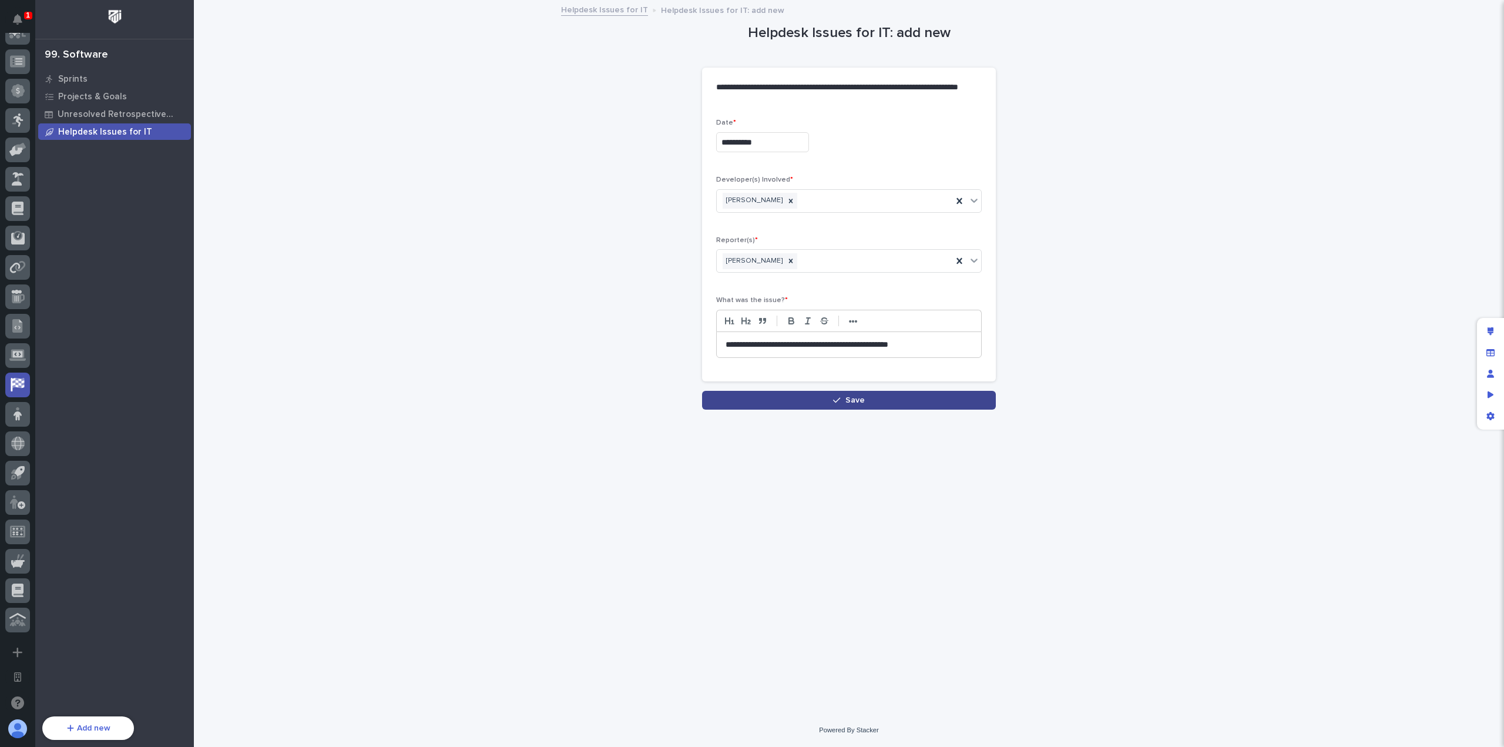
click at [857, 399] on span "Save" at bounding box center [854, 400] width 19 height 8
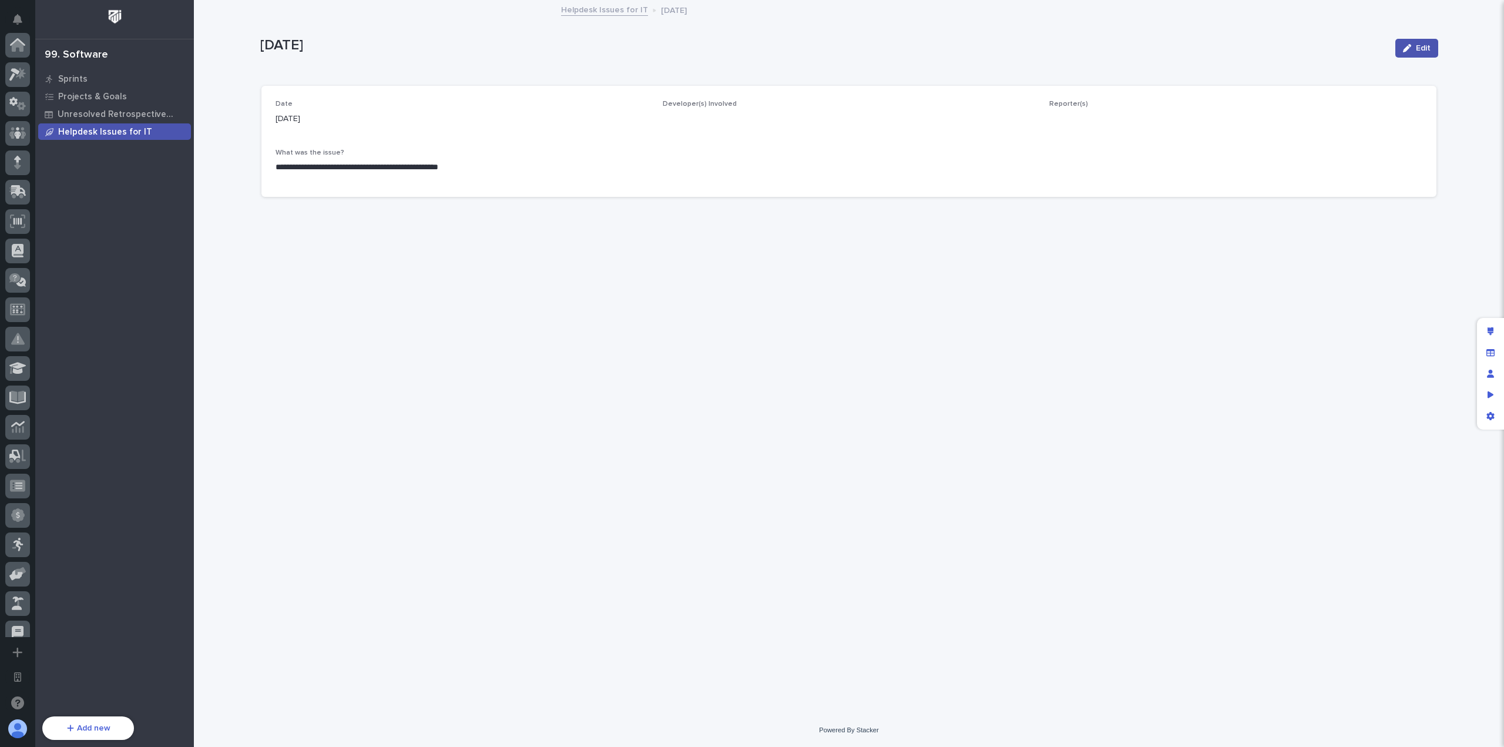
scroll to position [424, 0]
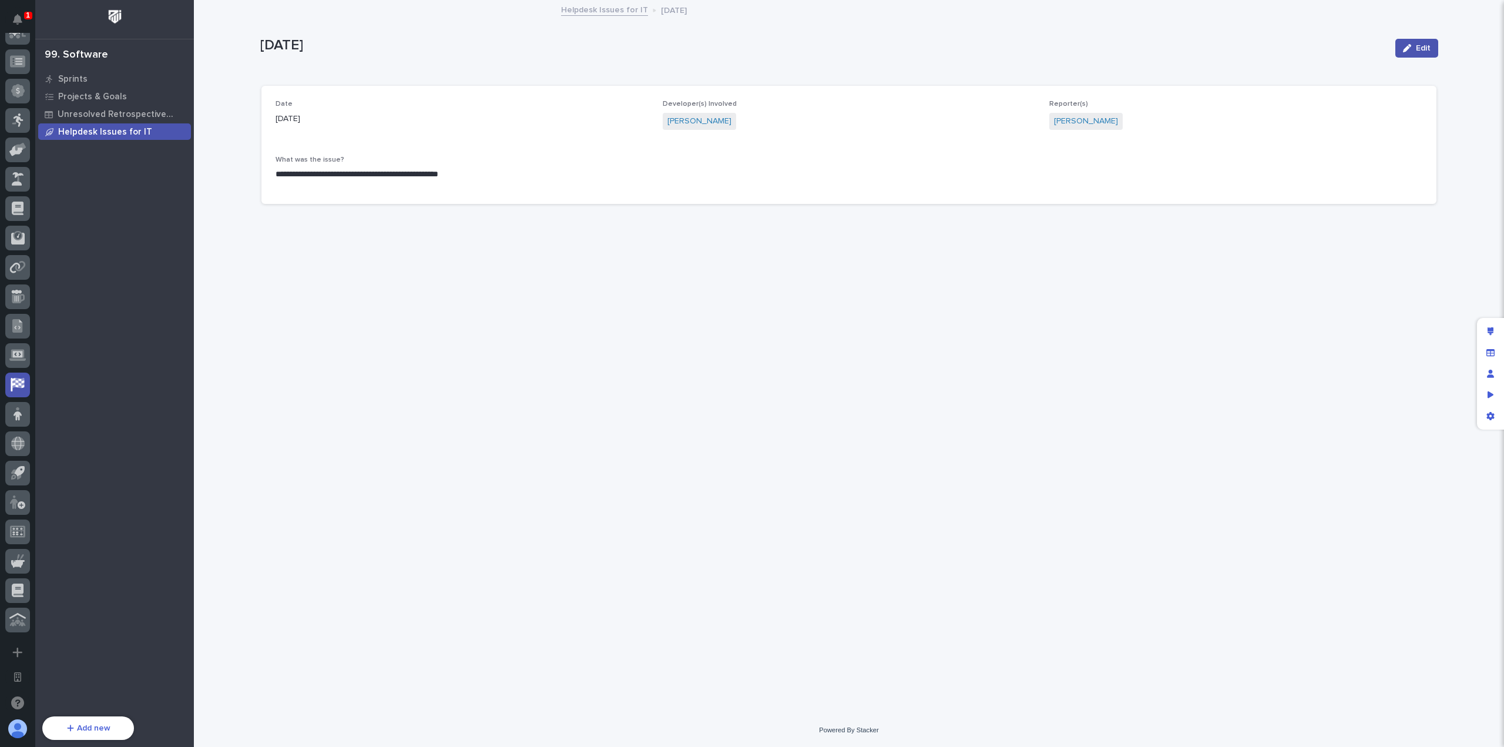
click at [583, 11] on link "Helpdesk Issues for IT" at bounding box center [604, 9] width 87 height 14
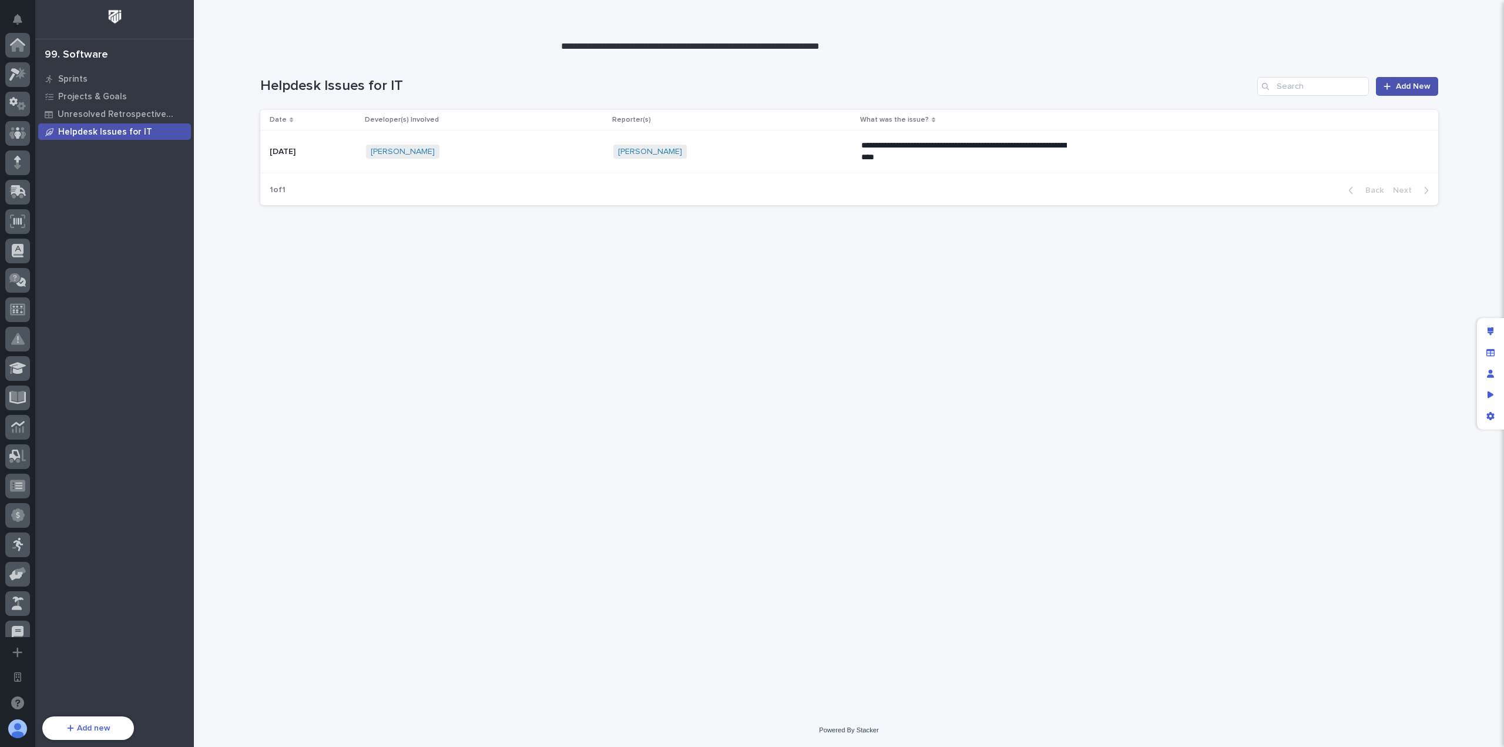
scroll to position [424, 0]
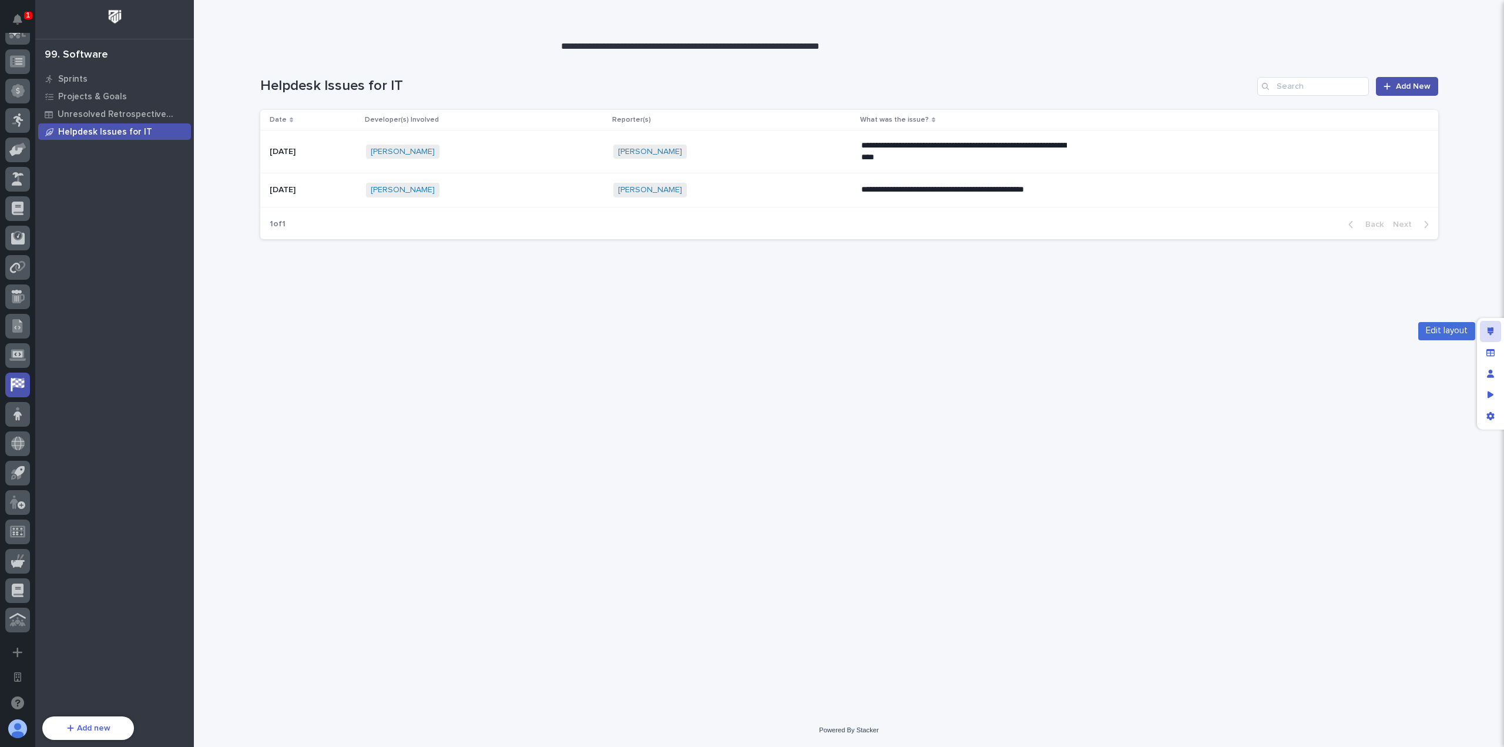
click at [1496, 334] on div "Edit layout" at bounding box center [1490, 331] width 21 height 21
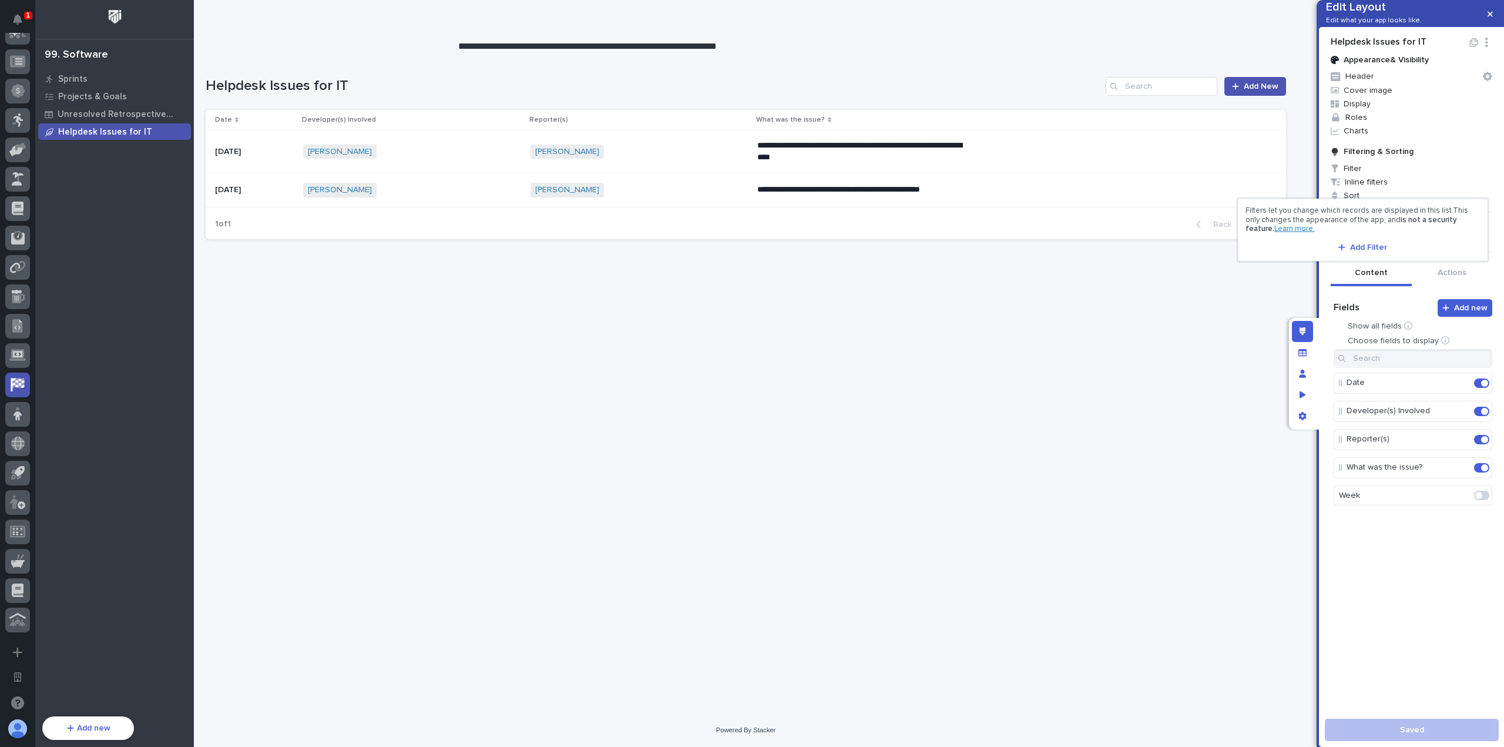
click at [1386, 164] on div at bounding box center [752, 373] width 1504 height 747
click at [1378, 237] on p "Advanced options" at bounding box center [1365, 232] width 69 height 10
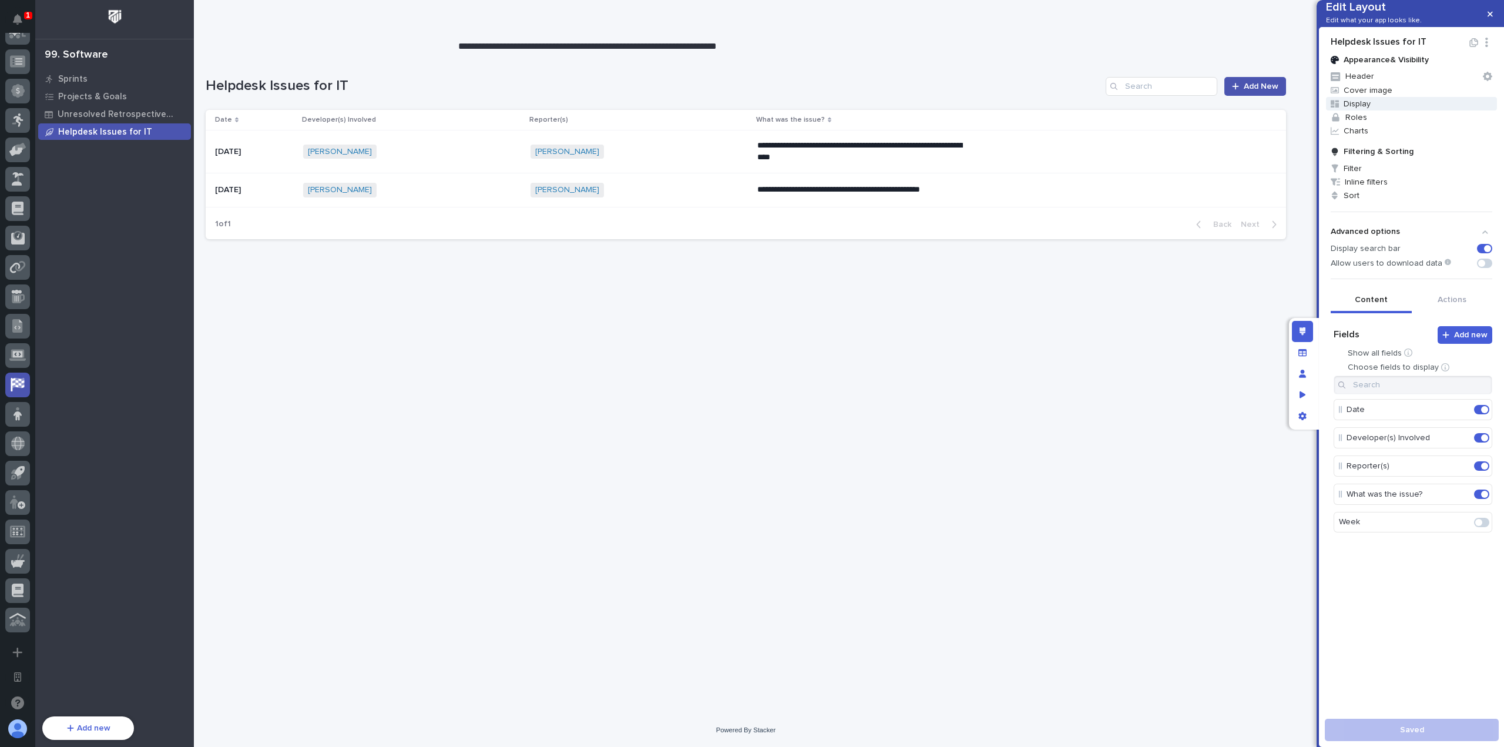
click at [1378, 110] on span "Display" at bounding box center [1411, 104] width 171 height 14
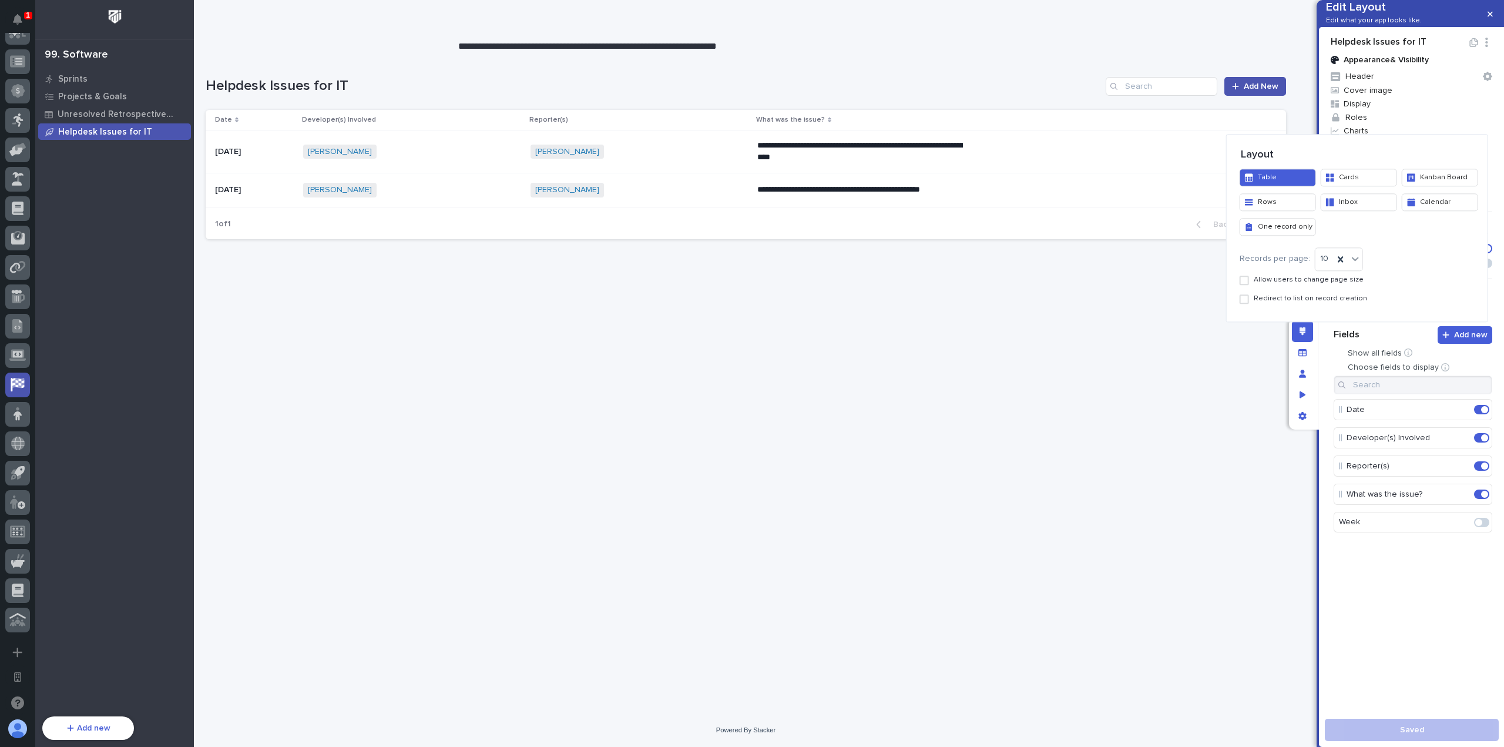
click at [1314, 306] on div "Records per page: 10 Allow users to change page size Redirect to list on record…" at bounding box center [1357, 277] width 235 height 61
click at [1314, 300] on span "Redirect to list on record creation" at bounding box center [1310, 299] width 113 height 8
click at [1354, 572] on div at bounding box center [752, 373] width 1504 height 747
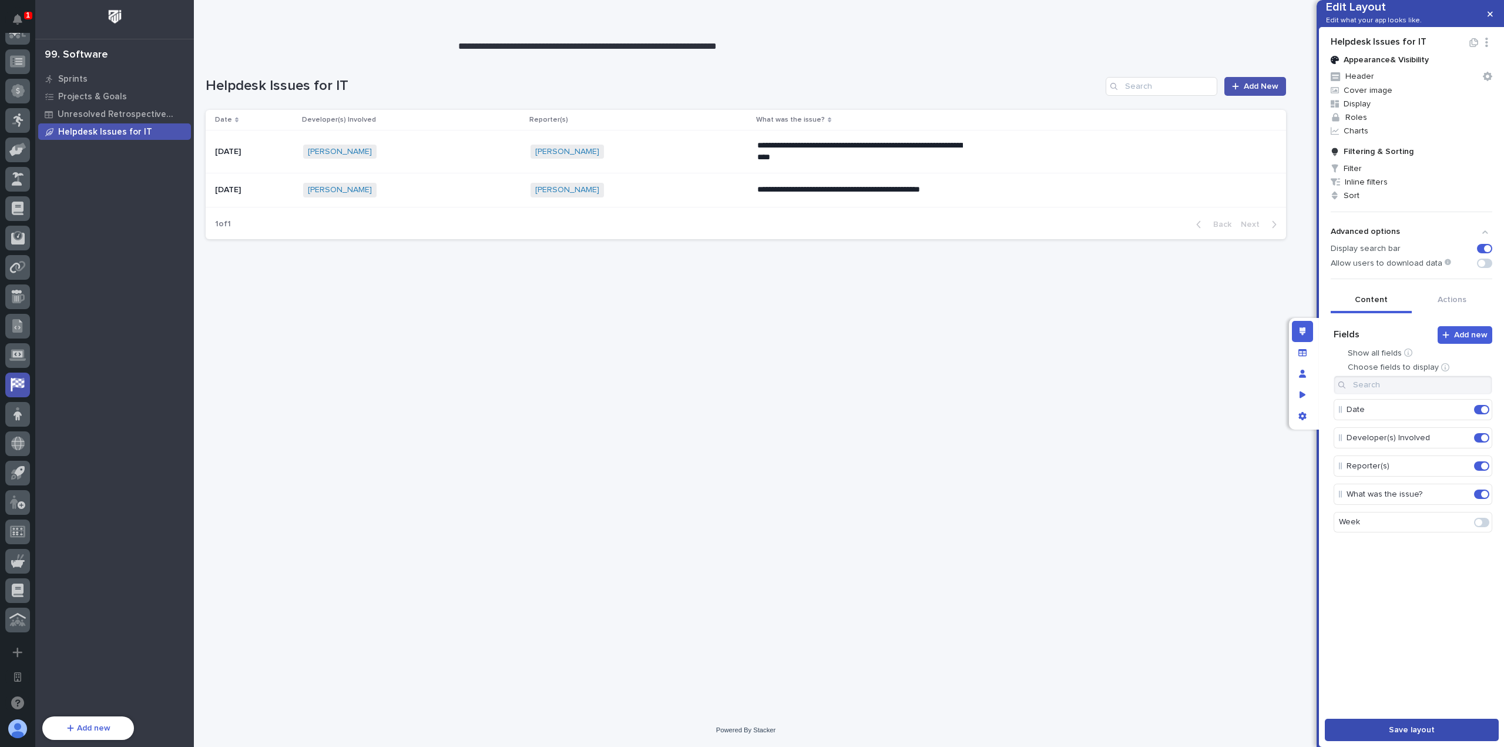
click at [1402, 728] on span "Save layout" at bounding box center [1412, 730] width 46 height 8
drag, startPoint x: 1488, startPoint y: 11, endPoint x: 1449, endPoint y: 45, distance: 51.6
click at [1489, 11] on icon "button" at bounding box center [1490, 14] width 5 height 8
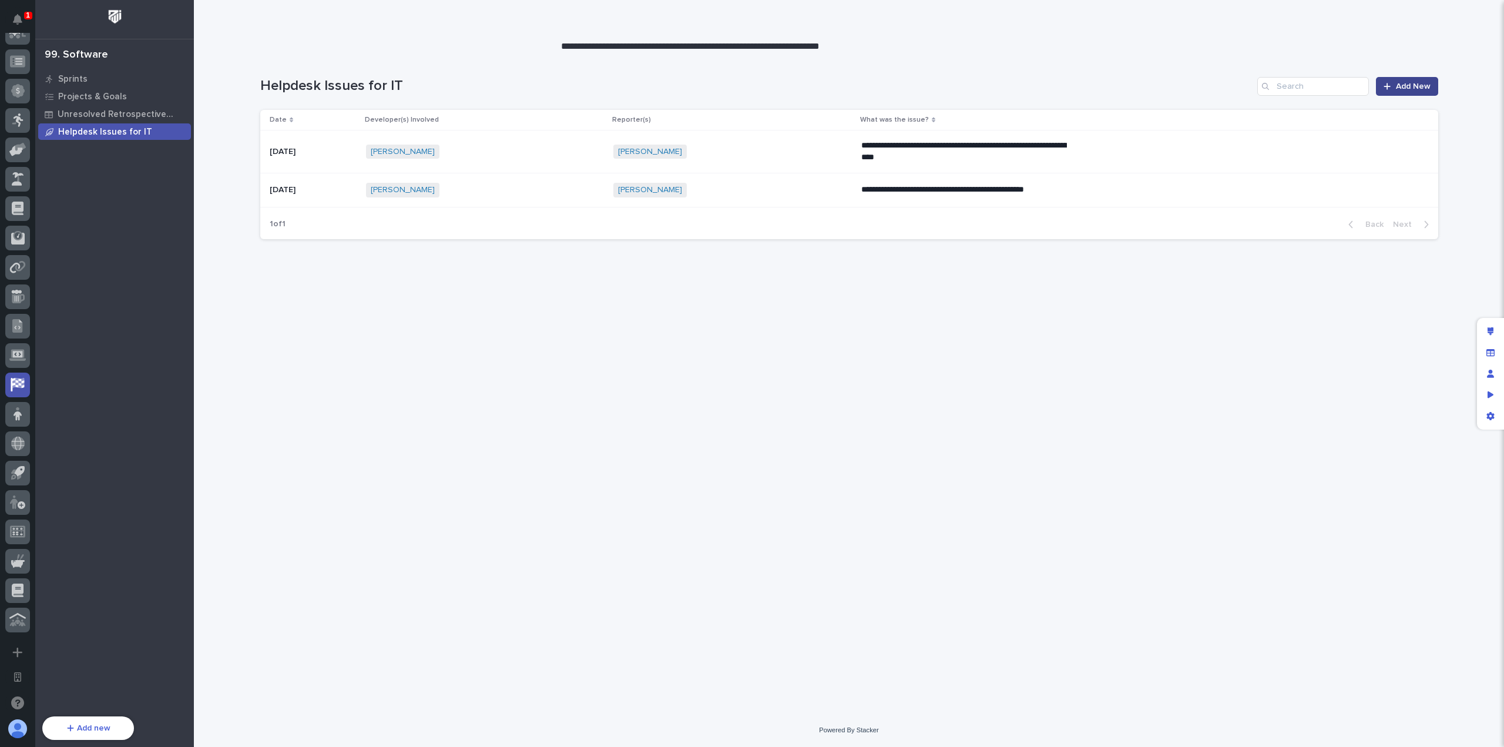
click at [1411, 81] on link "Add New" at bounding box center [1407, 86] width 62 height 19
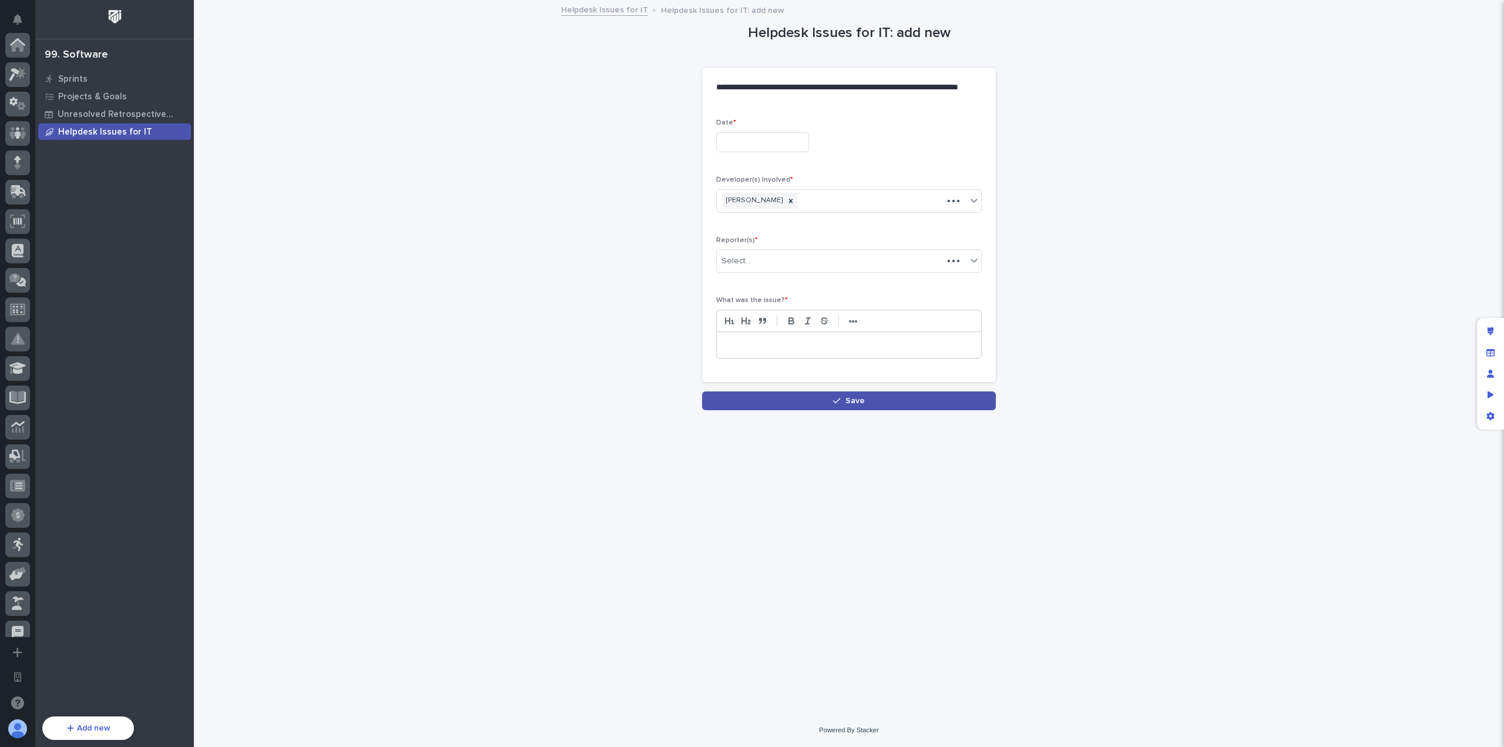
scroll to position [424, 0]
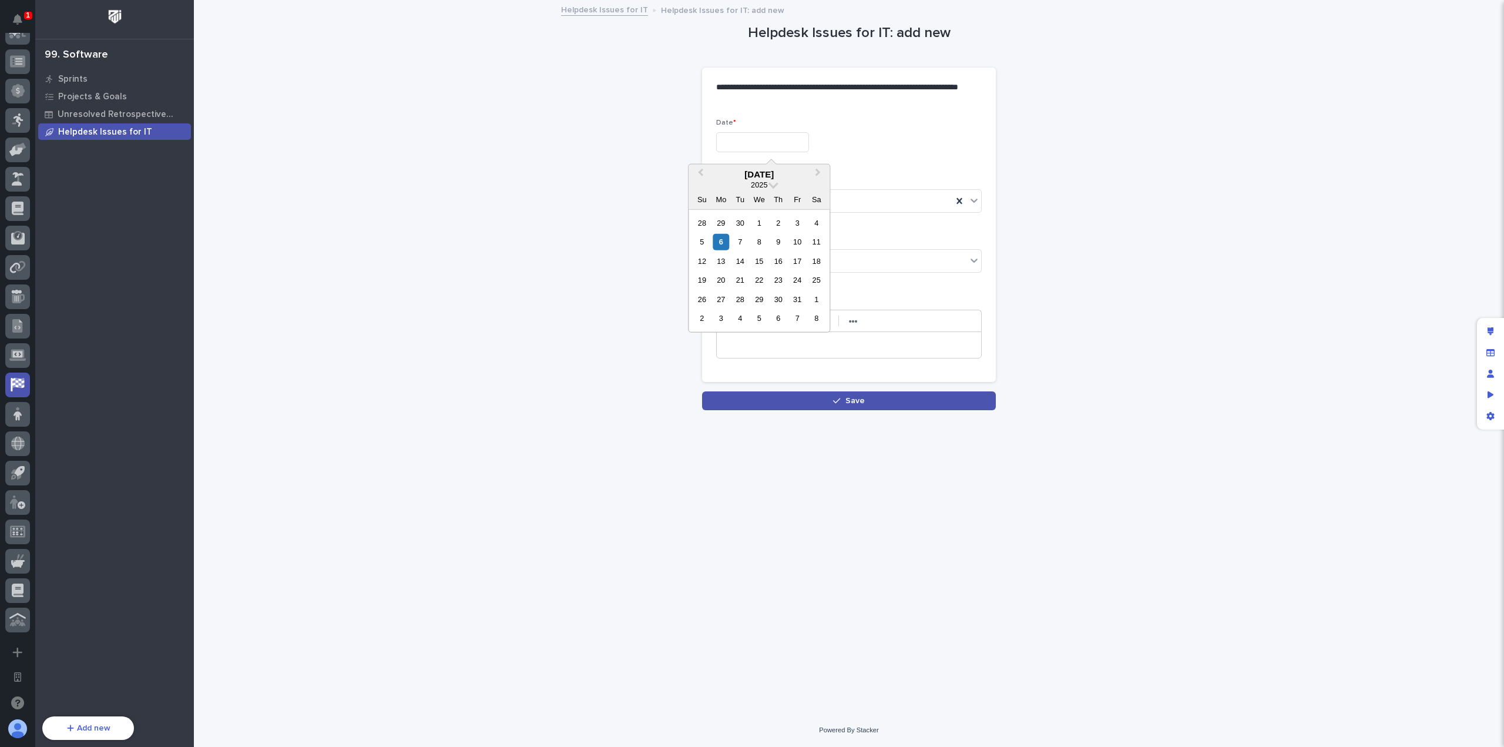
click at [809, 145] on input "text" at bounding box center [762, 142] width 93 height 21
click at [700, 173] on span "Previous Month" at bounding box center [700, 174] width 0 height 16
click at [798, 279] on div "26" at bounding box center [798, 280] width 16 height 16
type input "**********"
click at [784, 202] on div at bounding box center [790, 201] width 13 height 16
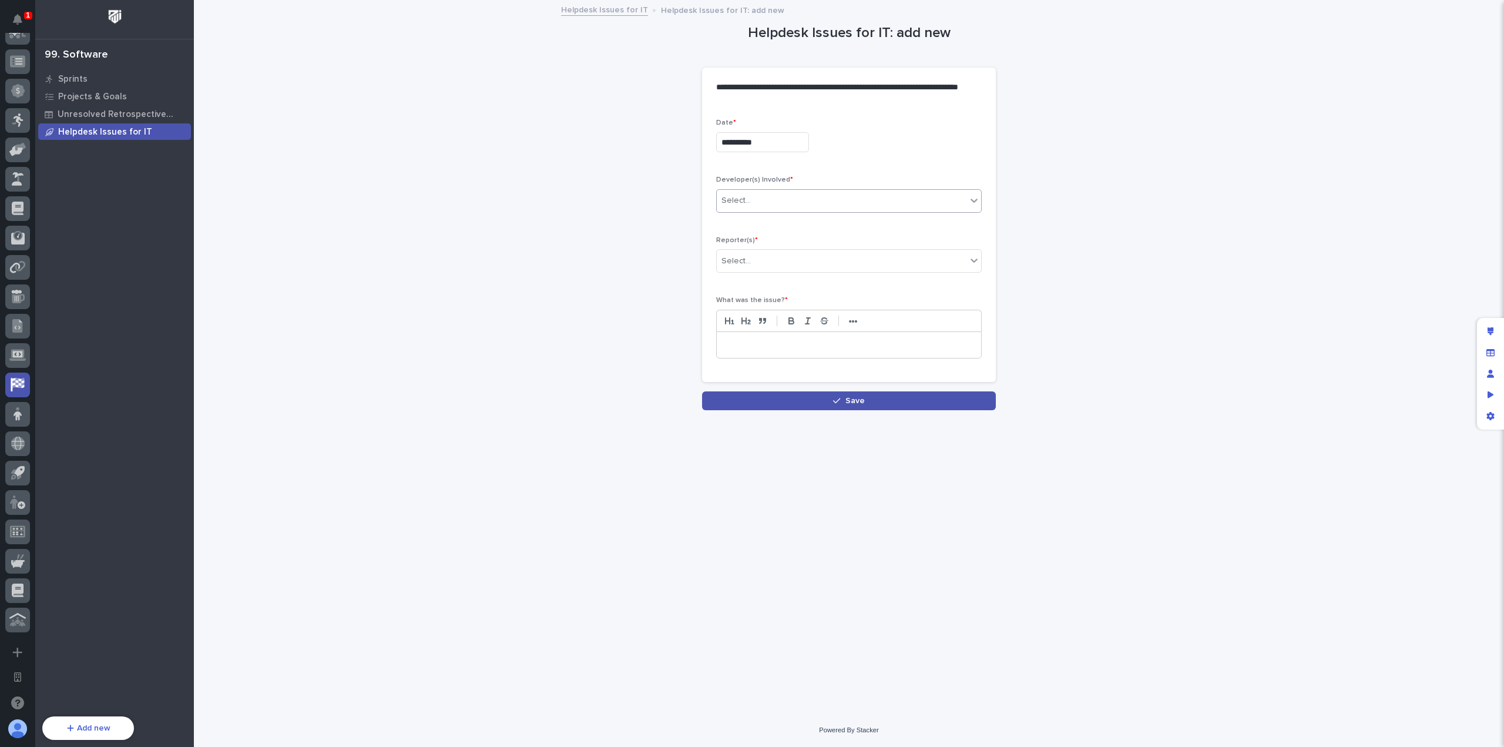
click at [791, 202] on div "Select..." at bounding box center [842, 200] width 250 height 19
type input "*"
type input "*****"
click at [811, 263] on div "[PERSON_NAME]" at bounding box center [849, 263] width 264 height 21
click at [819, 255] on div "Select..." at bounding box center [842, 260] width 250 height 19
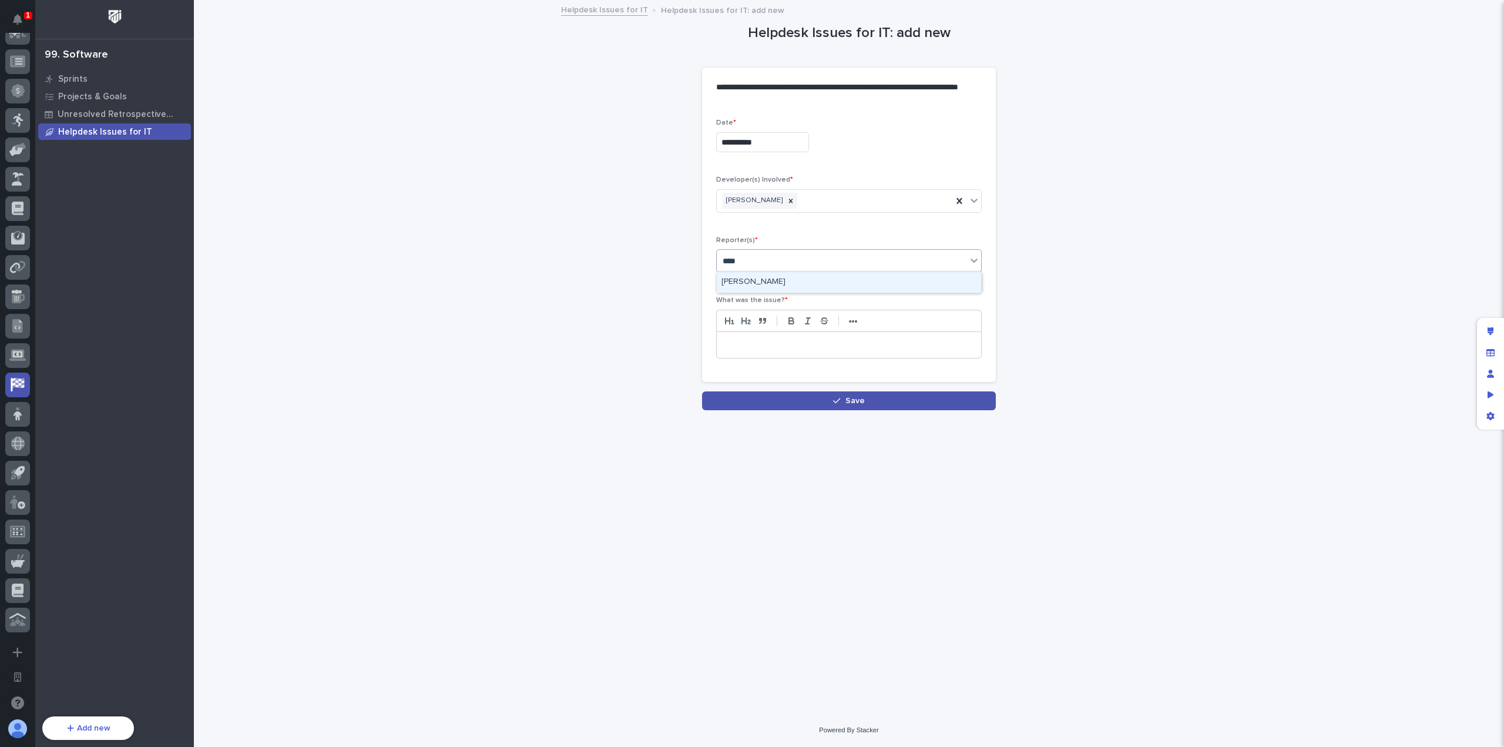
type input "*****"
click at [822, 284] on div "[PERSON_NAME]" at bounding box center [849, 282] width 264 height 21
click at [827, 350] on div at bounding box center [849, 345] width 264 height 26
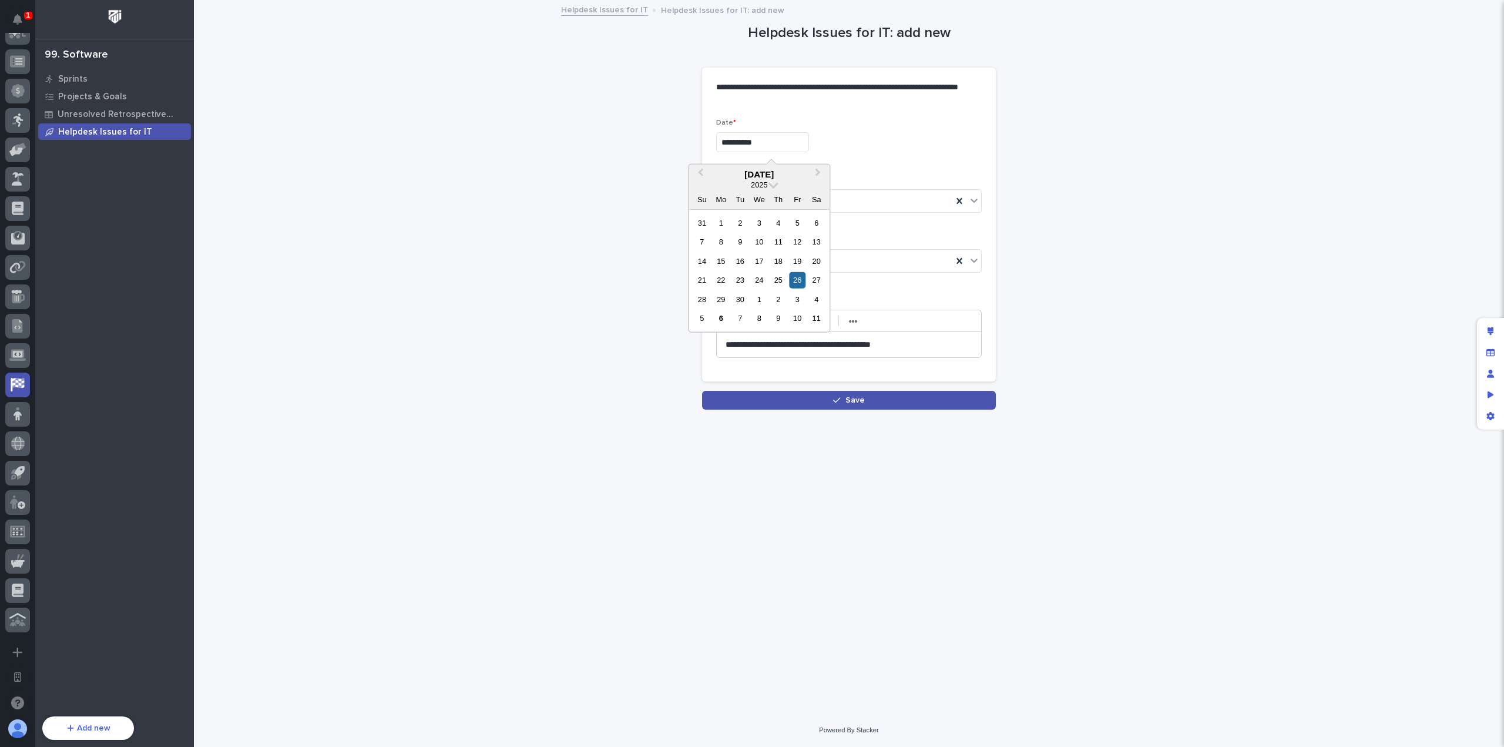
click at [804, 143] on input "**********" at bounding box center [762, 142] width 93 height 21
click at [741, 280] on div "23" at bounding box center [740, 280] width 16 height 16
type input "**********"
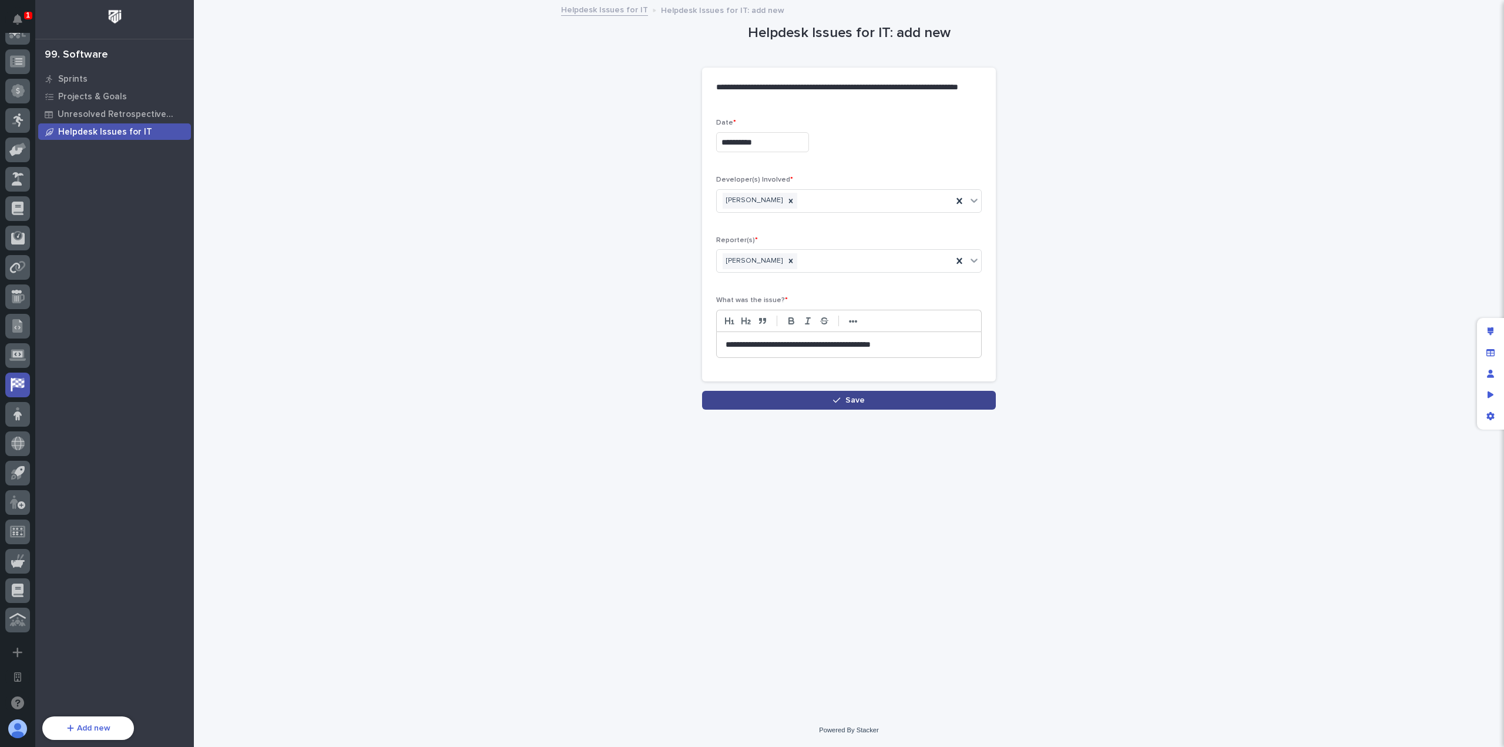
click at [861, 399] on span "Save" at bounding box center [854, 400] width 19 height 8
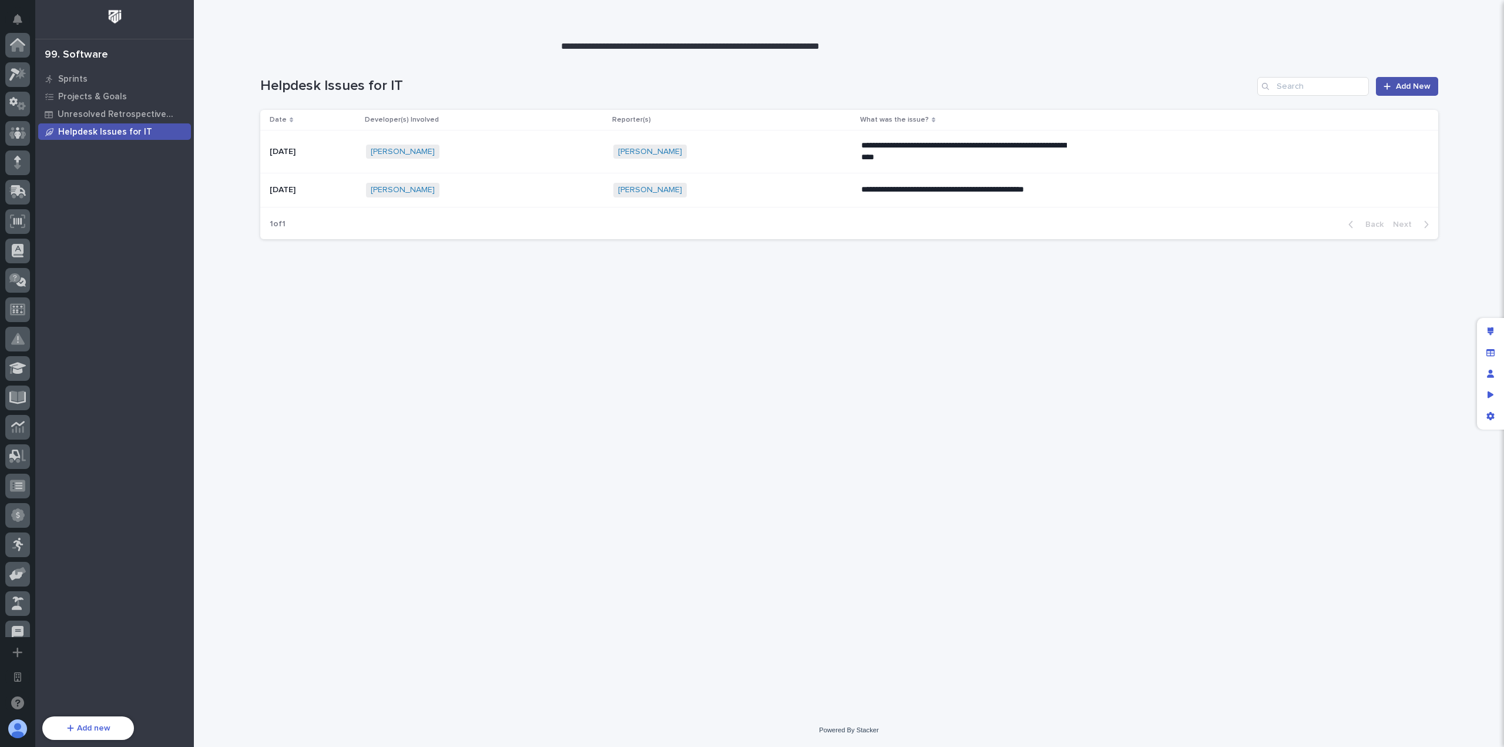
scroll to position [424, 0]
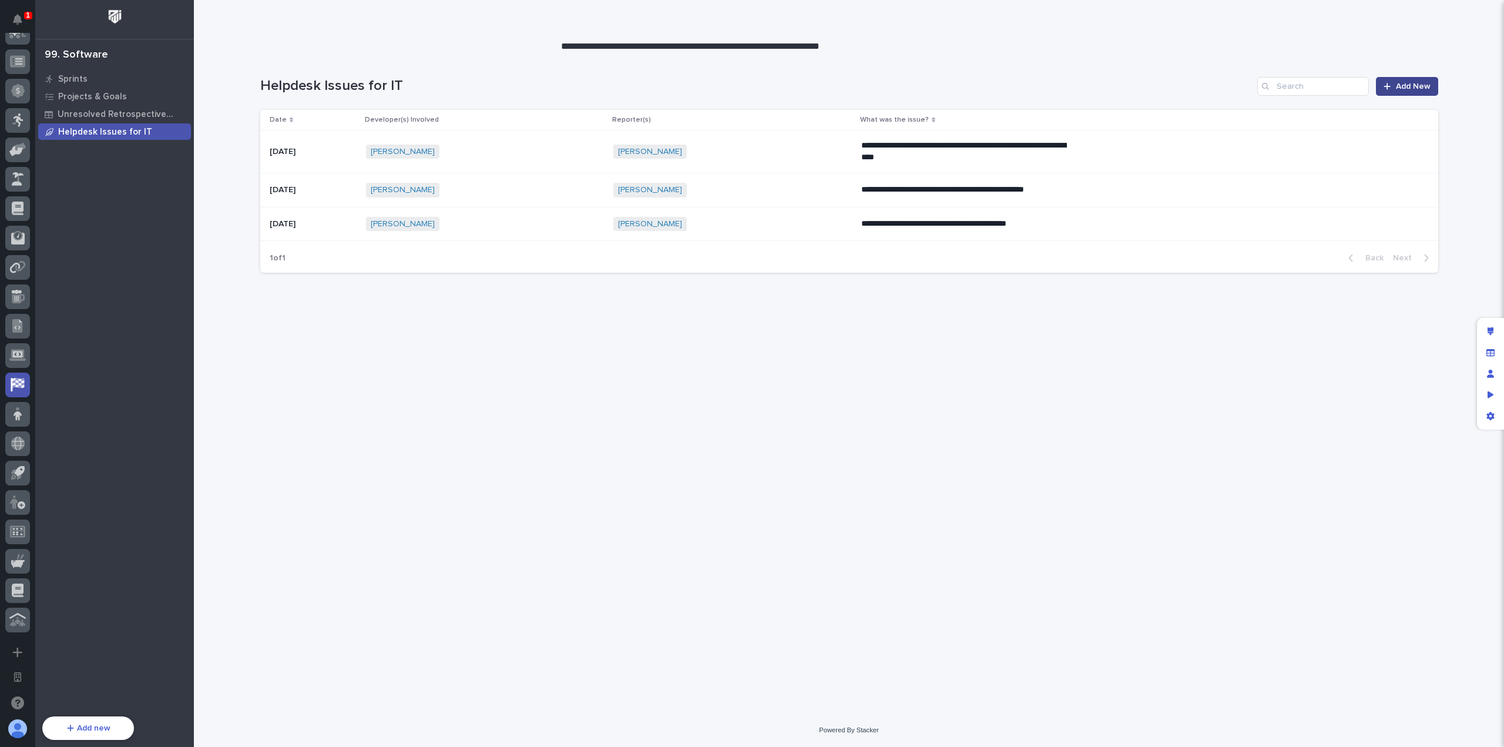
click at [1391, 87] on icon at bounding box center [1387, 86] width 7 height 8
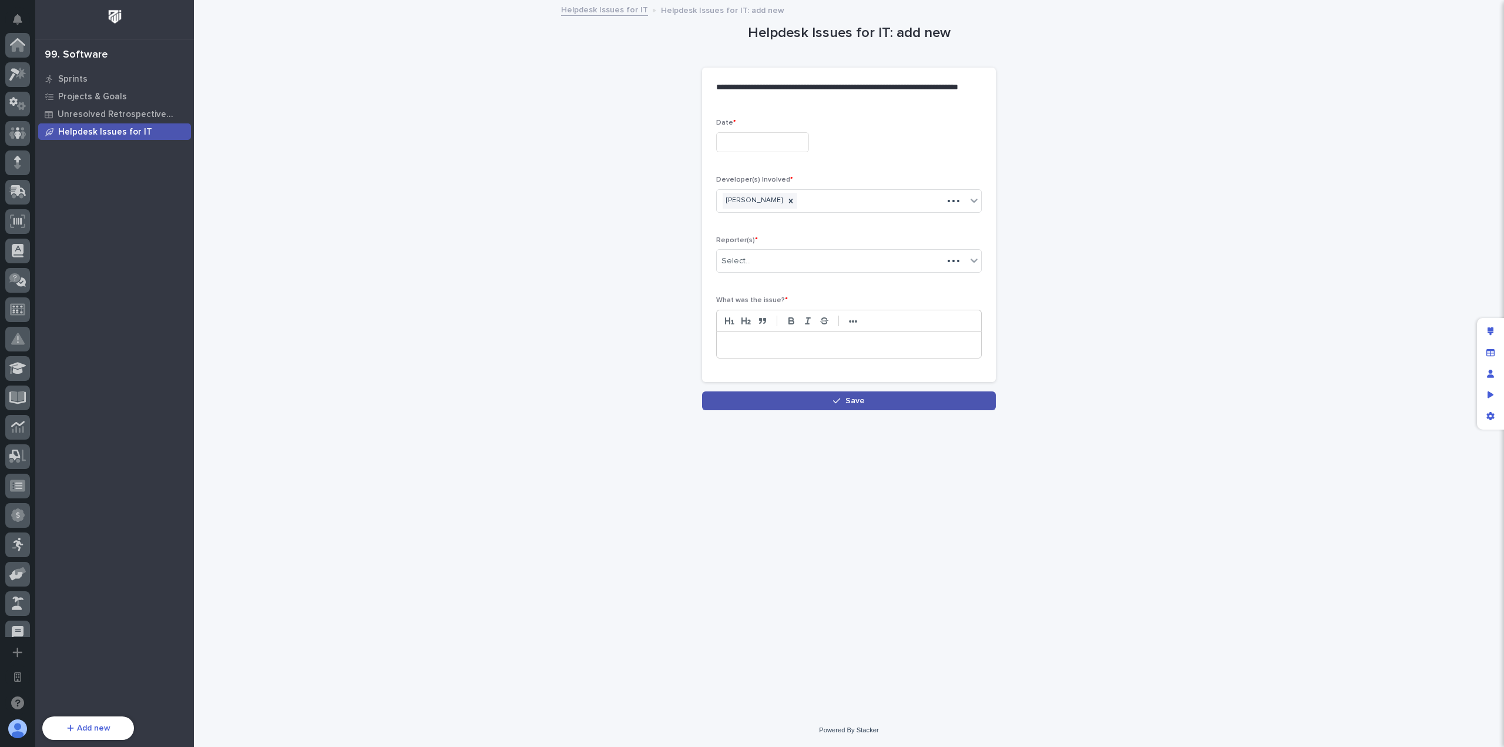
scroll to position [424, 0]
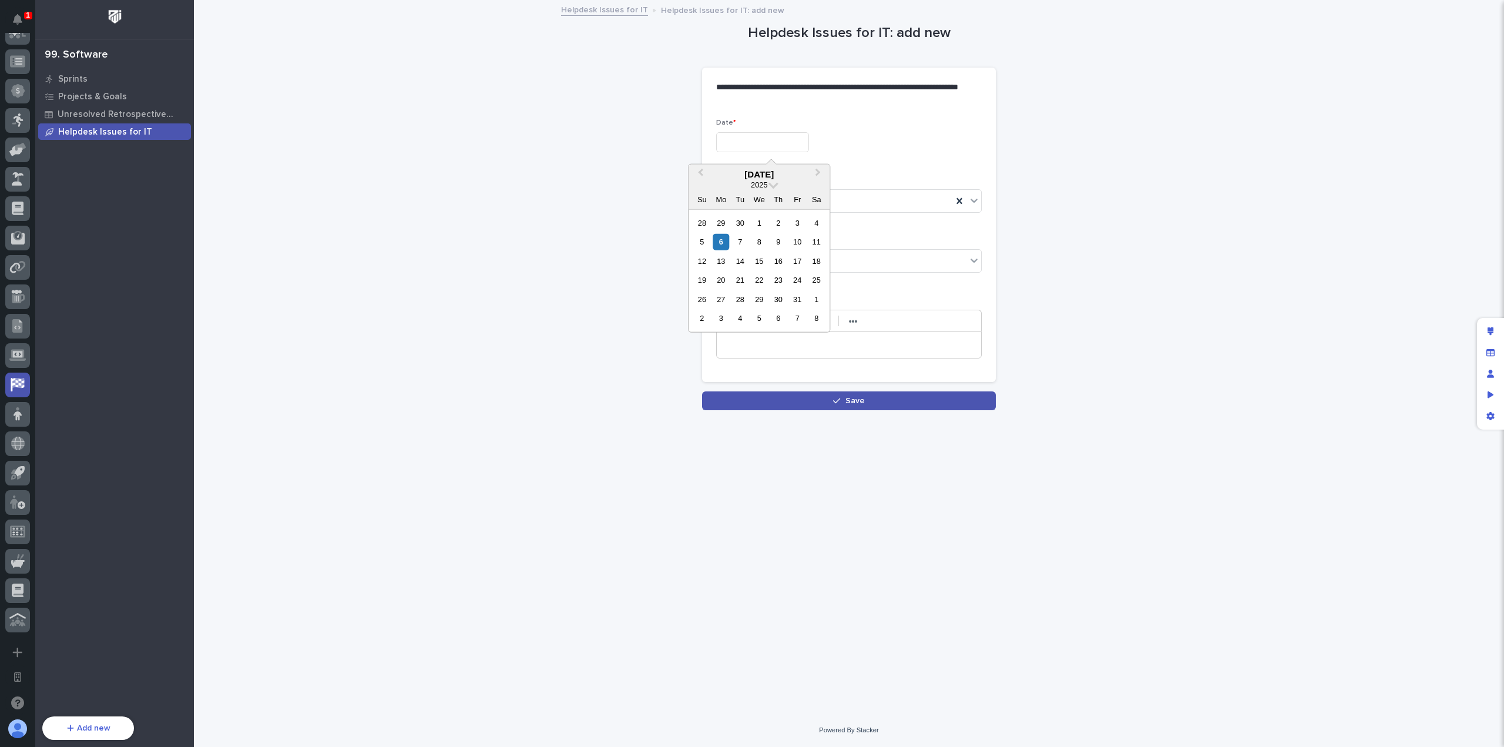
click at [766, 138] on input "text" at bounding box center [762, 142] width 93 height 21
click at [697, 173] on button "Previous Month" at bounding box center [699, 175] width 19 height 19
click at [759, 298] on div "1" at bounding box center [759, 299] width 16 height 16
type input "**********"
click at [816, 196] on div "[PERSON_NAME]" at bounding box center [835, 200] width 236 height 21
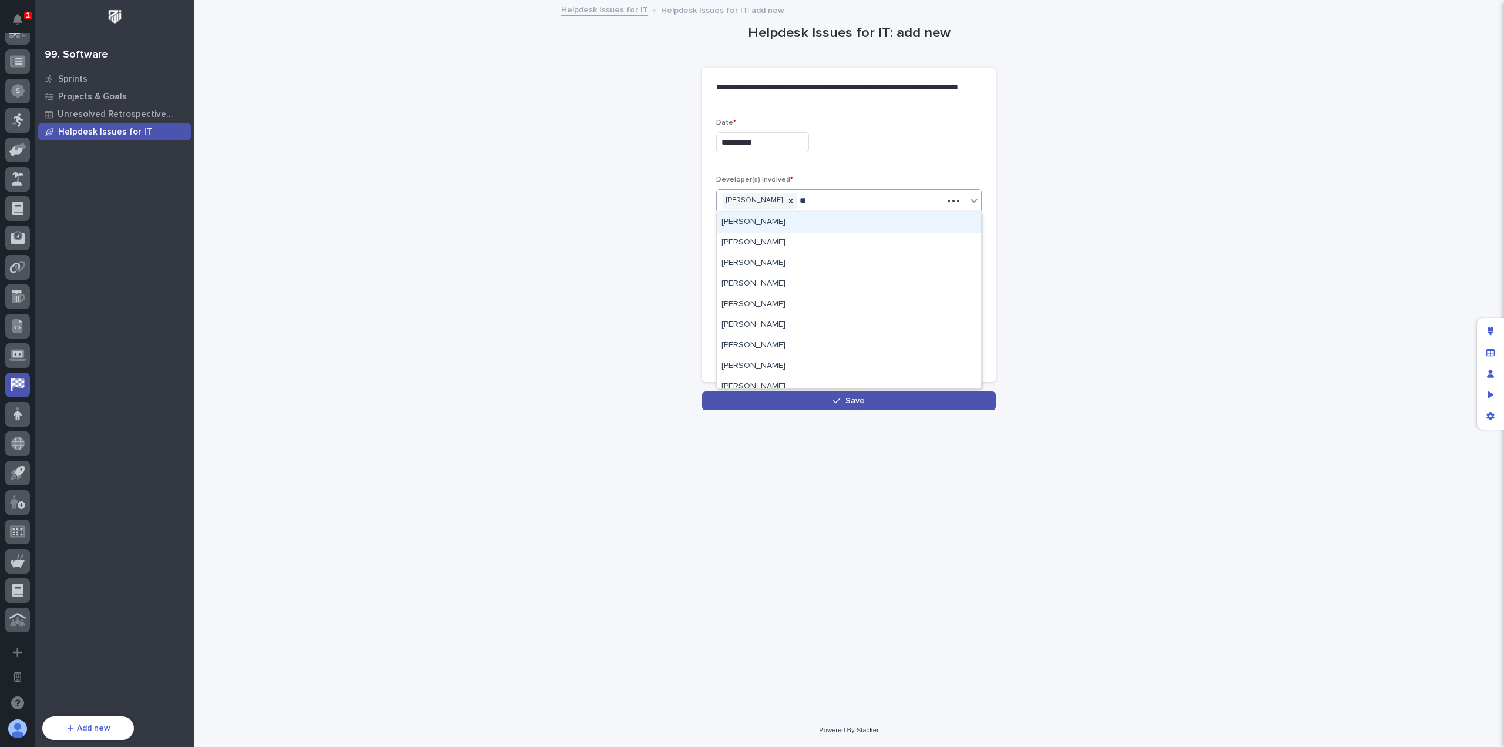
type input "***"
click at [822, 261] on div "[PERSON_NAME]" at bounding box center [849, 263] width 264 height 21
type input "****"
click at [828, 287] on div "[PERSON_NAME]" at bounding box center [849, 284] width 264 height 21
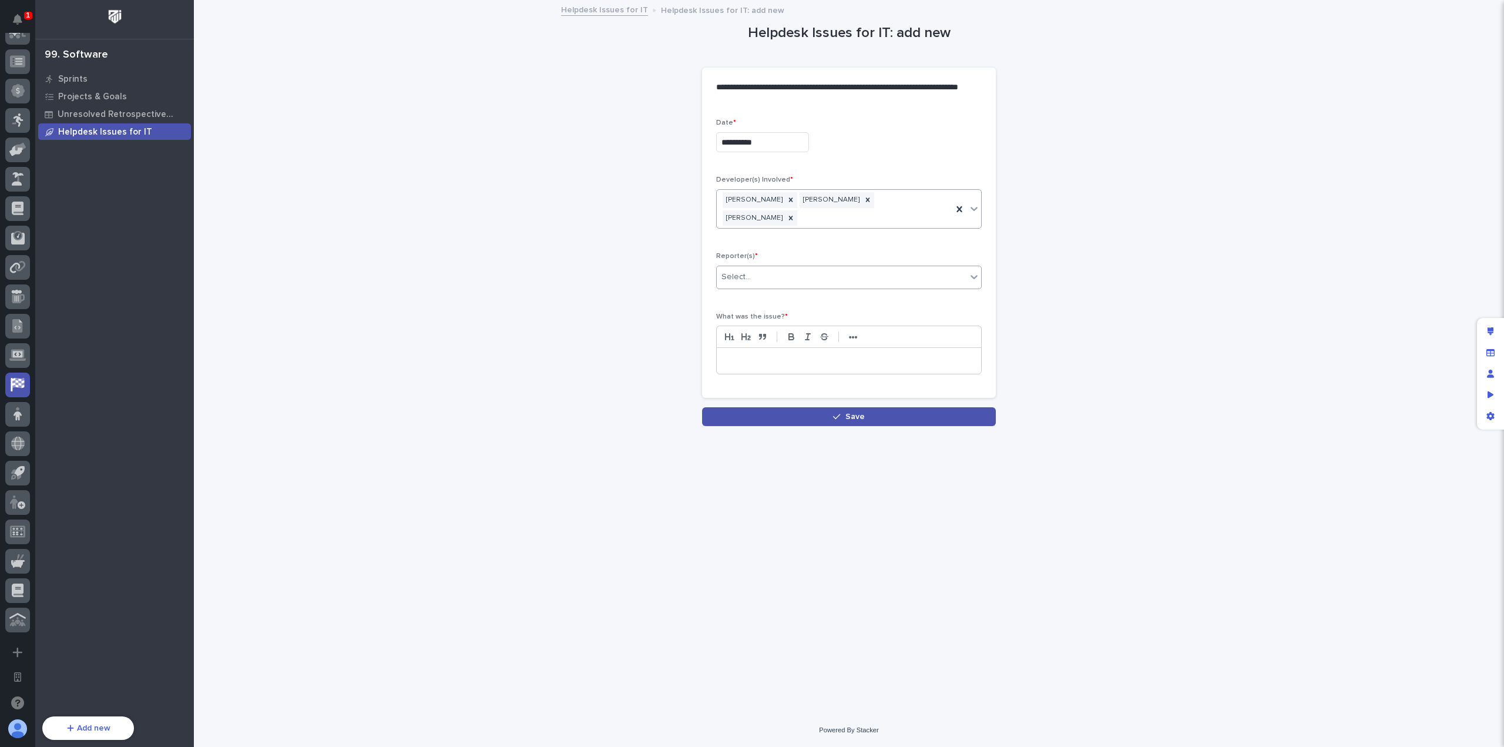
click at [840, 267] on div "Select..." at bounding box center [842, 276] width 250 height 19
type input "****"
click at [806, 304] on div "[PERSON_NAME] [PERSON_NAME]" at bounding box center [849, 303] width 264 height 21
click at [859, 355] on p at bounding box center [849, 361] width 247 height 12
click at [861, 284] on div "**********" at bounding box center [849, 251] width 266 height 265
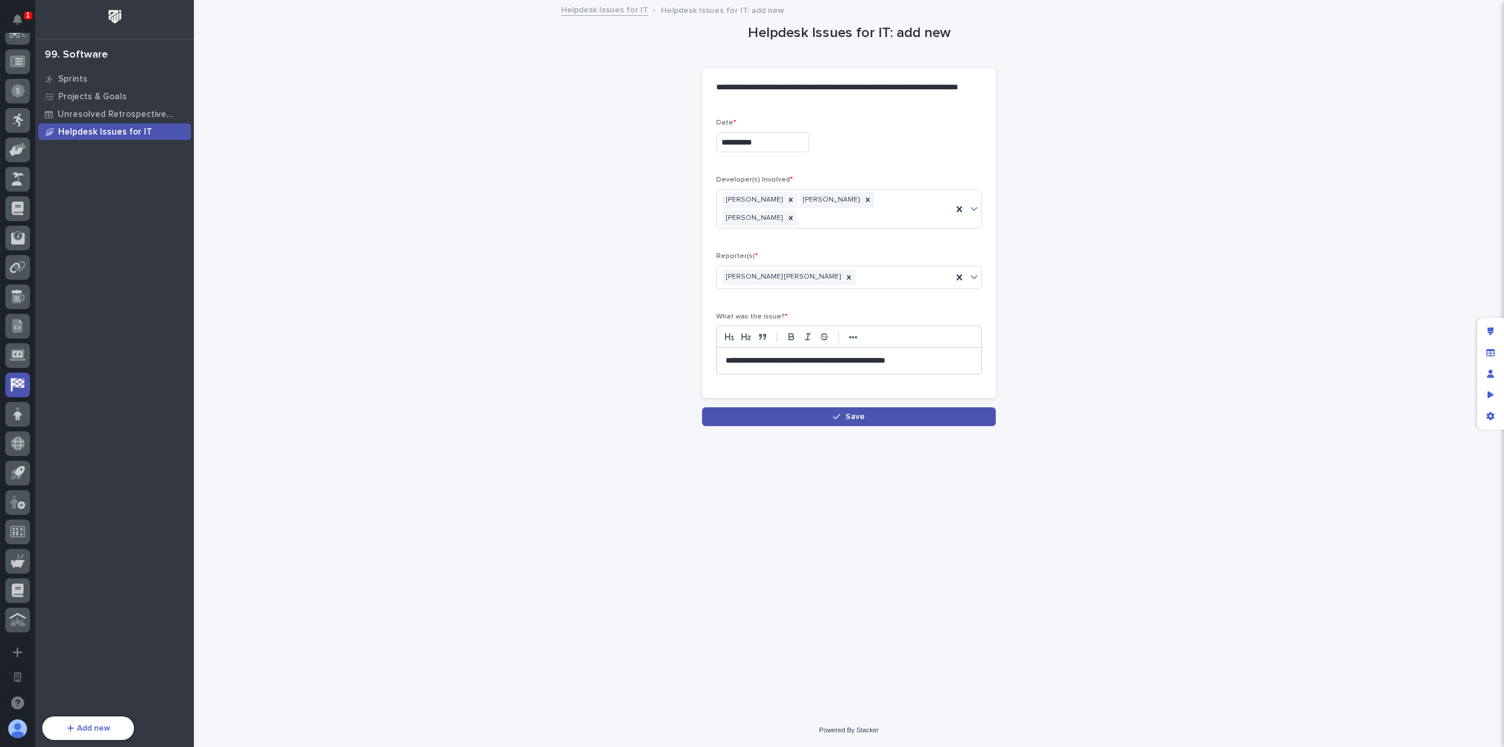
click at [774, 124] on p "Date *" at bounding box center [849, 123] width 266 height 8
click at [775, 139] on input "**********" at bounding box center [762, 142] width 93 height 21
click at [727, 221] on div "29" at bounding box center [721, 223] width 16 height 16
type input "**********"
click at [840, 412] on icon "button" at bounding box center [836, 416] width 7 height 8
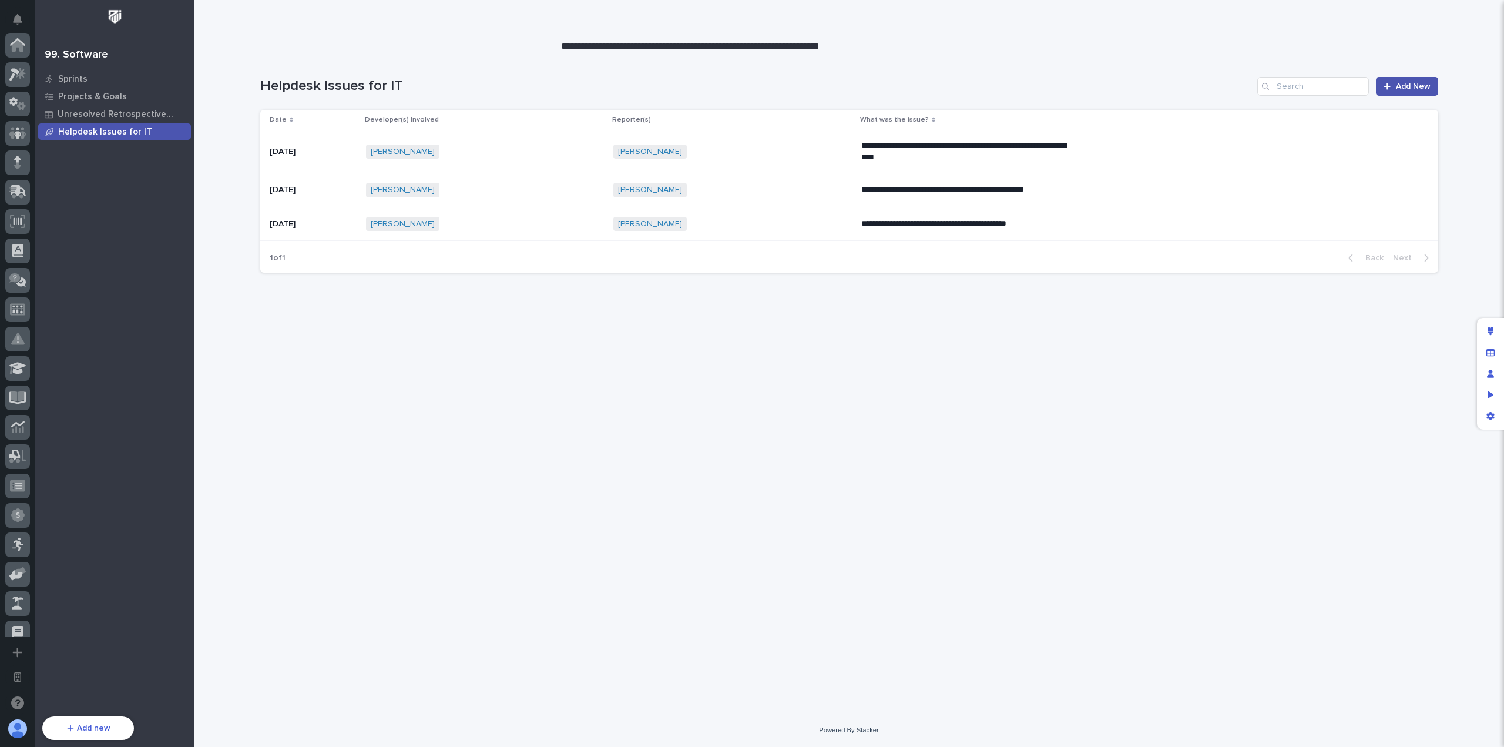
scroll to position [424, 0]
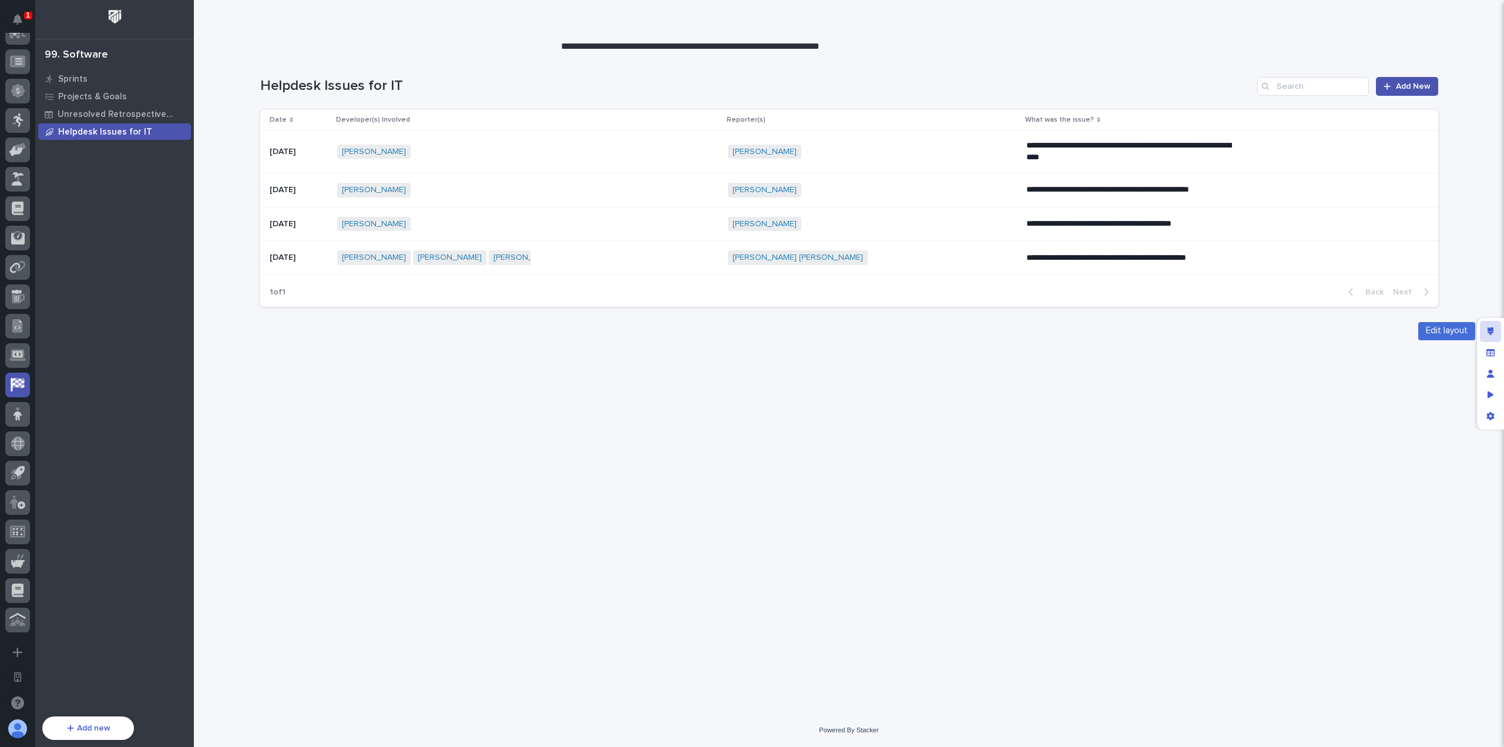
click at [1490, 333] on icon "Edit layout" at bounding box center [1491, 331] width 6 height 8
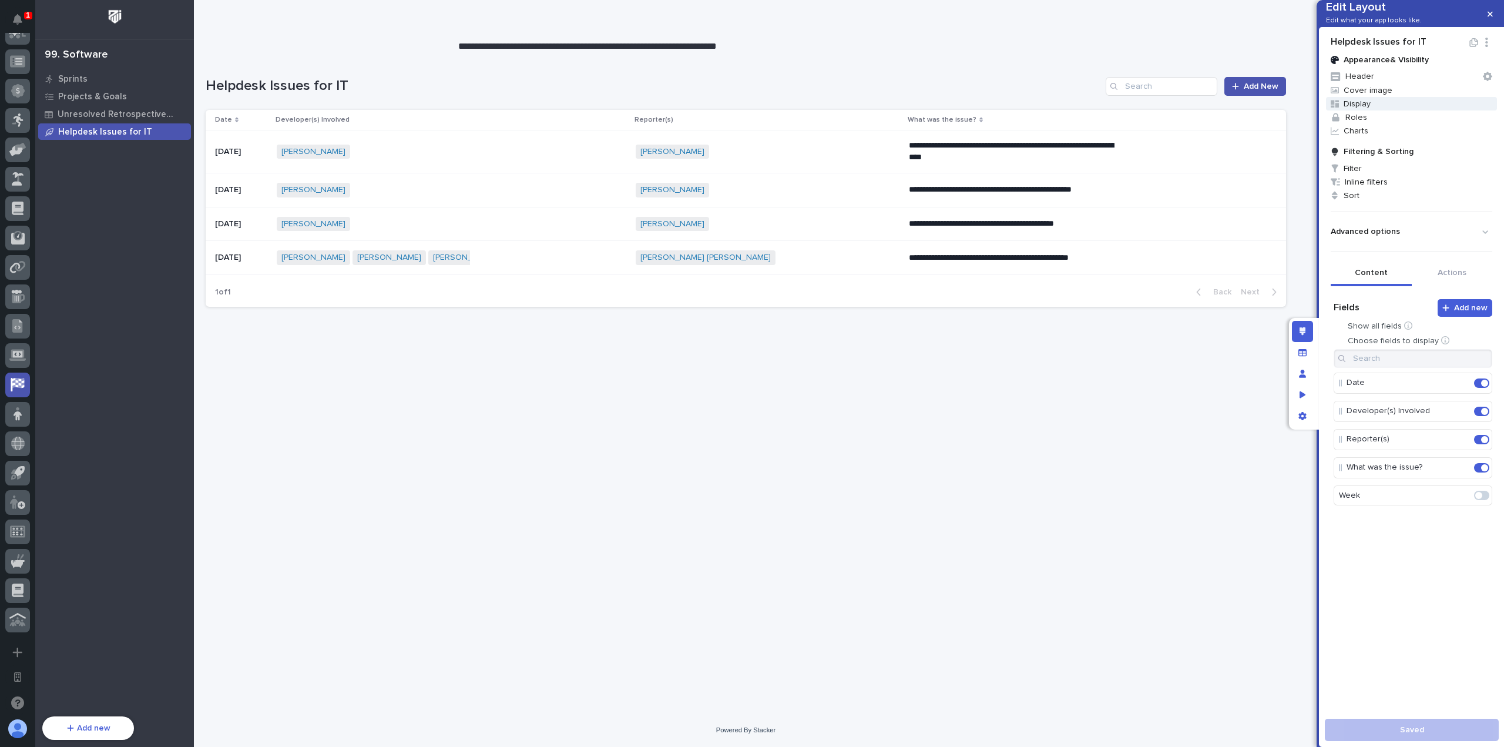
click at [1376, 110] on span "Display" at bounding box center [1411, 104] width 171 height 14
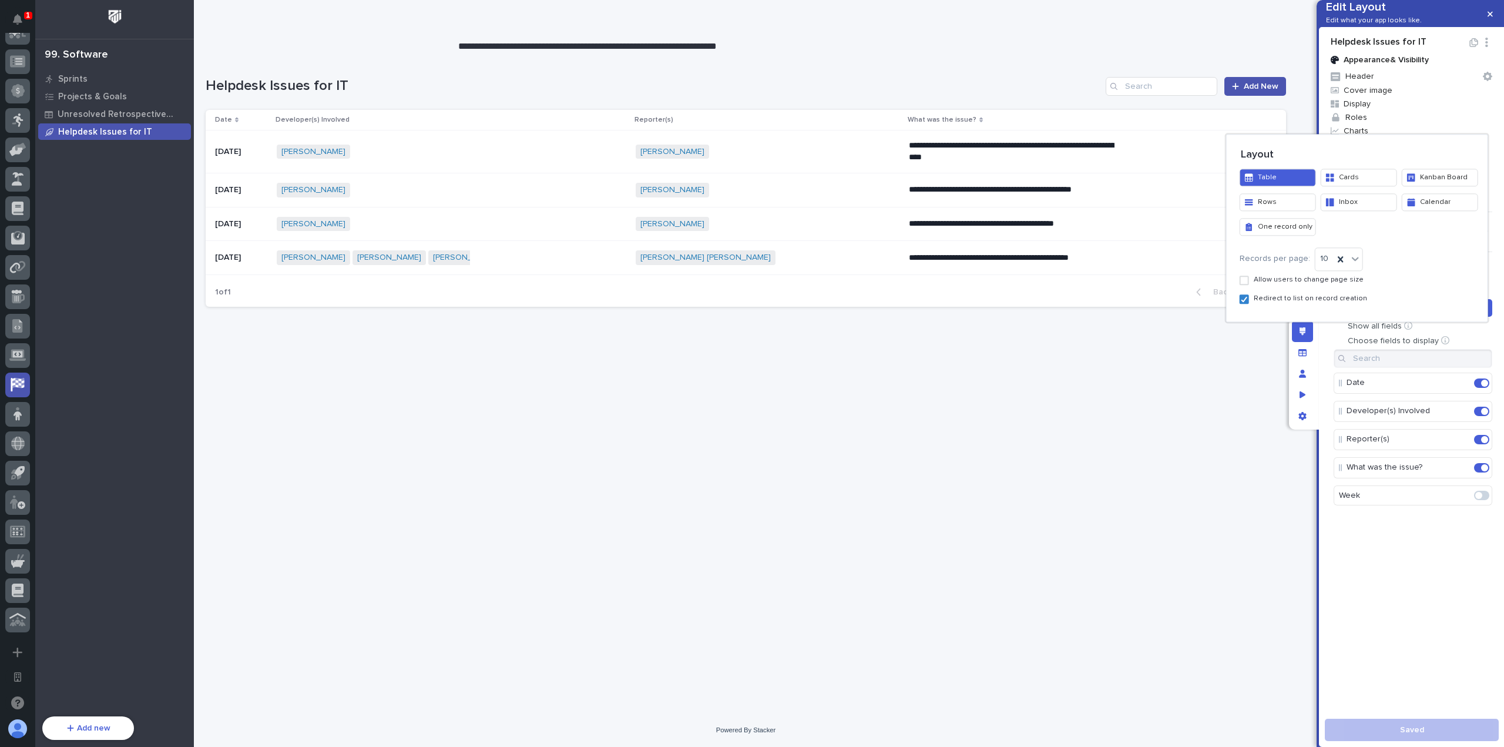
click at [1442, 119] on div at bounding box center [752, 373] width 1504 height 747
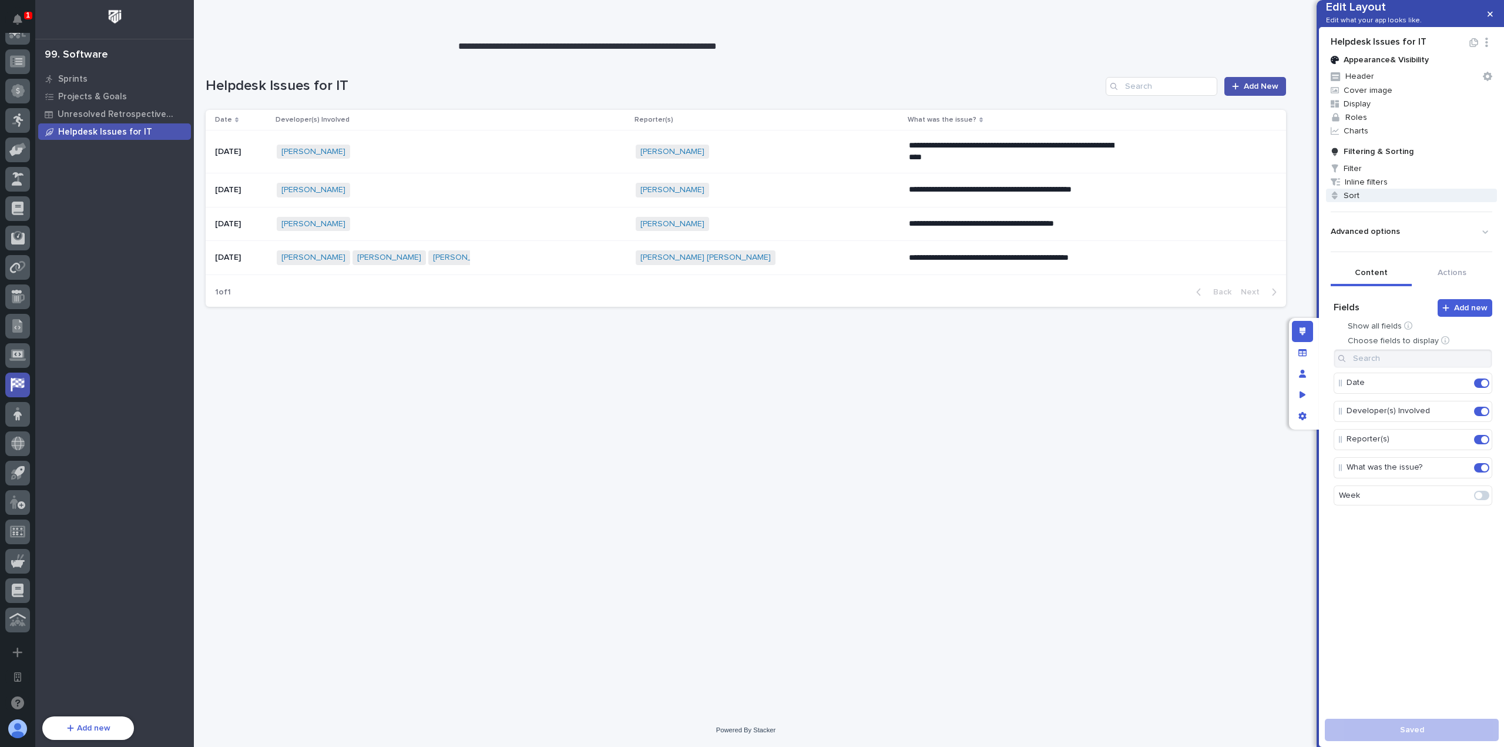
click at [1397, 202] on span "Sort" at bounding box center [1411, 196] width 171 height 14
click at [1376, 245] on div "Select..." at bounding box center [1341, 244] width 72 height 17
click at [1363, 270] on div "Date" at bounding box center [1348, 267] width 87 height 21
click at [1445, 241] on div "Ascending" at bounding box center [1429, 244] width 72 height 17
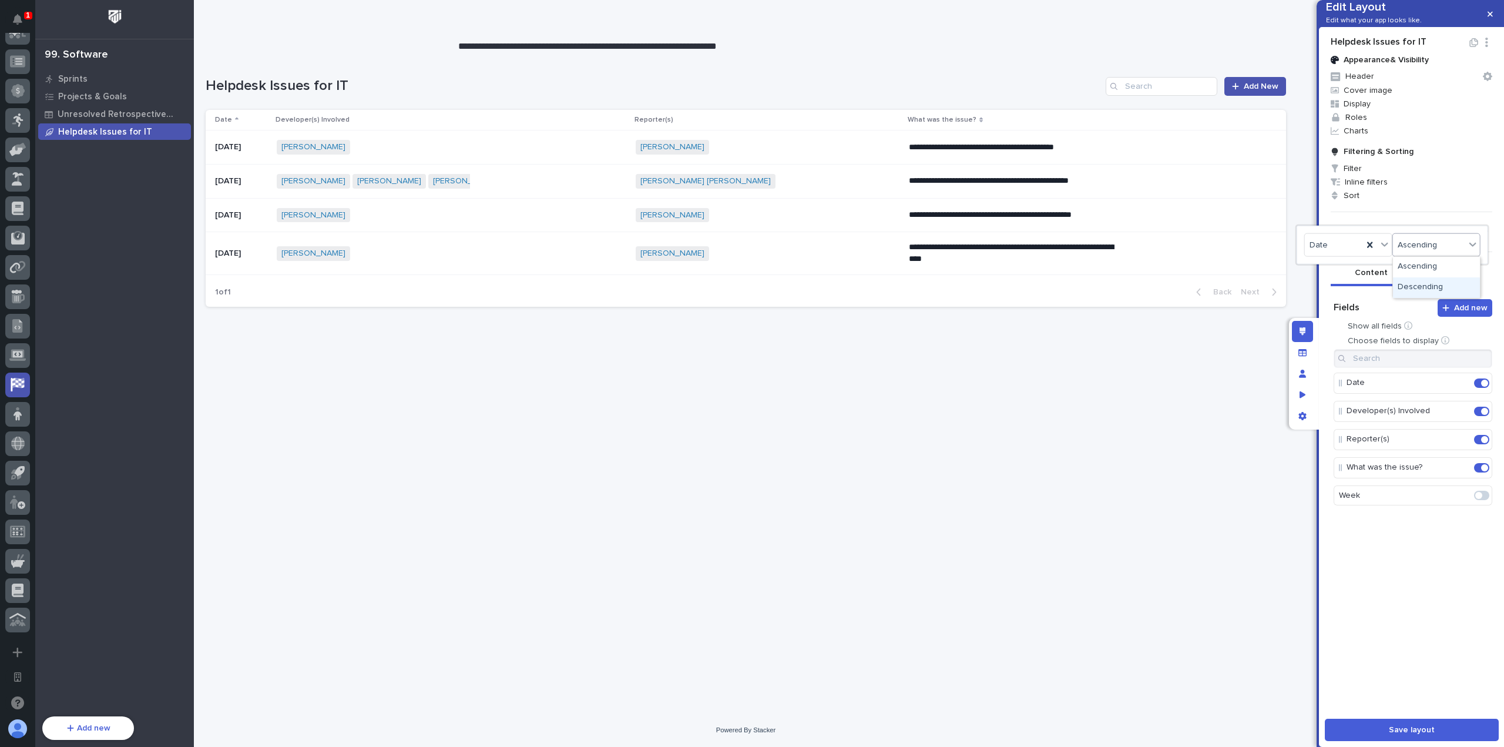
click at [1437, 284] on div "Descending" at bounding box center [1436, 287] width 87 height 21
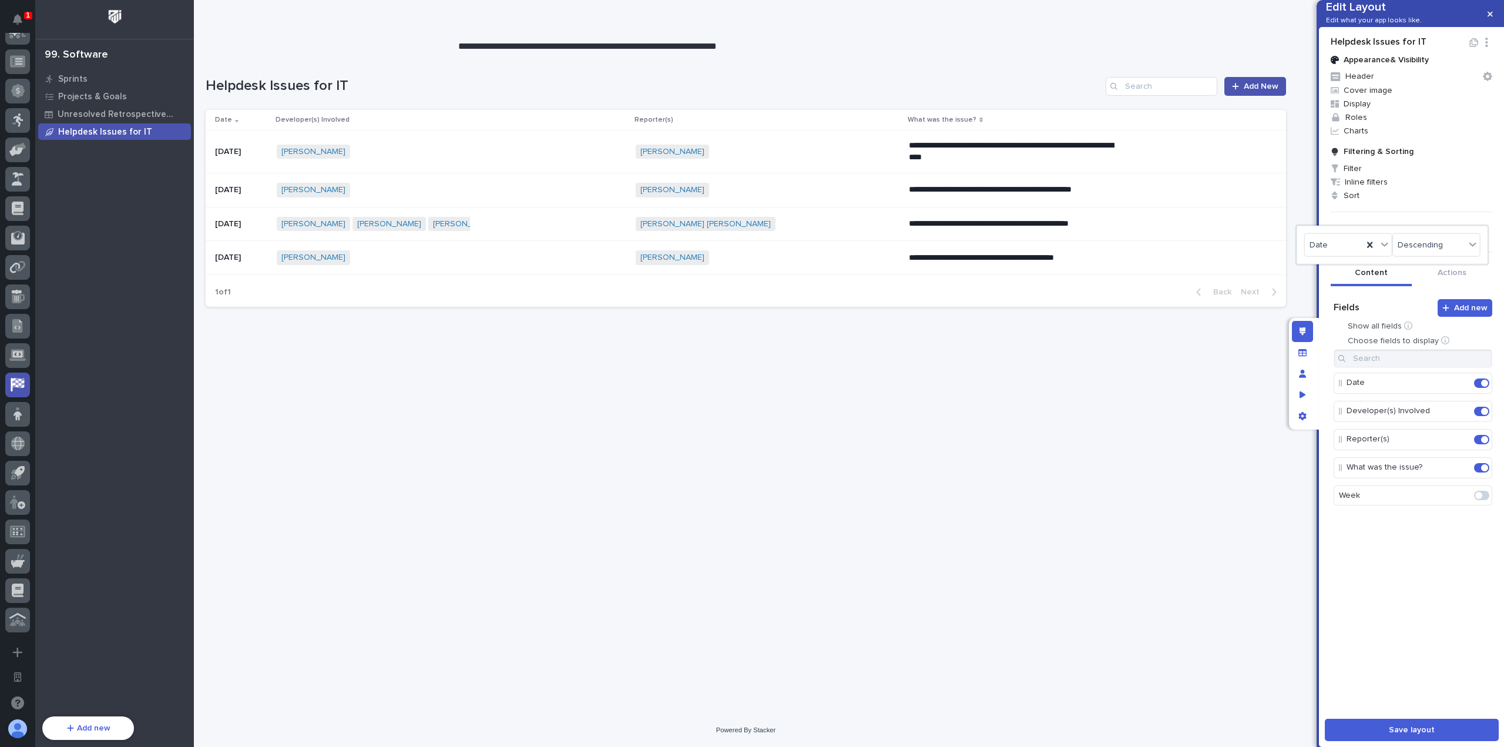
drag, startPoint x: 1069, startPoint y: 592, endPoint x: 1144, endPoint y: 609, distance: 76.5
click at [1072, 591] on div at bounding box center [752, 373] width 1504 height 747
click at [1437, 730] on button "Save layout" at bounding box center [1412, 729] width 174 height 22
click at [1493, 11] on button "button" at bounding box center [1489, 14] width 19 height 19
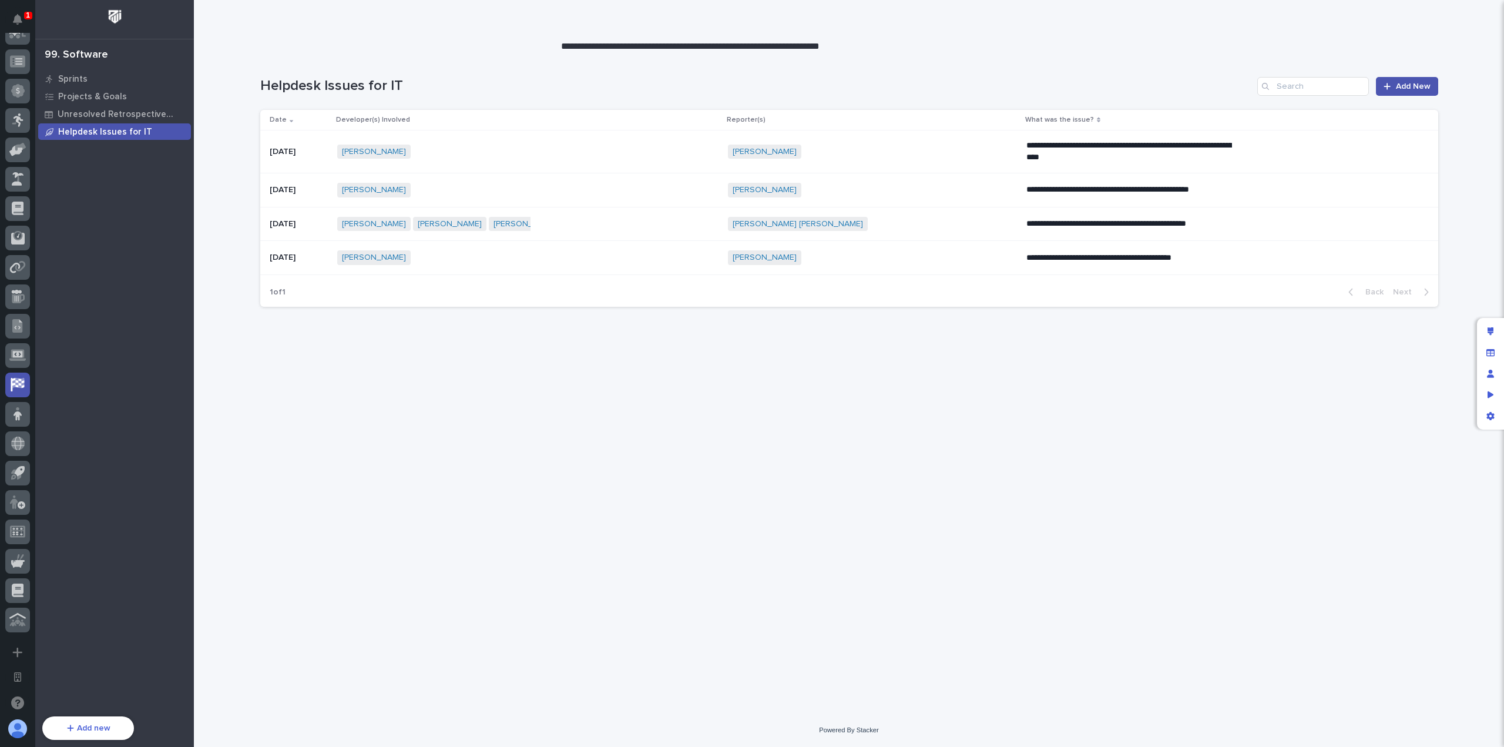
click at [1093, 563] on div "**********" at bounding box center [849, 368] width 1190 height 631
click at [1029, 362] on div "**********" at bounding box center [849, 368] width 1190 height 631
click at [711, 429] on div "**********" at bounding box center [849, 368] width 1190 height 631
click at [1130, 416] on div "**********" at bounding box center [849, 368] width 1190 height 631
click at [1113, 400] on div "**********" at bounding box center [849, 368] width 1190 height 631
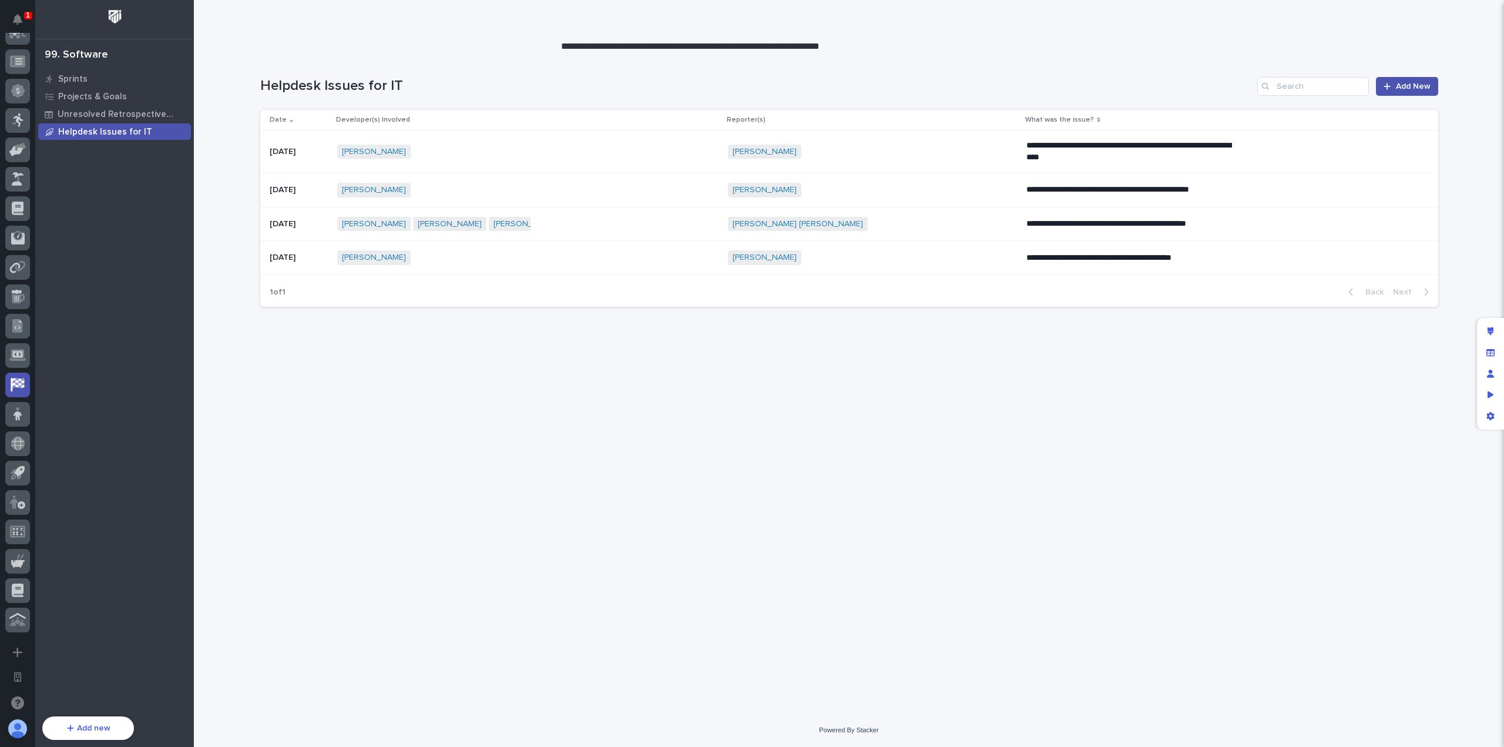
click at [432, 414] on div "**********" at bounding box center [849, 368] width 1190 height 631
click at [597, 522] on div "**********" at bounding box center [849, 368] width 1190 height 631
click at [1418, 84] on span "Add New" at bounding box center [1413, 86] width 35 height 8
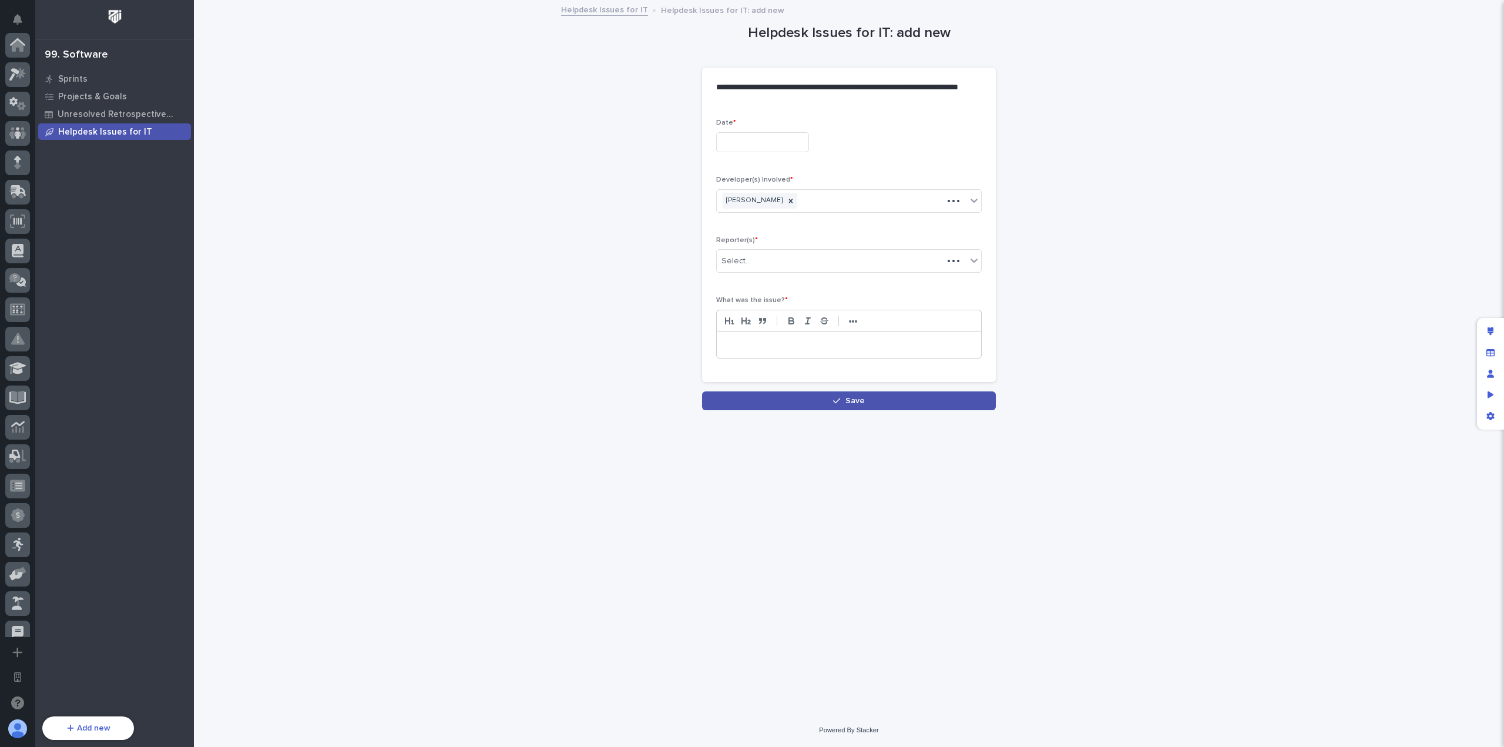
scroll to position [424, 0]
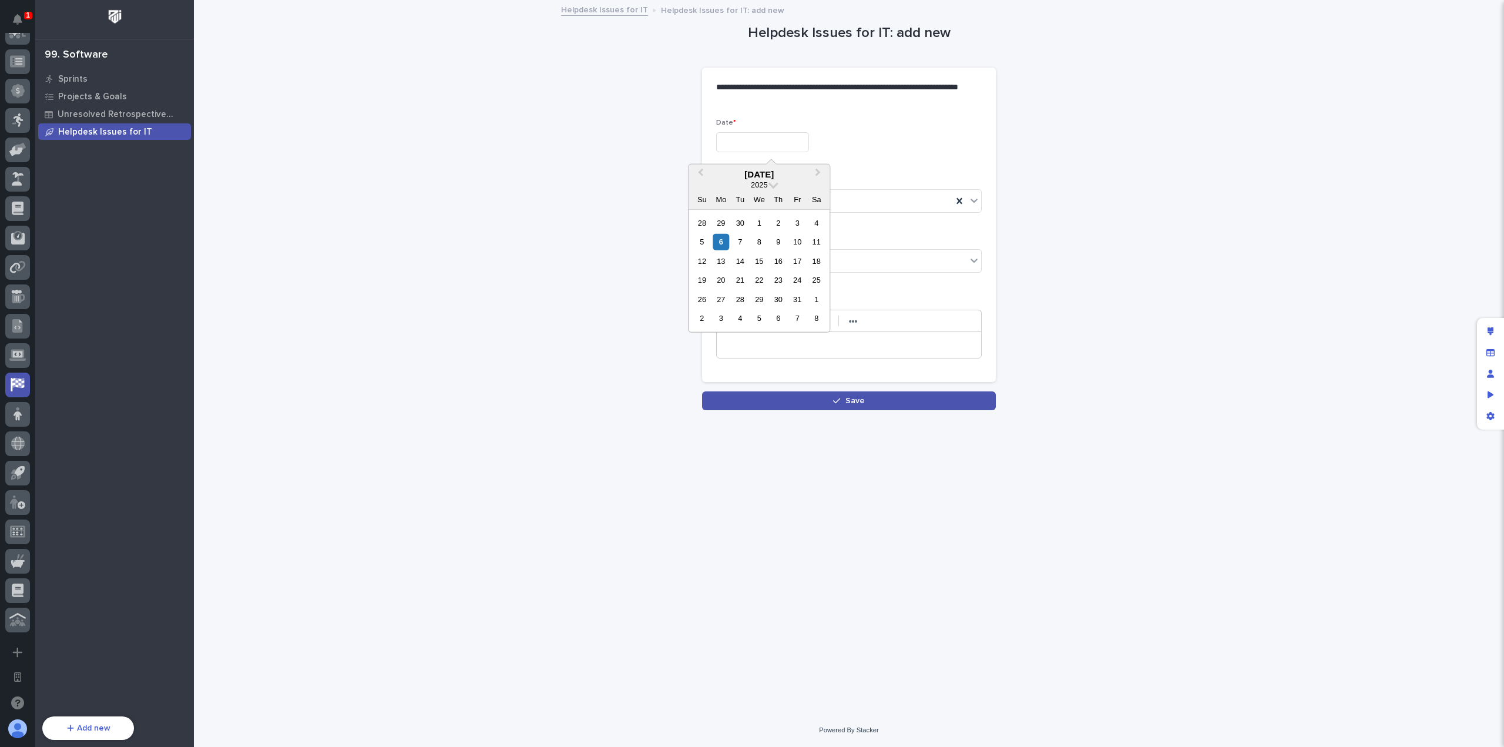
click at [785, 137] on input "text" at bounding box center [762, 142] width 93 height 21
click at [871, 139] on div at bounding box center [849, 142] width 266 height 21
click at [609, 11] on link "Helpdesk Issues for IT" at bounding box center [604, 9] width 87 height 14
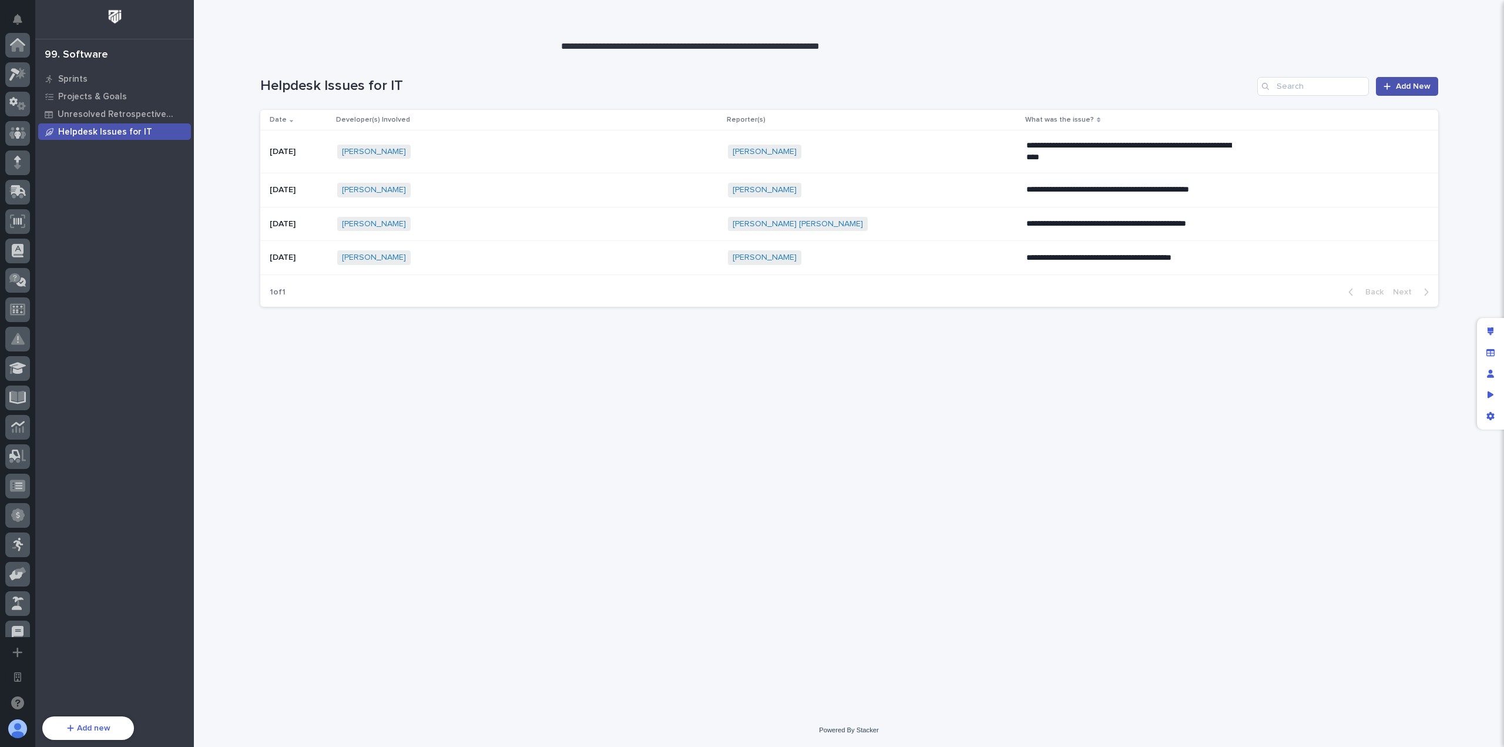
scroll to position [424, 0]
click at [677, 358] on div "**********" at bounding box center [849, 368] width 1190 height 631
click at [647, 465] on div "**********" at bounding box center [849, 368] width 1190 height 631
click at [646, 465] on div "**********" at bounding box center [849, 368] width 1190 height 631
click at [642, 457] on div "**********" at bounding box center [849, 368] width 1190 height 631
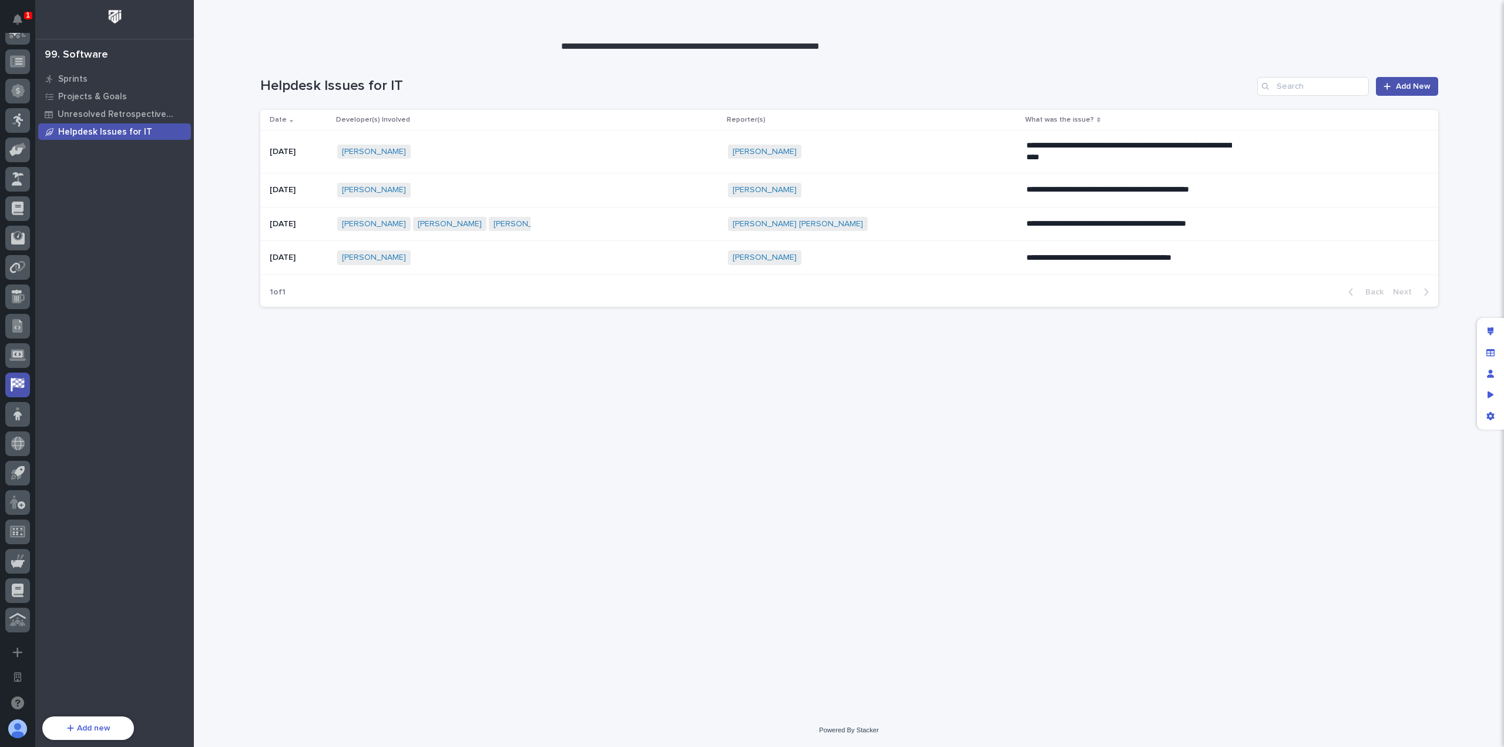
click at [588, 420] on div "**********" at bounding box center [849, 368] width 1190 height 631
click at [1398, 86] on span "Add New" at bounding box center [1413, 86] width 35 height 8
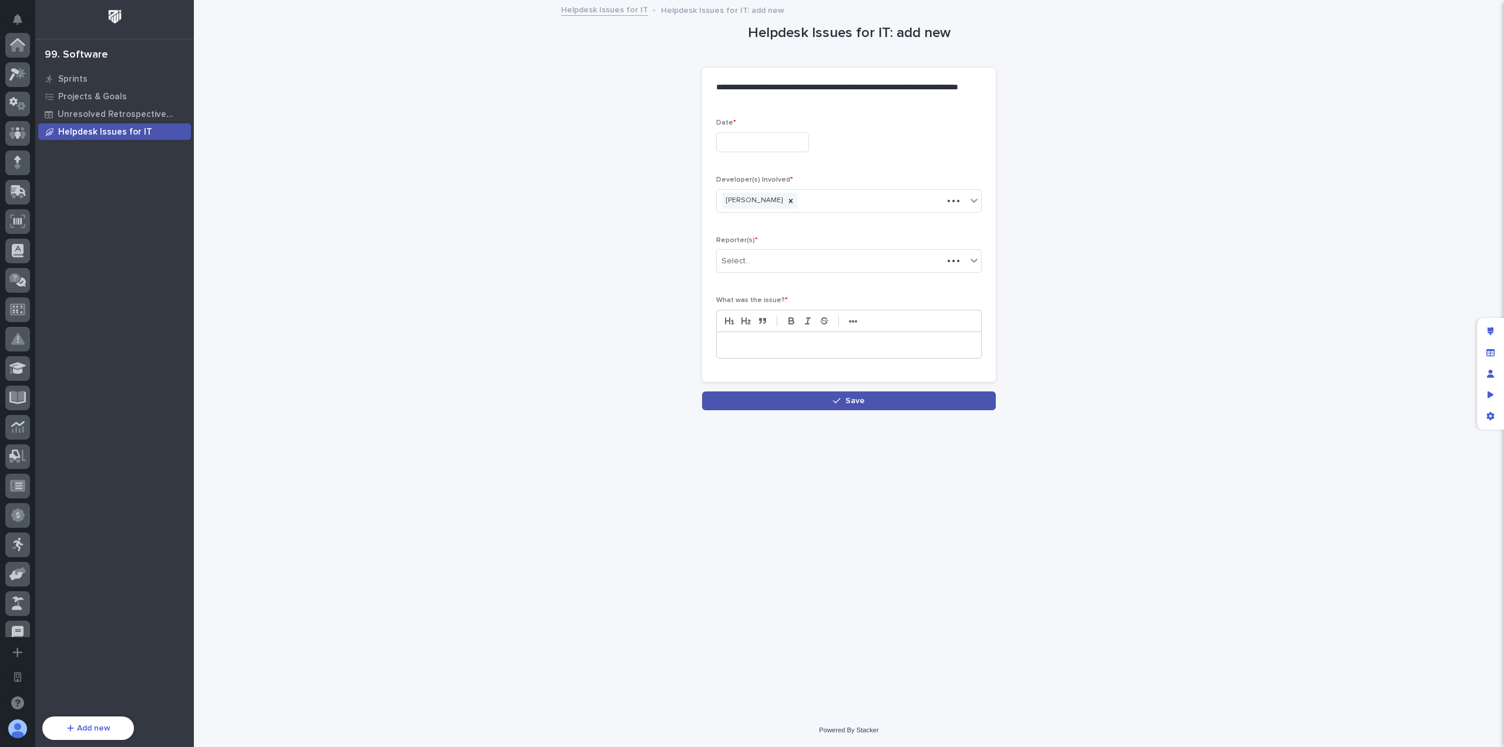
scroll to position [424, 0]
click at [777, 142] on input "text" at bounding box center [762, 142] width 93 height 21
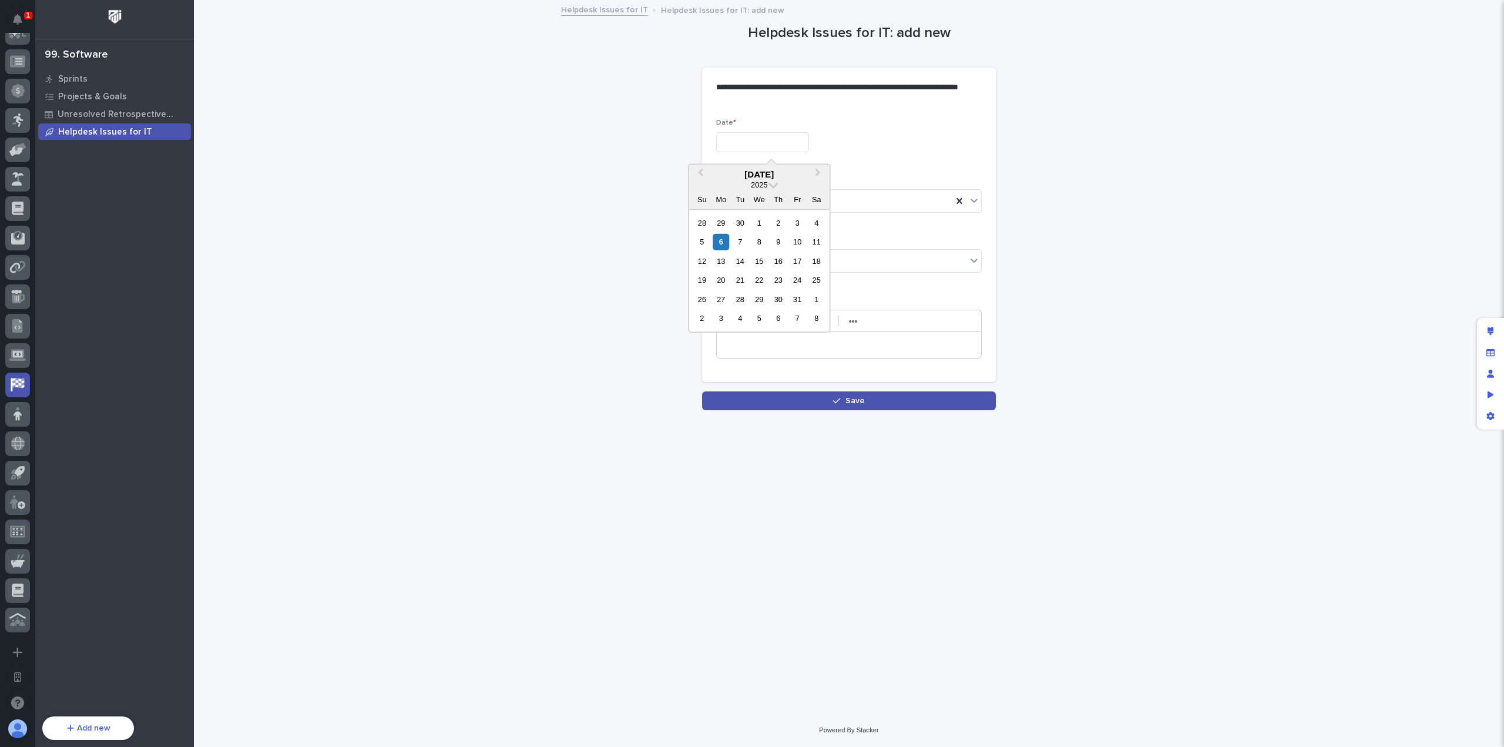
click at [895, 139] on div at bounding box center [849, 142] width 266 height 21
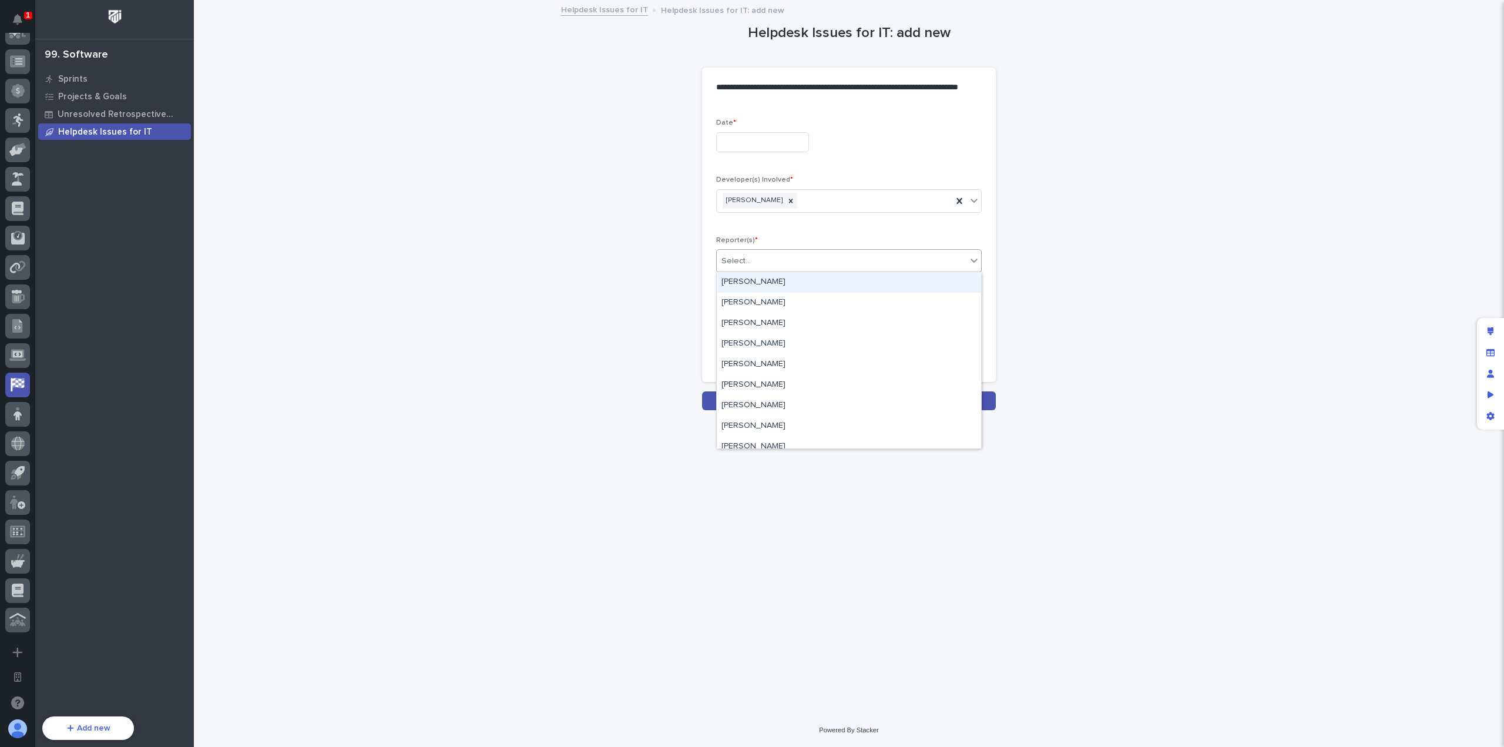
click at [821, 259] on div "Select..." at bounding box center [842, 260] width 250 height 19
click at [835, 196] on div "[PERSON_NAME]" at bounding box center [835, 200] width 236 height 21
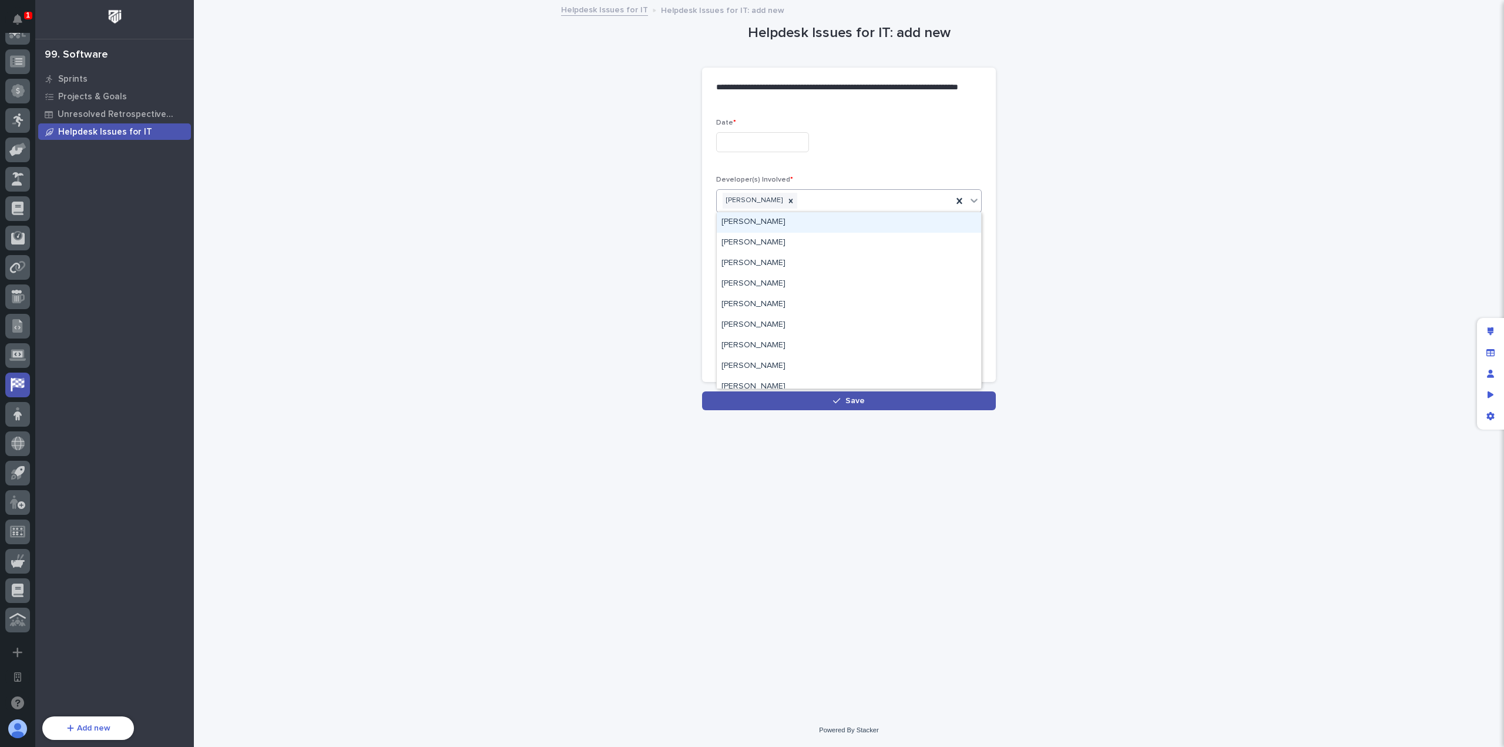
click at [837, 171] on div "Date * Developer(s) Involved * option [PERSON_NAME] focused, 1 of 293. 292 resu…" at bounding box center [849, 243] width 266 height 249
click at [793, 268] on div "Select..." at bounding box center [842, 260] width 250 height 19
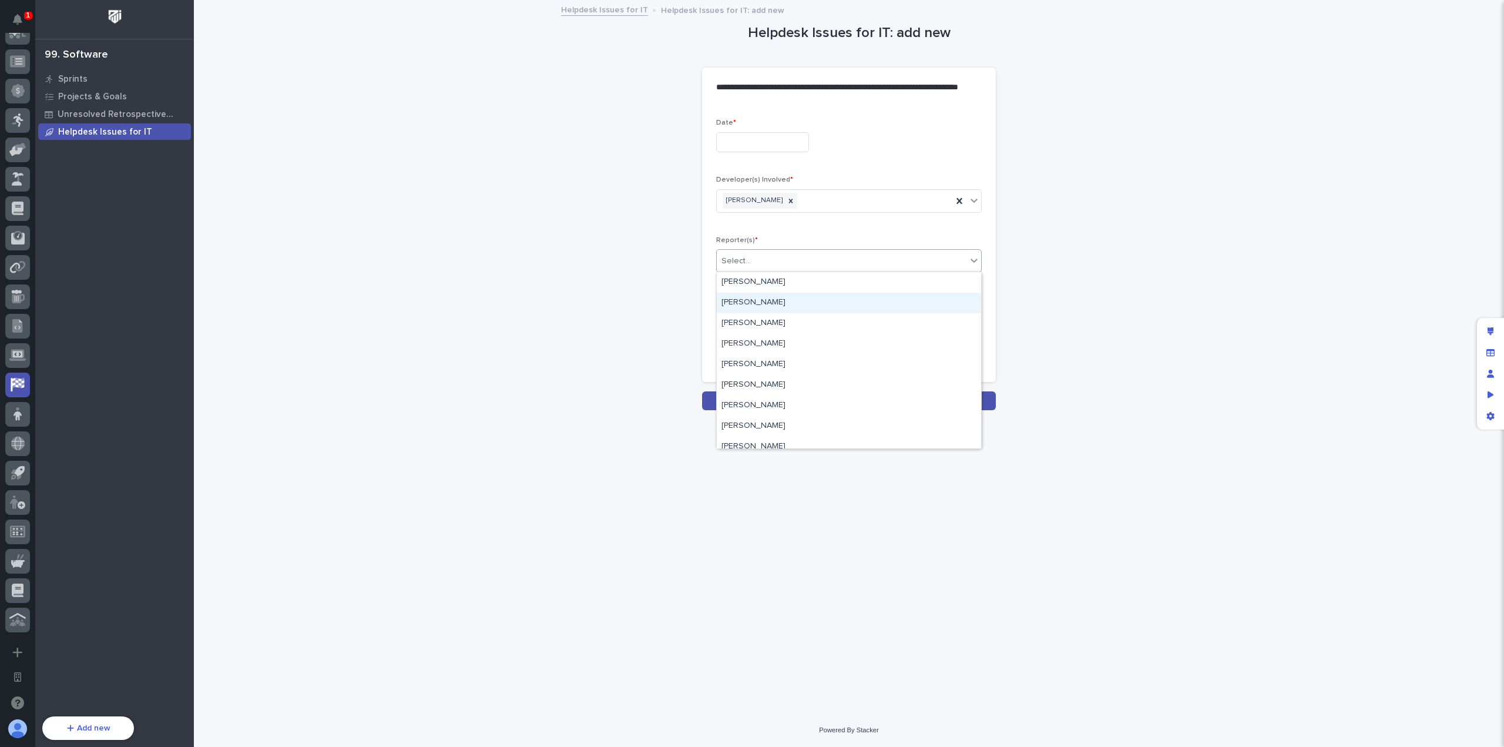
click at [790, 217] on div "Developer(s) Involved * [PERSON_NAME]" at bounding box center [849, 199] width 266 height 46
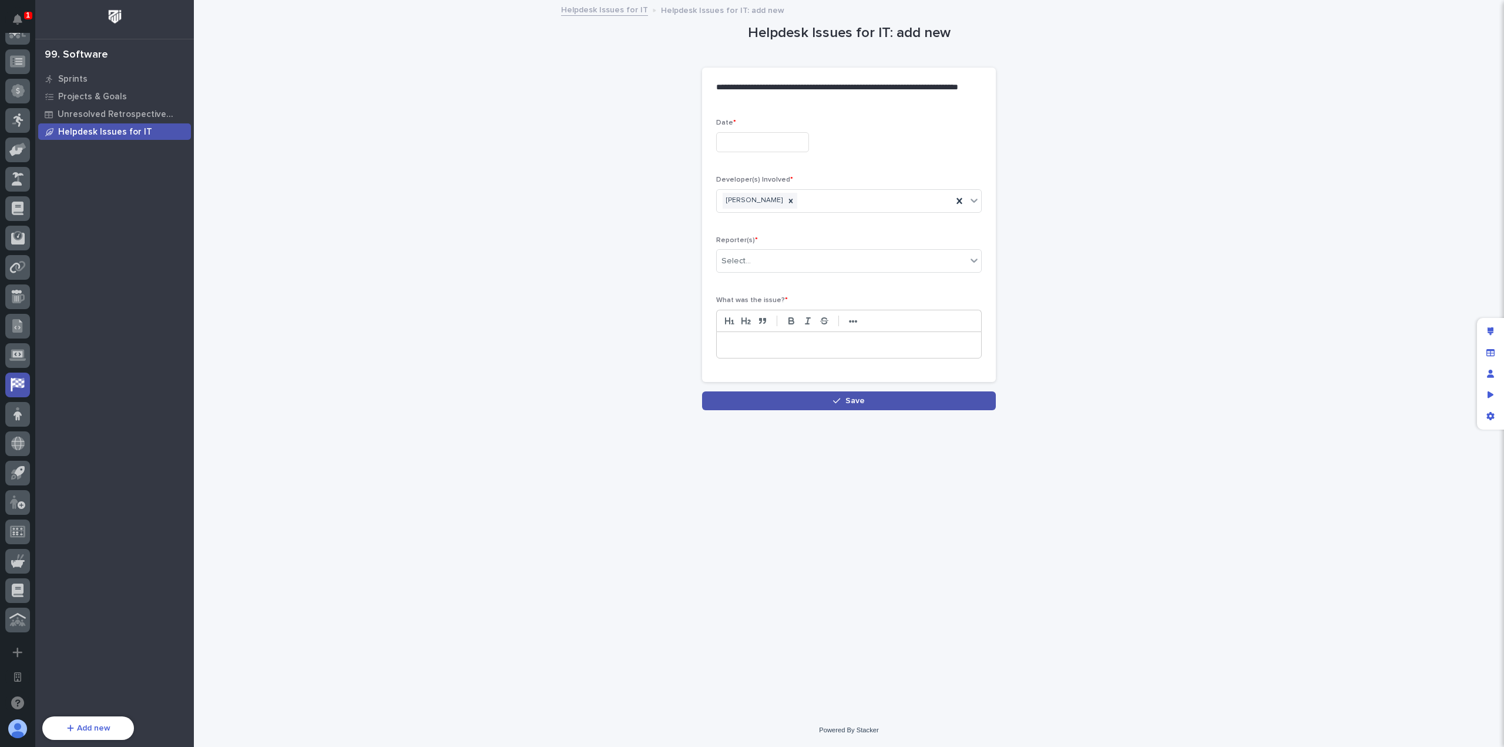
click at [788, 348] on p at bounding box center [849, 345] width 247 height 12
click at [625, 15] on link "Helpdesk Issues for IT" at bounding box center [604, 9] width 87 height 14
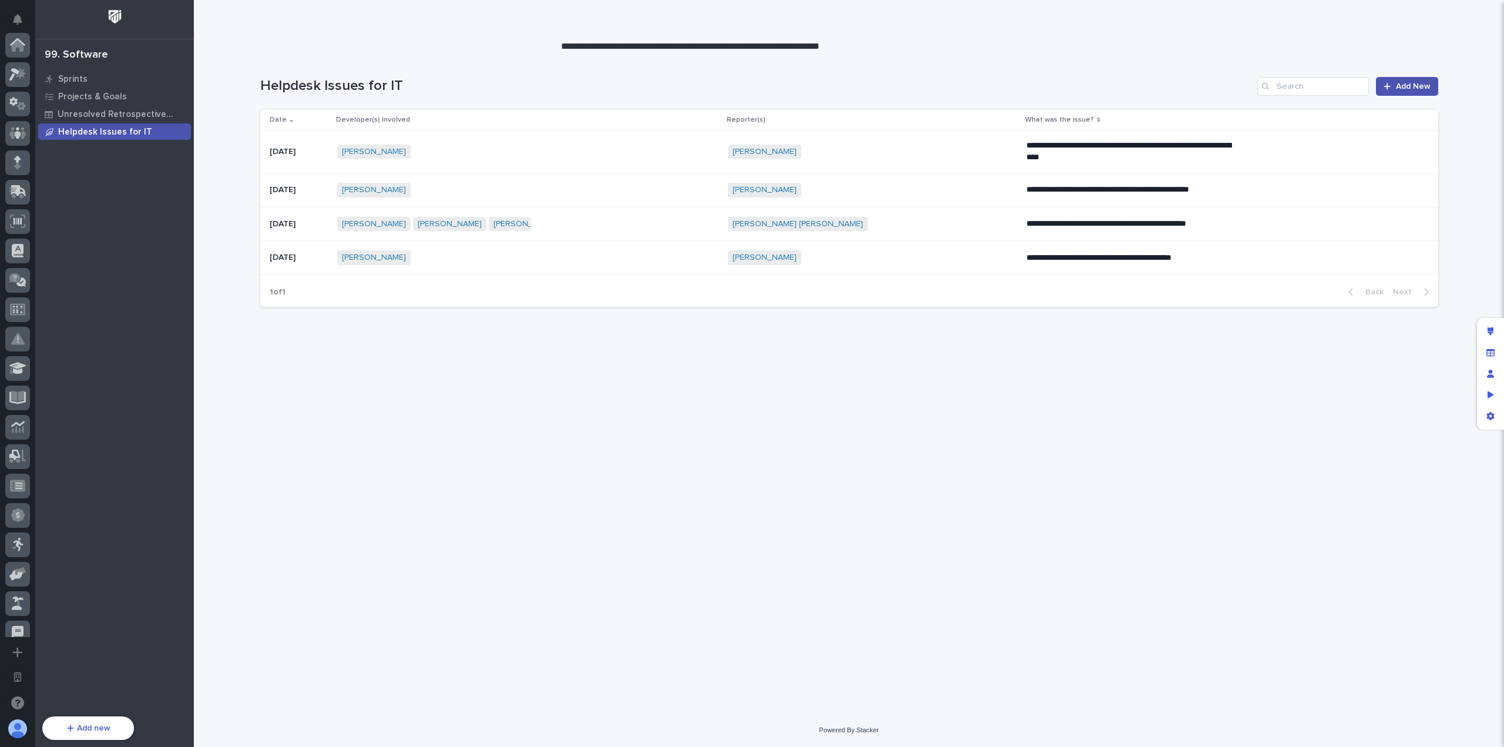
scroll to position [424, 0]
click at [616, 397] on div "**********" at bounding box center [849, 368] width 1190 height 631
click at [615, 396] on div "**********" at bounding box center [849, 368] width 1190 height 631
click at [1081, 253] on p "**********" at bounding box center [1129, 258] width 206 height 12
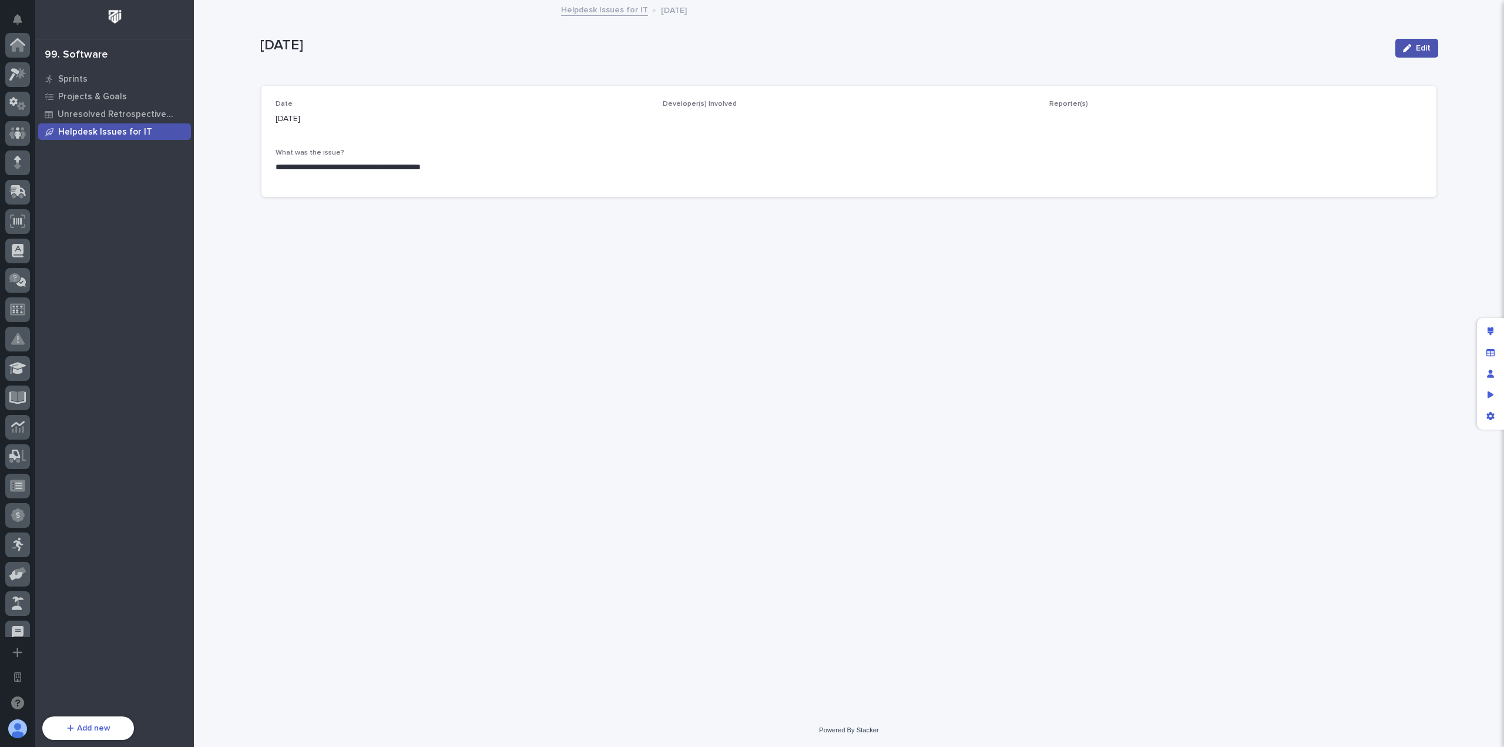
scroll to position [424, 0]
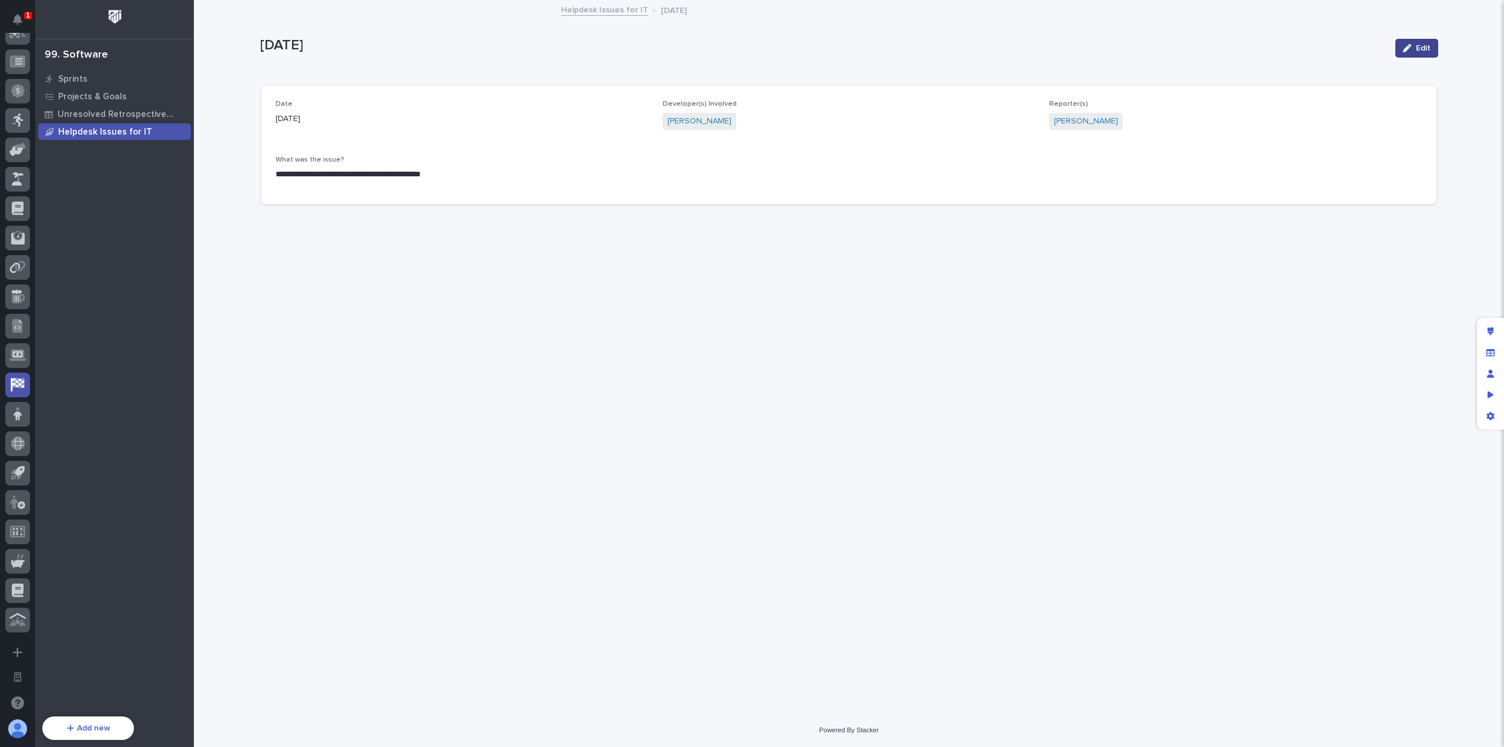
click at [1413, 49] on div "button" at bounding box center [1409, 48] width 13 height 8
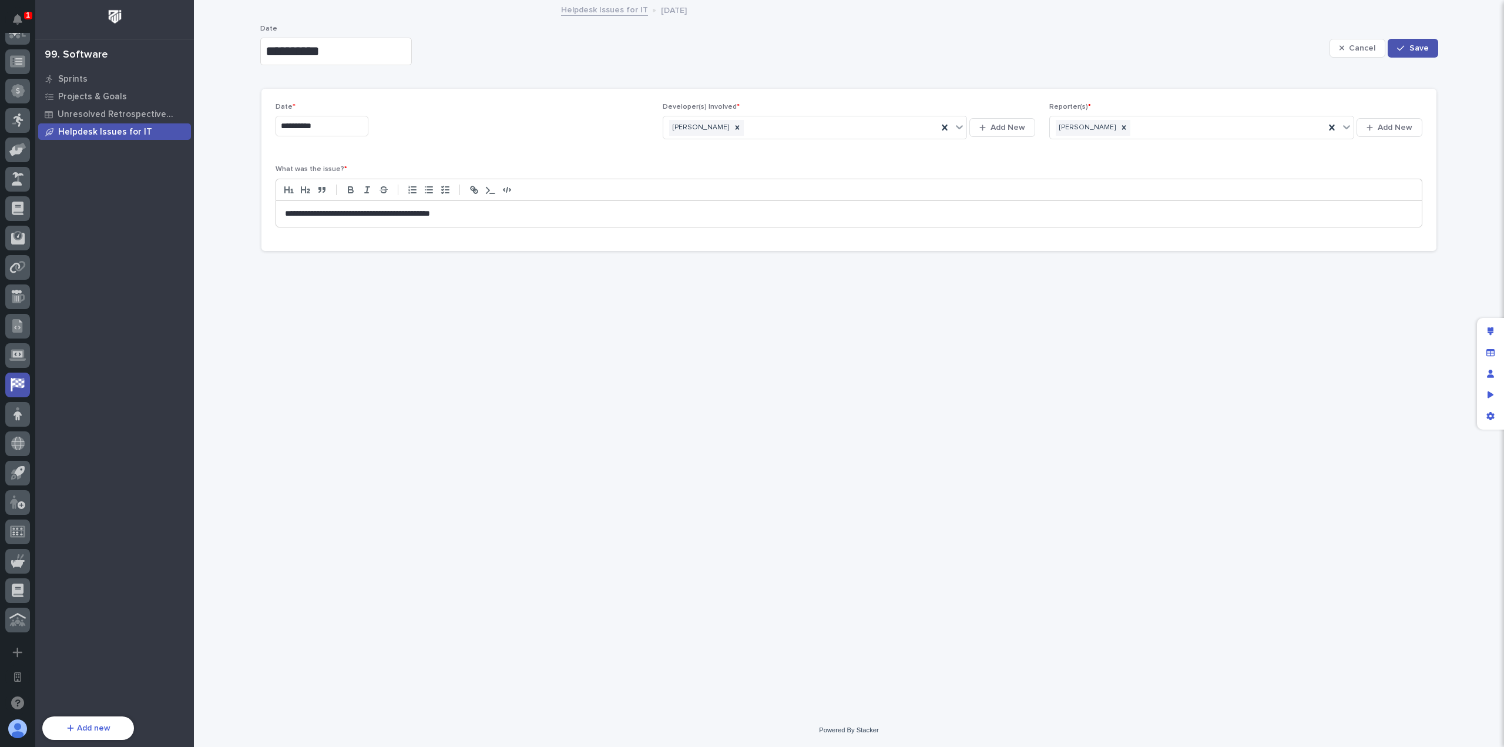
click at [402, 209] on p "**********" at bounding box center [849, 214] width 1129 height 12
click at [1432, 46] on button "Save" at bounding box center [1413, 48] width 50 height 19
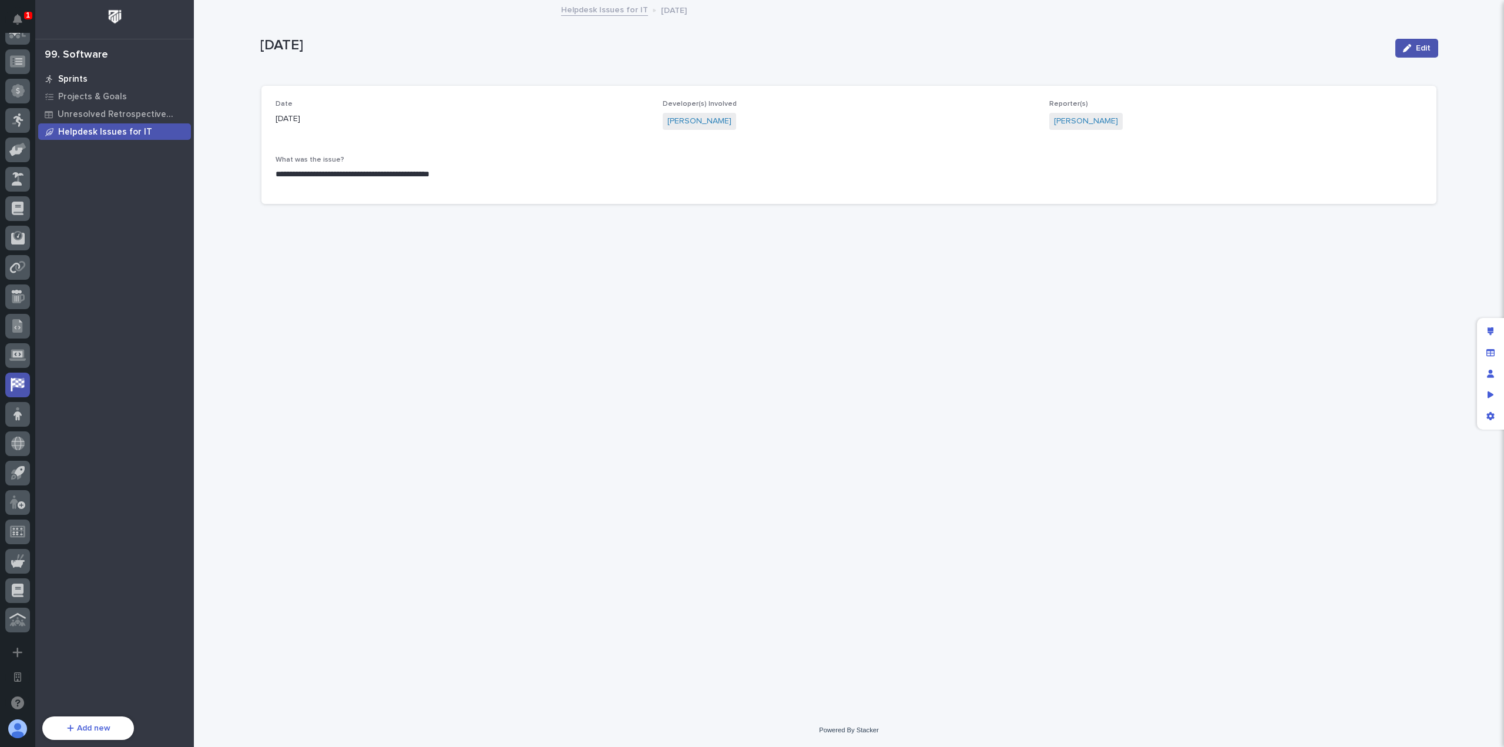
click at [94, 78] on div "Sprints" at bounding box center [114, 78] width 153 height 16
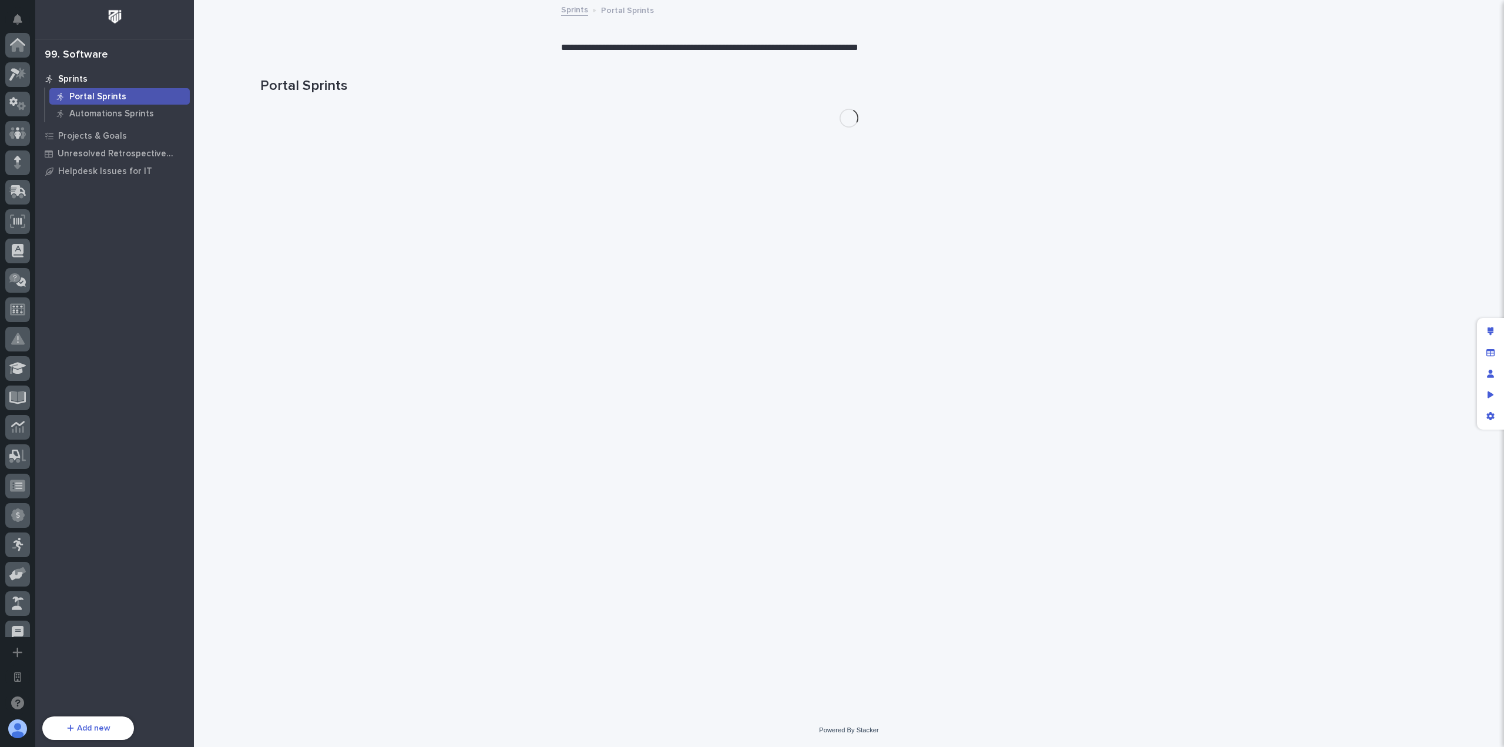
scroll to position [424, 0]
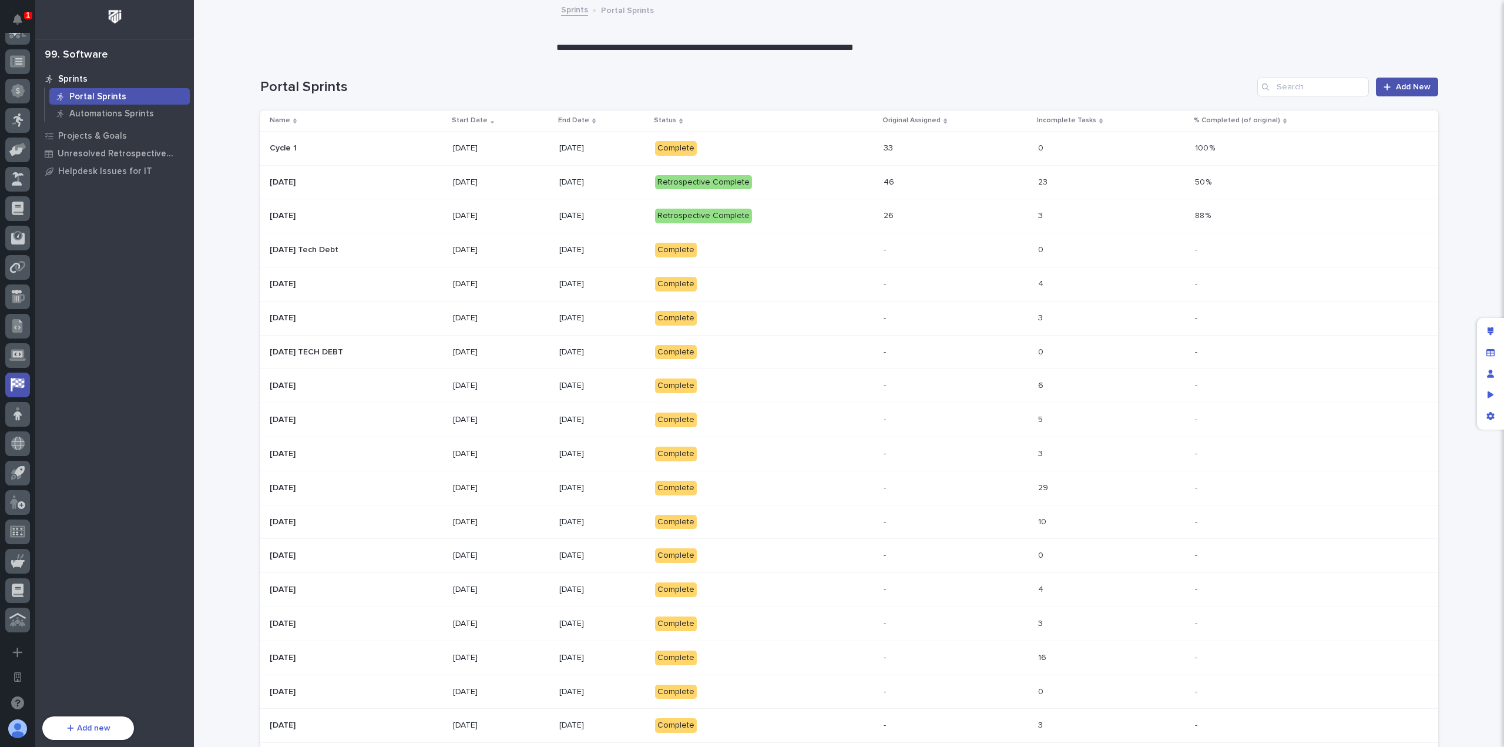
click at [416, 94] on h1 "Portal Sprints" at bounding box center [756, 87] width 993 height 17
click at [397, 70] on div "Portal Sprints Add New" at bounding box center [849, 82] width 1178 height 56
click at [129, 118] on p "Automations Sprints" at bounding box center [111, 114] width 85 height 11
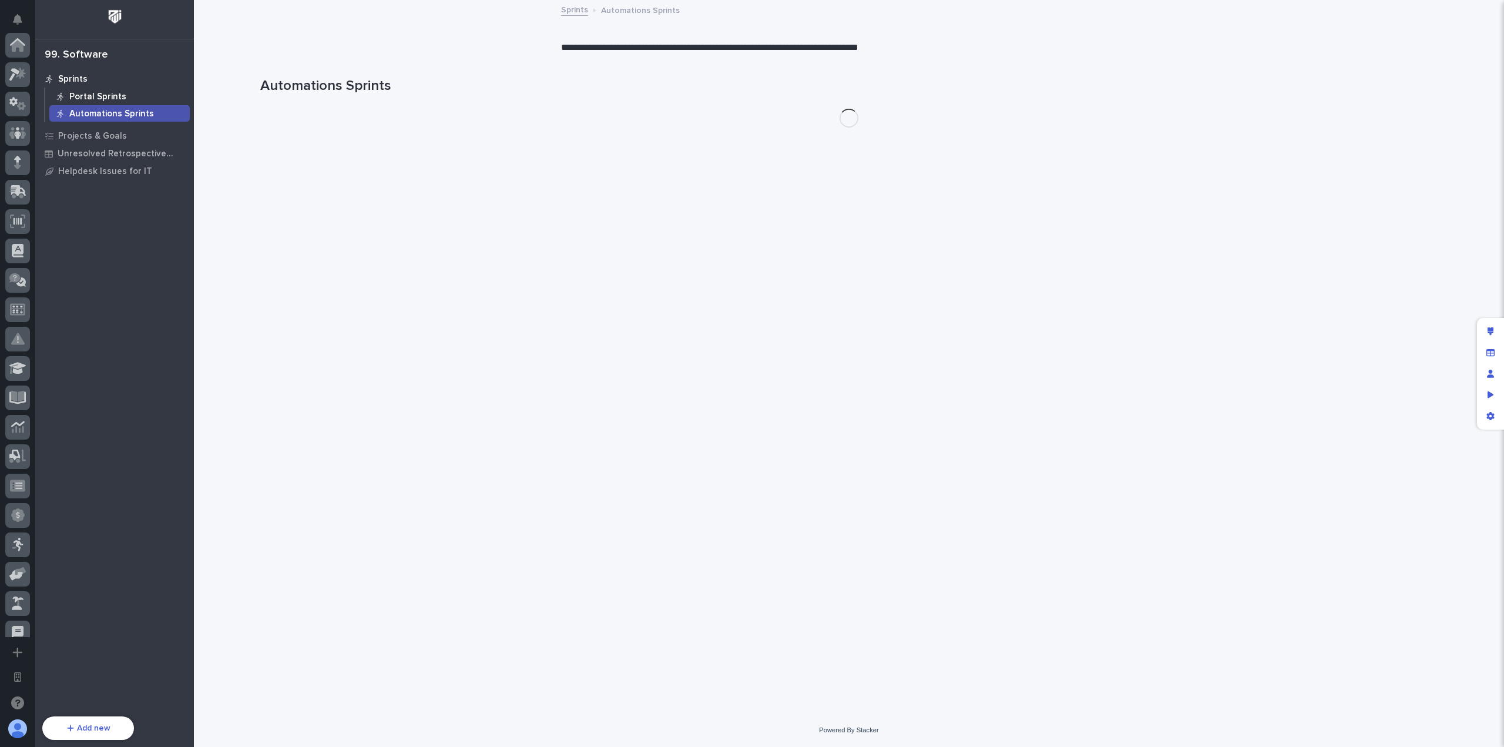
scroll to position [424, 0]
click at [112, 99] on p "Portal Sprints" at bounding box center [97, 97] width 57 height 11
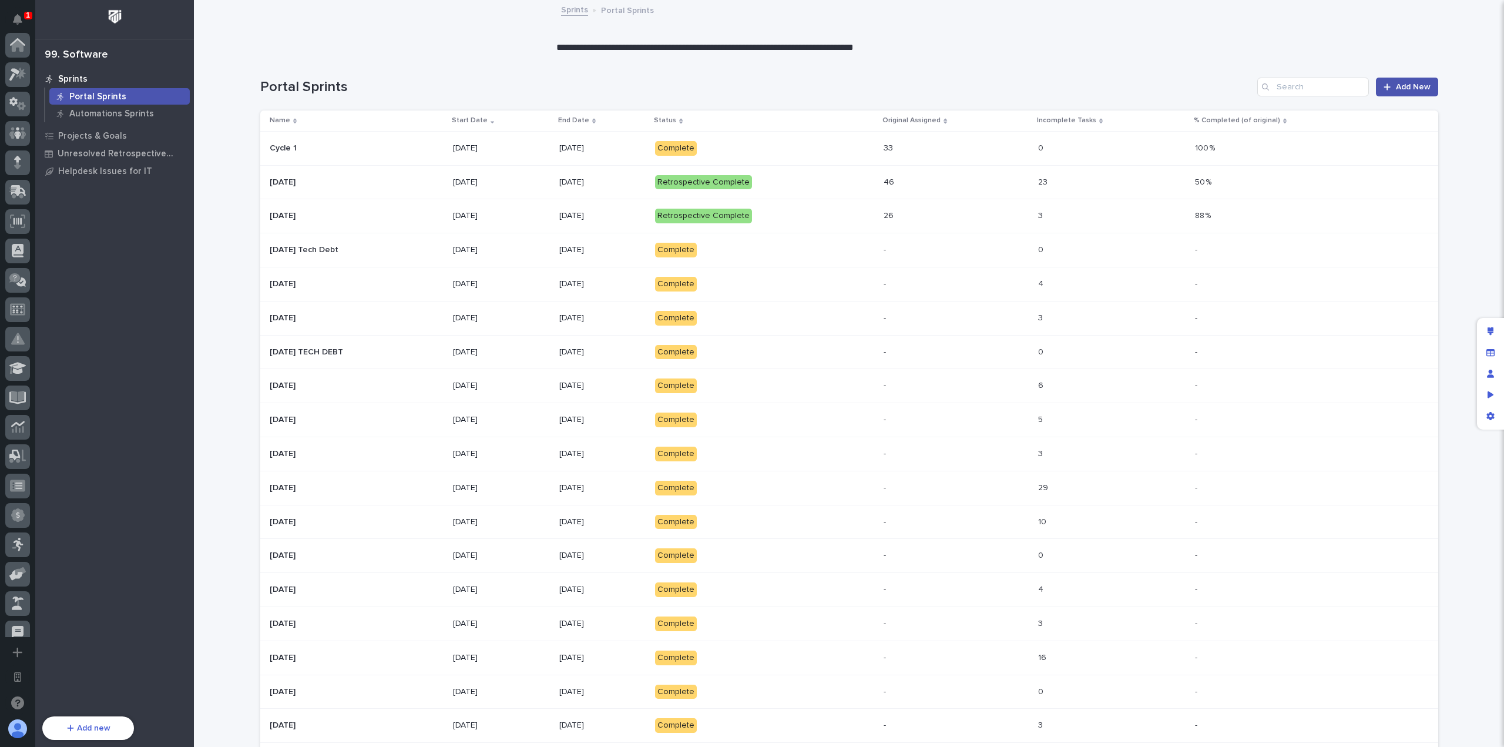
scroll to position [424, 0]
click at [137, 116] on p "Automations Sprints" at bounding box center [111, 114] width 85 height 11
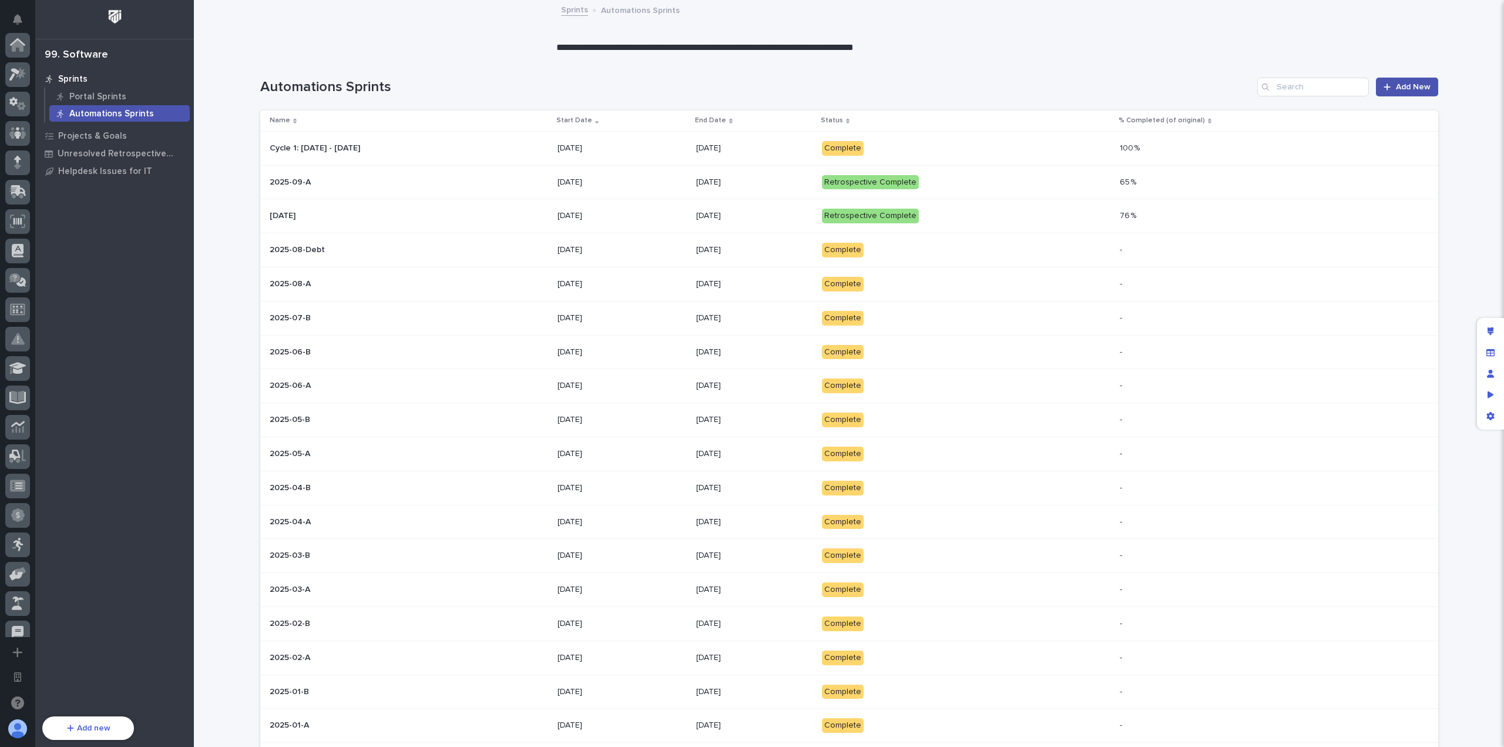
scroll to position [424, 0]
click at [101, 96] on p "Portal Sprints" at bounding box center [97, 97] width 57 height 11
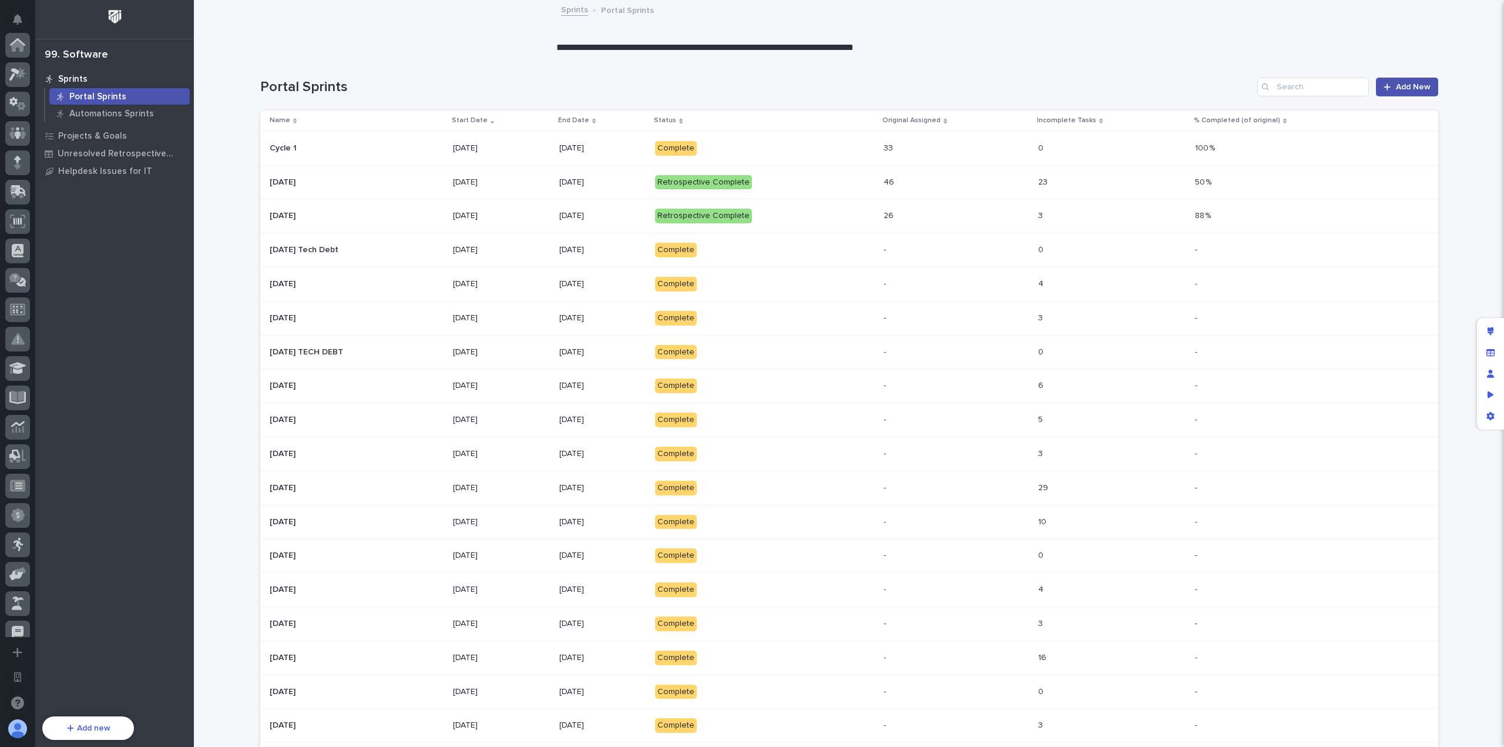
scroll to position [424, 0]
click at [111, 115] on p "Automations Sprints" at bounding box center [111, 114] width 85 height 11
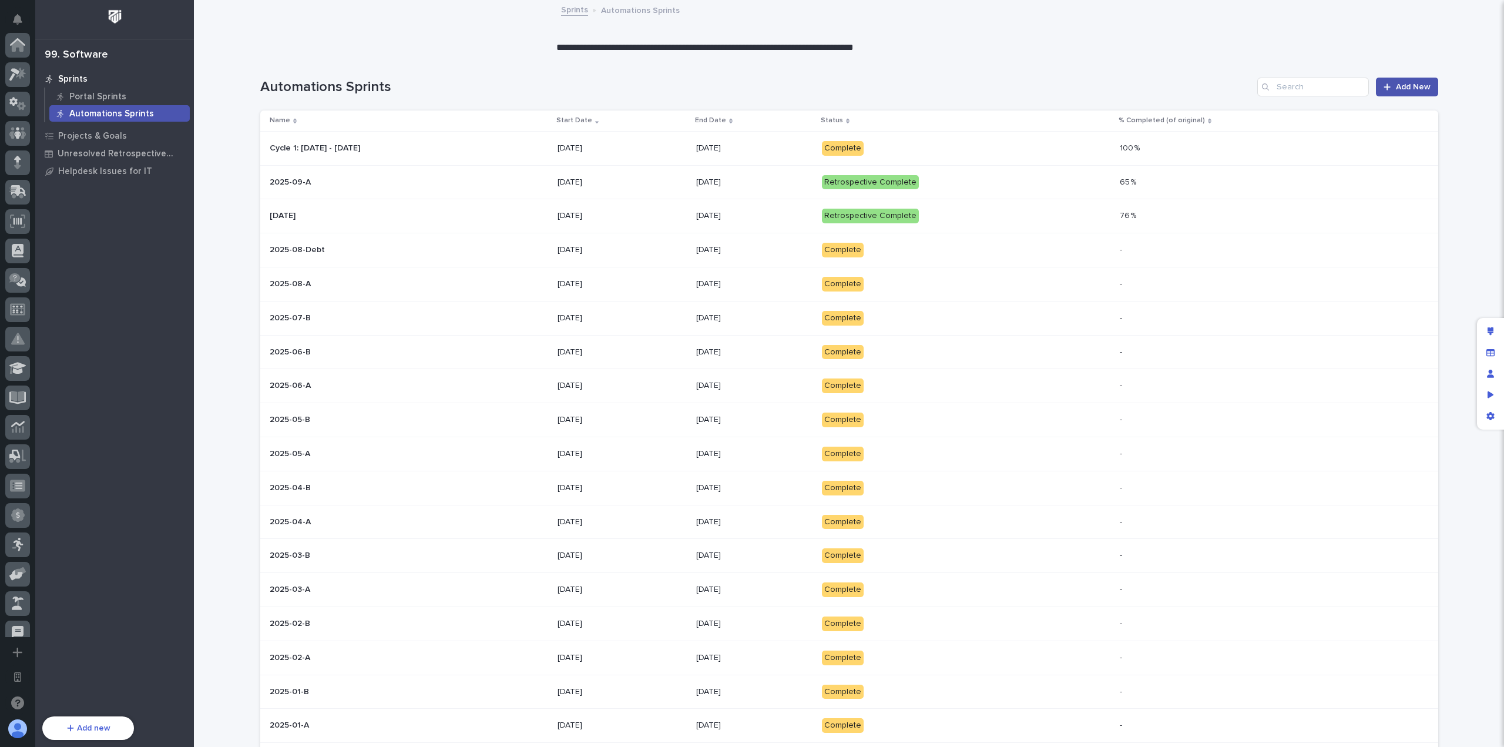
scroll to position [424, 0]
click at [109, 90] on div "Portal Sprints" at bounding box center [119, 96] width 140 height 16
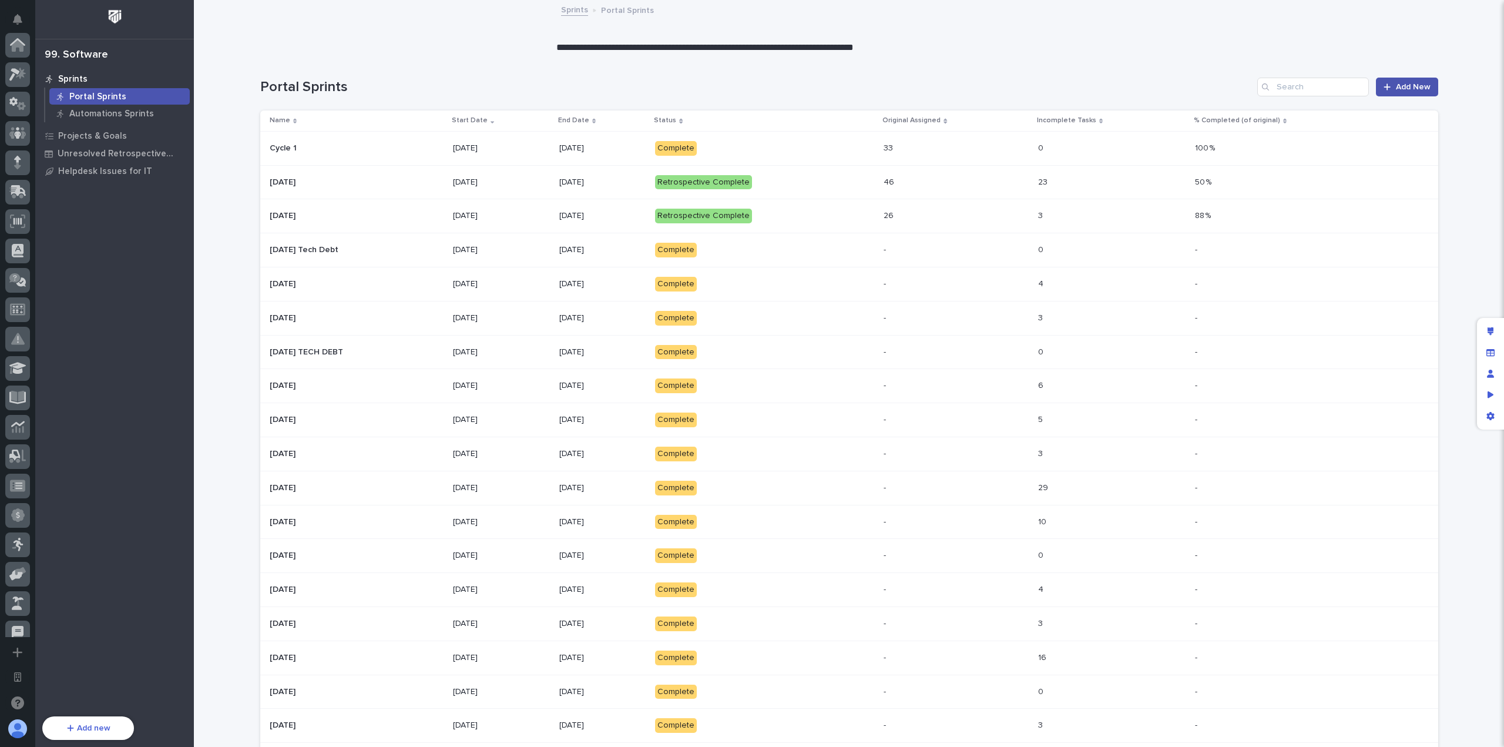
scroll to position [424, 0]
click at [1416, 80] on link "Add New" at bounding box center [1407, 87] width 62 height 19
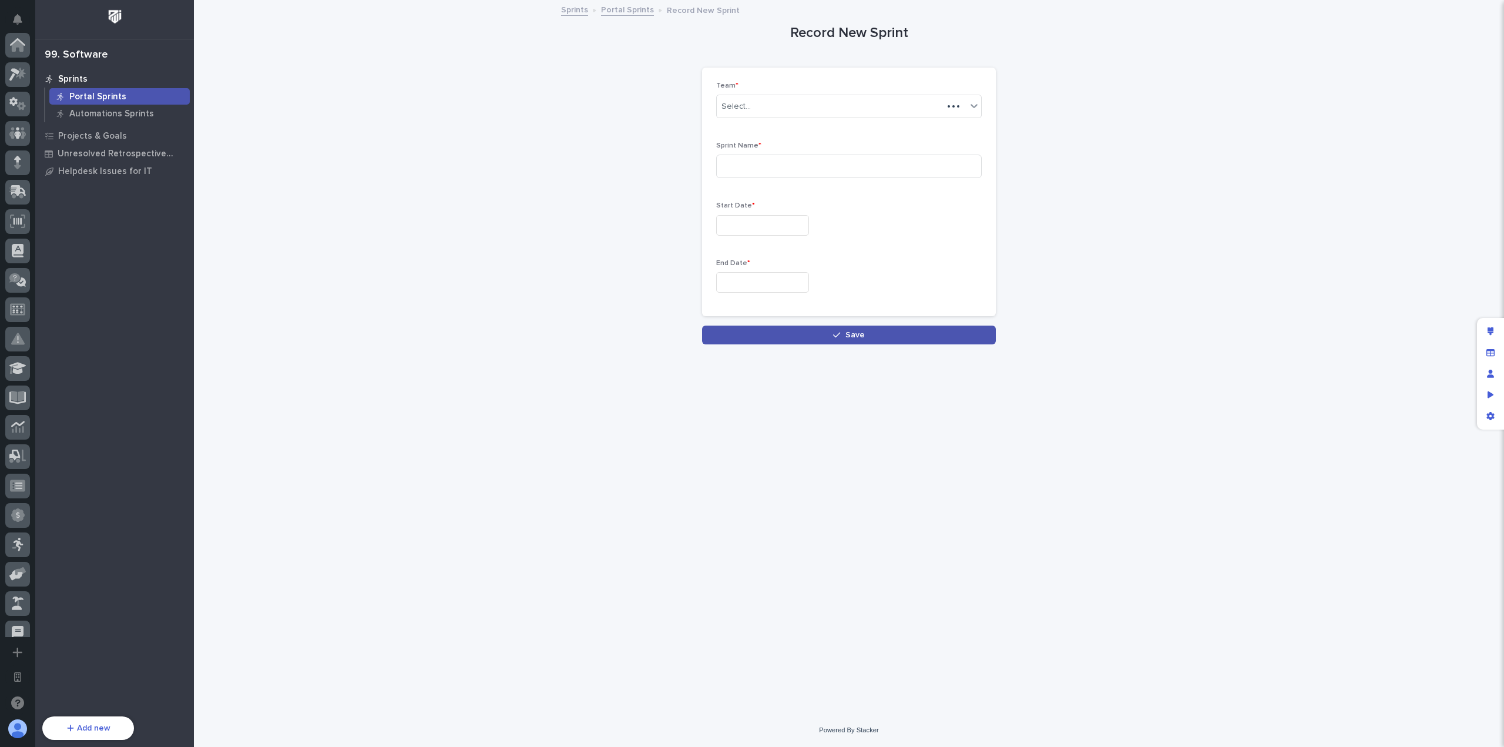
scroll to position [424, 0]
click at [792, 100] on div "Select..." at bounding box center [842, 106] width 250 height 19
click at [562, 106] on div "Record New Sprint Loading... Saving… Loading... Saving… Loading... Saving… Team…" at bounding box center [849, 172] width 1178 height 343
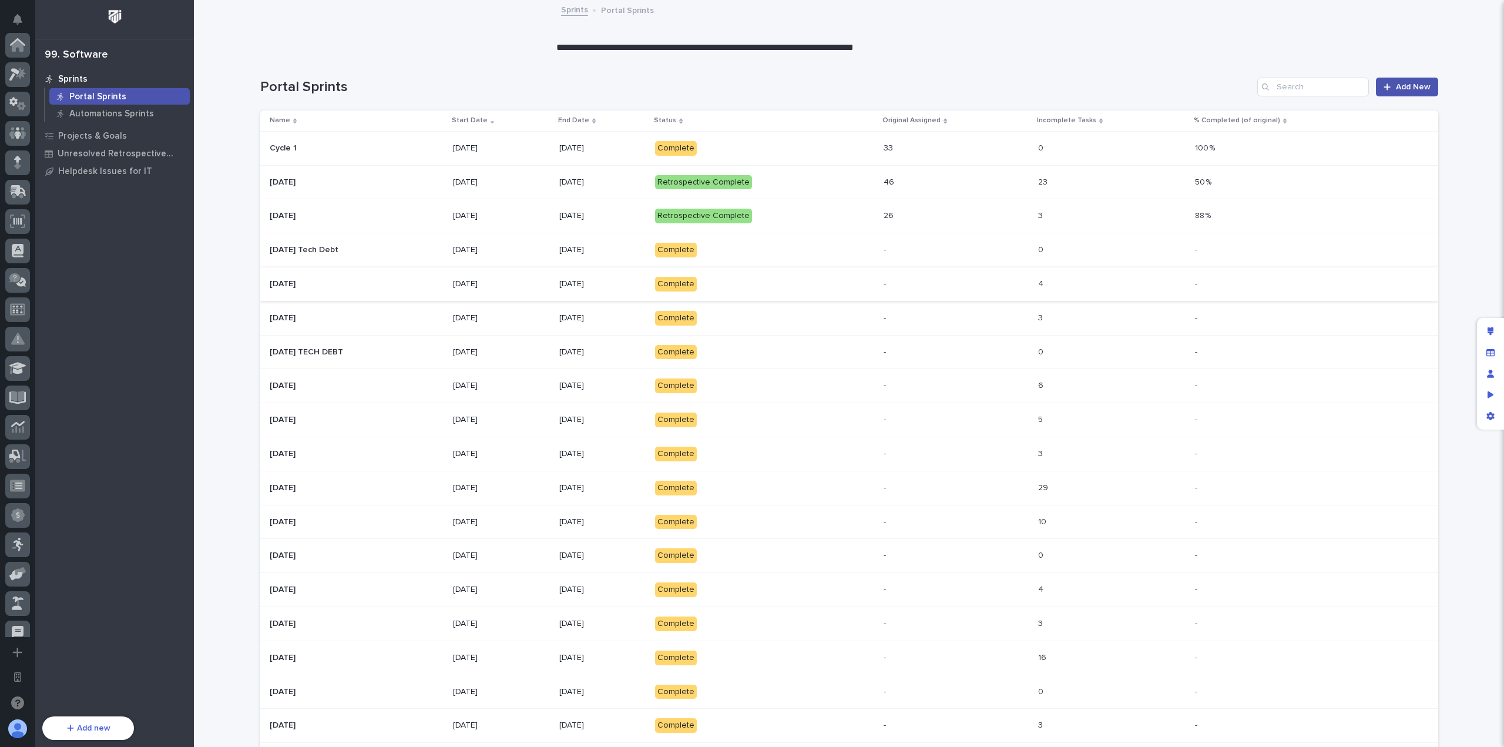
scroll to position [424, 0]
click at [733, 67] on div "Portal Sprints Add New" at bounding box center [849, 82] width 1178 height 56
click at [384, 70] on div "Portal Sprints Add New" at bounding box center [849, 82] width 1178 height 56
